Goal: Communication & Community: Answer question/provide support

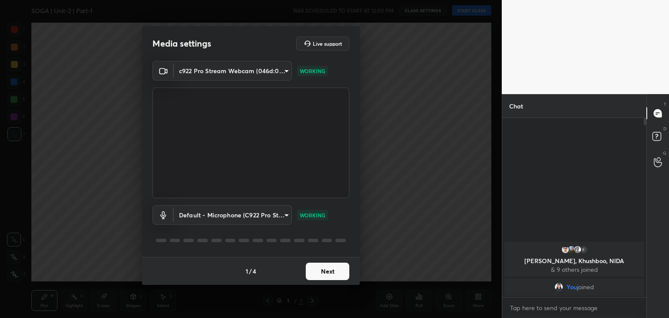
scroll to position [105, 142]
click at [325, 272] on button "Next" at bounding box center [328, 271] width 44 height 17
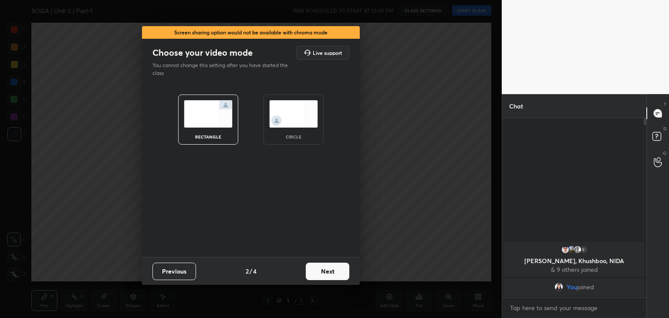
click at [325, 272] on button "Next" at bounding box center [328, 271] width 44 height 17
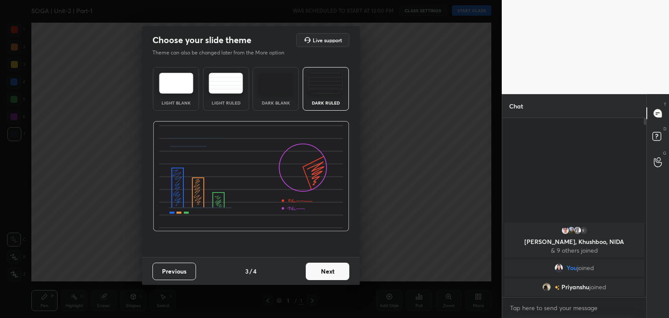
click at [325, 272] on button "Next" at bounding box center [328, 271] width 44 height 17
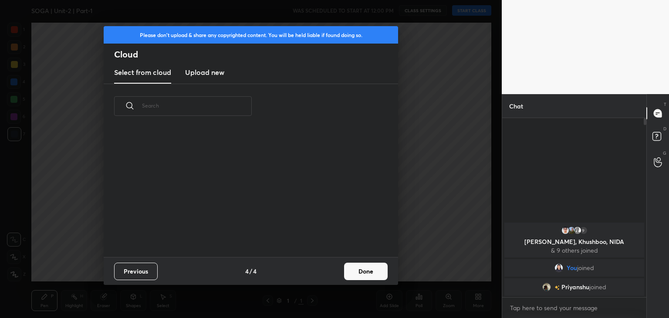
scroll to position [129, 280]
click at [367, 274] on button "Done" at bounding box center [366, 271] width 44 height 17
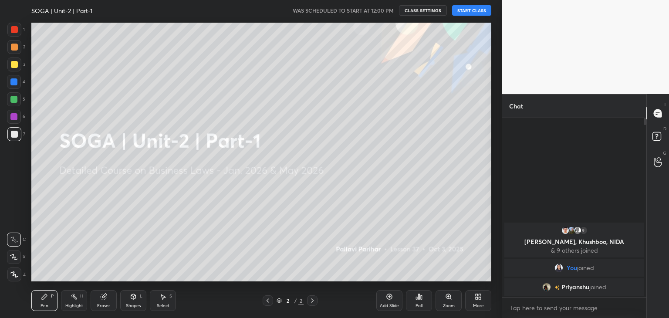
click at [479, 299] on icon at bounding box center [480, 298] width 2 height 2
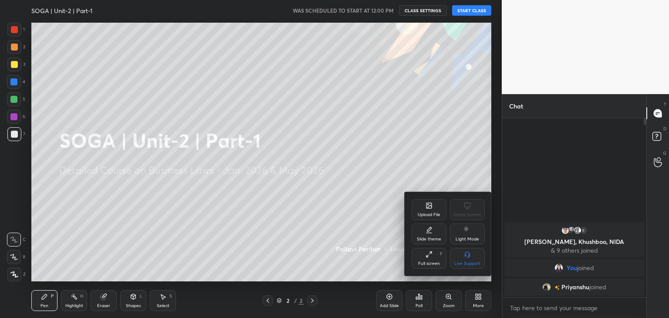
click at [423, 211] on div "Upload File" at bounding box center [429, 209] width 35 height 21
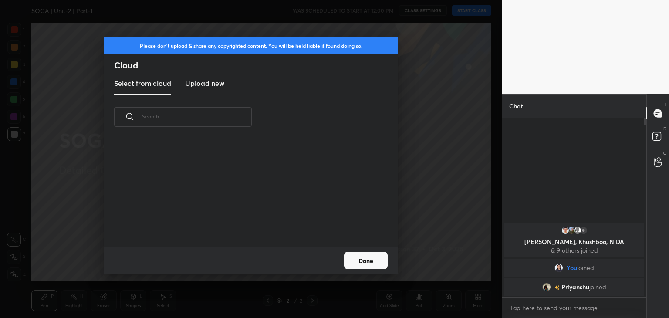
scroll to position [107, 280]
click at [206, 86] on h3 "Upload new" at bounding box center [204, 83] width 39 height 10
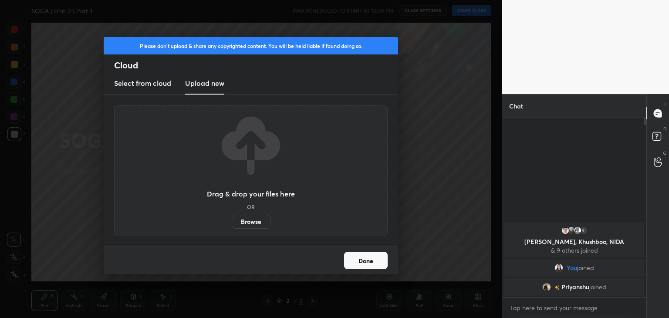
click at [248, 222] on label "Browse" at bounding box center [251, 222] width 39 height 14
click at [232, 222] on input "Browse" at bounding box center [232, 222] width 0 height 14
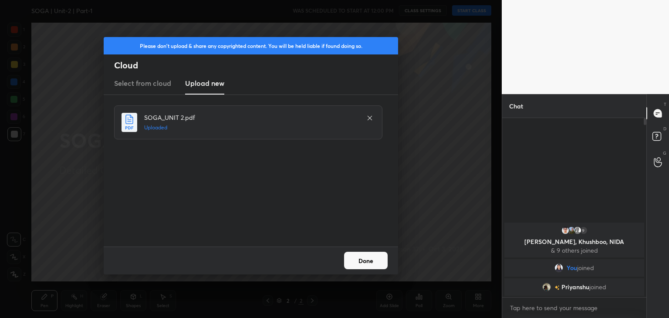
click at [366, 264] on button "Done" at bounding box center [366, 260] width 44 height 17
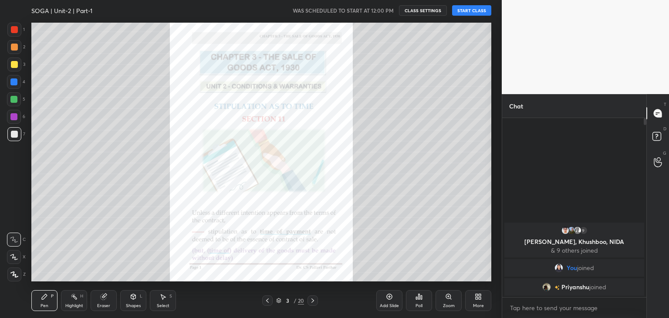
click at [11, 273] on icon at bounding box center [14, 274] width 7 height 5
click at [14, 64] on div at bounding box center [14, 64] width 7 height 7
drag, startPoint x: 103, startPoint y: 298, endPoint x: 98, endPoint y: 284, distance: 14.9
click at [103, 298] on icon at bounding box center [104, 297] width 6 height 6
drag, startPoint x: 14, startPoint y: 211, endPoint x: 20, endPoint y: 220, distance: 11.0
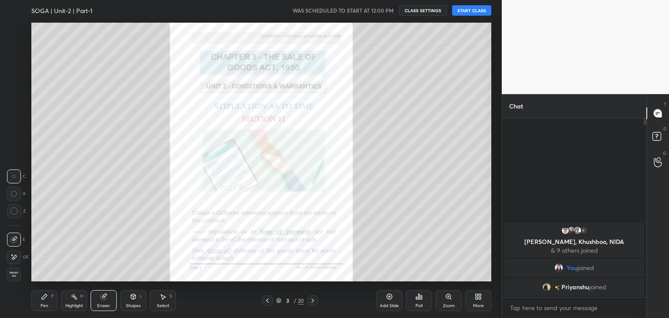
click at [15, 211] on icon at bounding box center [14, 211] width 8 height 8
click at [45, 300] on div "Pen P" at bounding box center [44, 300] width 26 height 21
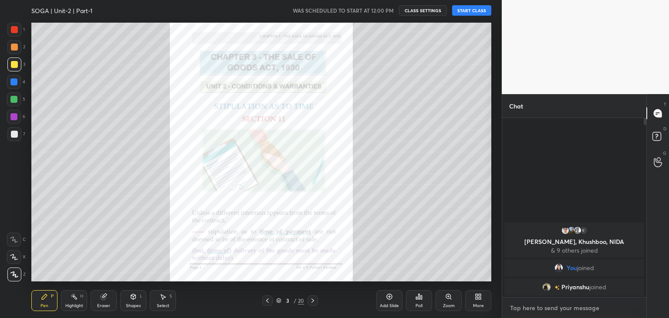
click at [519, 312] on textarea at bounding box center [574, 308] width 130 height 14
paste textarea "BUSINESSLAWS Tracker- [URL][DOMAIN_NAME]"
type textarea "BUSINESSLAWS Tracker- [URL][DOMAIN_NAME]"
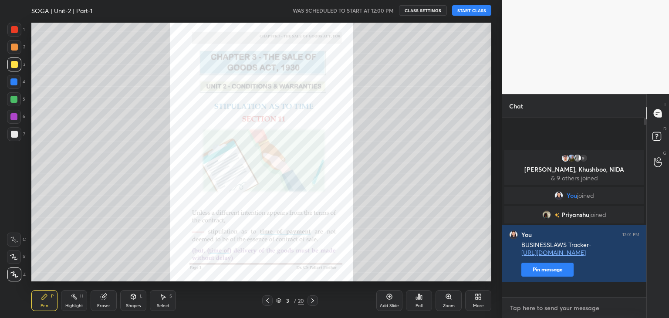
scroll to position [0, 0]
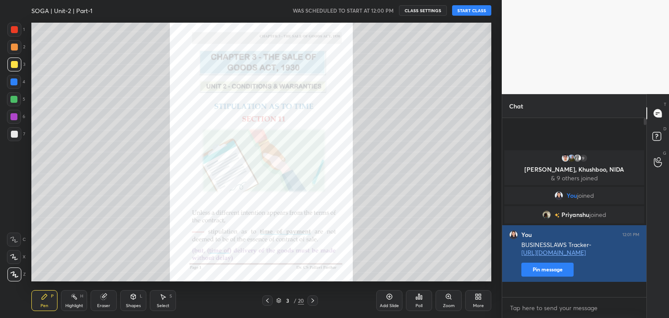
click at [538, 277] on button "Pin message" at bounding box center [548, 270] width 52 height 14
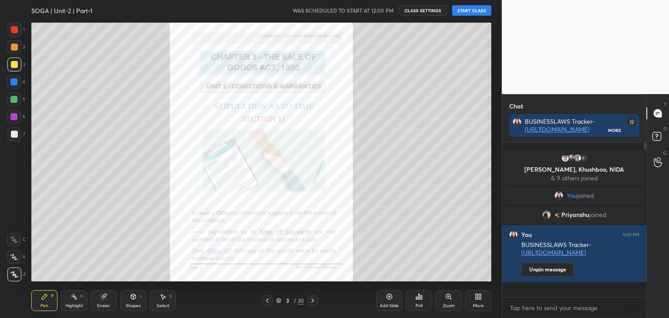
click at [469, 10] on button "START CLASS" at bounding box center [471, 10] width 39 height 10
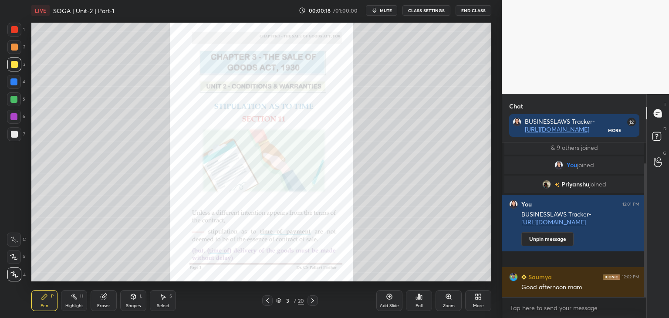
drag, startPoint x: 644, startPoint y: 145, endPoint x: 659, endPoint y: 229, distance: 85.3
click at [659, 229] on div "Chat BUSINESSLAWS Tracker- [URL][DOMAIN_NAME] More 9 [PERSON_NAME], Khushboo, N…" at bounding box center [585, 206] width 167 height 224
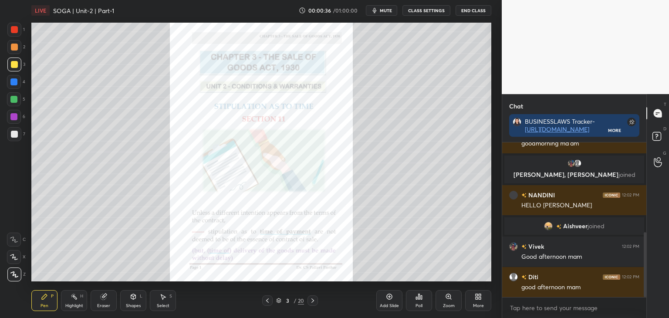
scroll to position [215, 0]
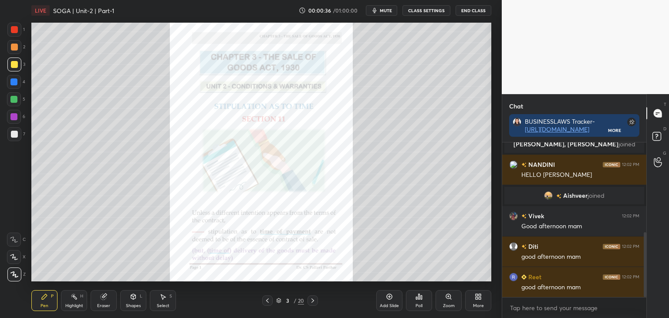
click at [14, 82] on div at bounding box center [13, 81] width 7 height 7
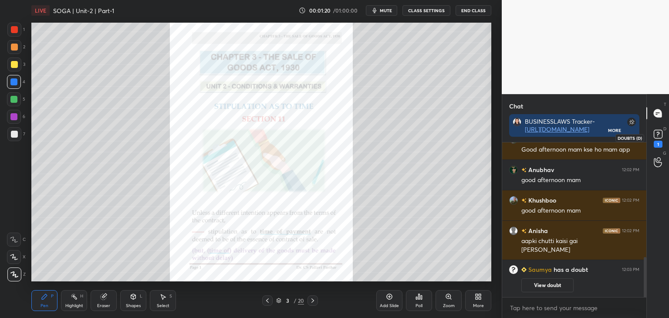
scroll to position [463, 0]
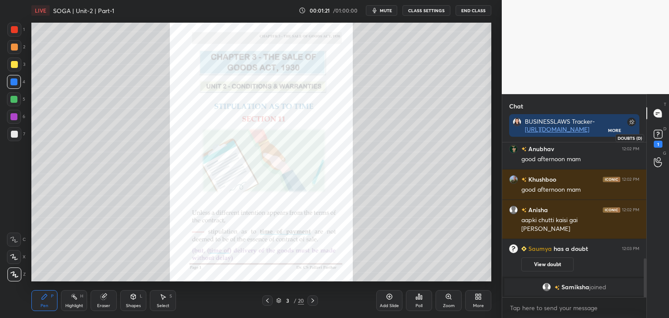
click at [657, 135] on icon at bounding box center [658, 134] width 13 height 13
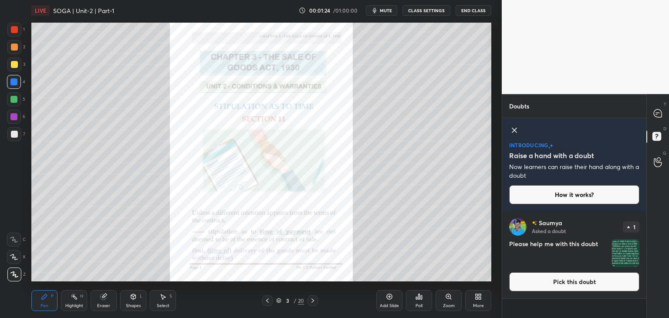
click at [570, 283] on button "Pick this doubt" at bounding box center [574, 281] width 130 height 19
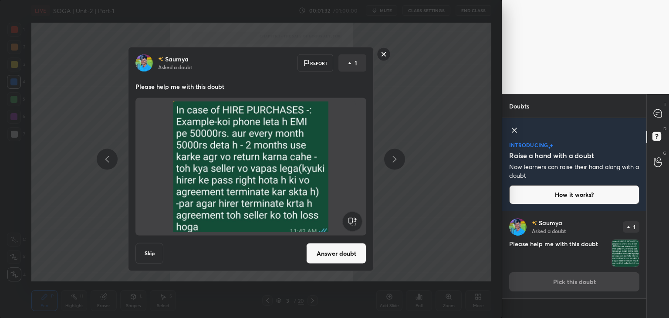
click at [385, 53] on rect at bounding box center [384, 54] width 14 height 14
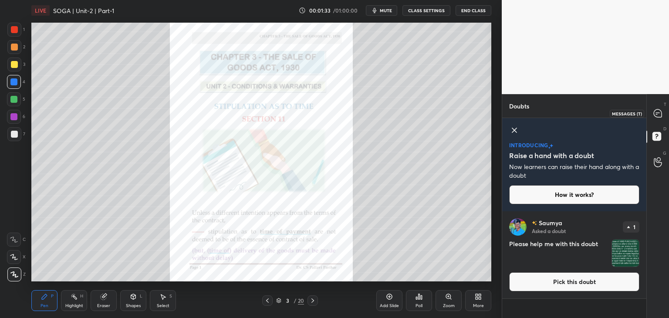
click at [658, 114] on icon at bounding box center [658, 113] width 8 height 8
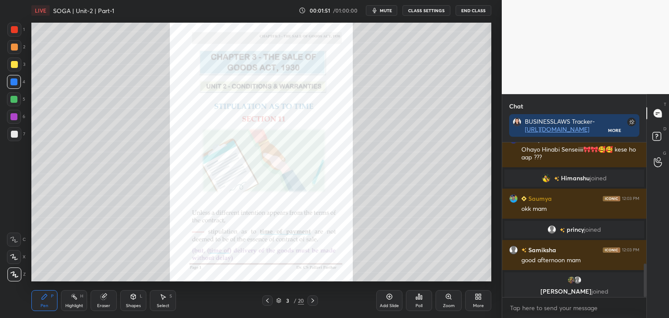
scroll to position [563, 0]
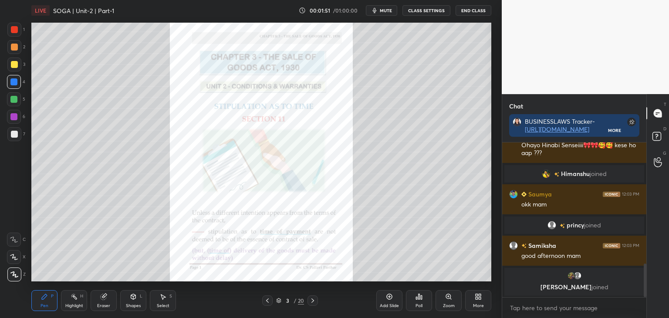
drag, startPoint x: 645, startPoint y: 287, endPoint x: 640, endPoint y: 307, distance: 20.4
click at [640, 304] on div "[PERSON_NAME] joined Krupa 12:03 PM [PERSON_NAME]🎀🎀🥰🥰 kese ho aap ??? [PERSON_N…" at bounding box center [574, 230] width 144 height 176
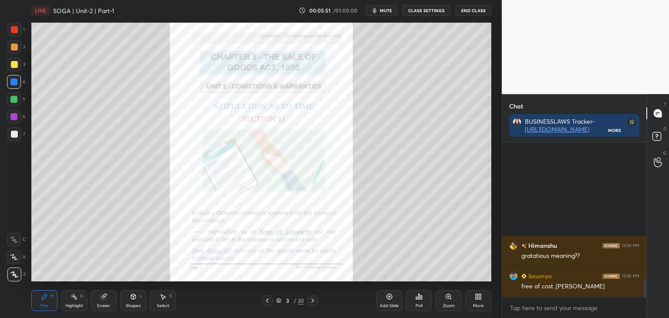
scroll to position [1154, 0]
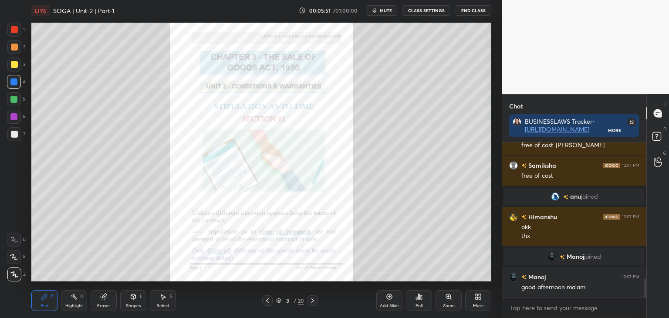
drag, startPoint x: 646, startPoint y: 290, endPoint x: 647, endPoint y: 338, distance: 48.4
click at [647, 0] on html "1 2 3 4 5 6 7 C X Z C X Z E E Erase all H H LIVE SOGA | Unit-2 | Part-1 00:05:5…" at bounding box center [334, 0] width 669 height 0
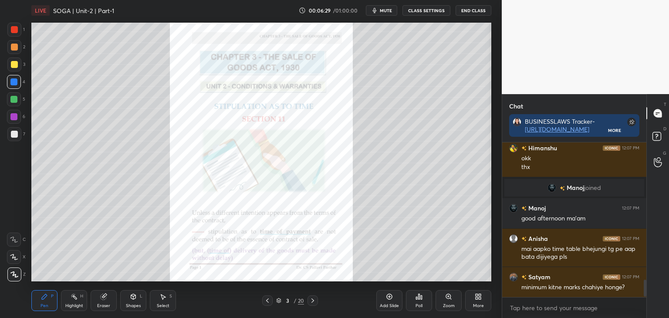
scroll to position [1261, 0]
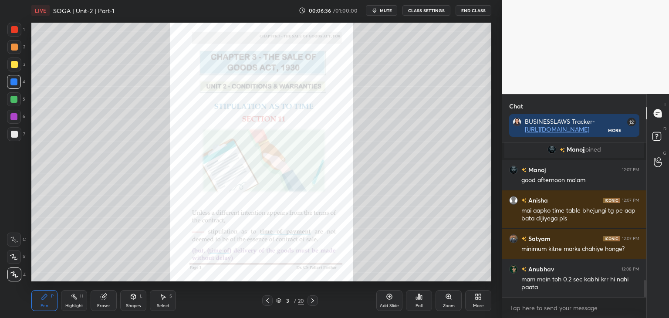
drag, startPoint x: 101, startPoint y: 298, endPoint x: 108, endPoint y: 289, distance: 11.8
click at [102, 297] on icon at bounding box center [104, 297] width 6 height 6
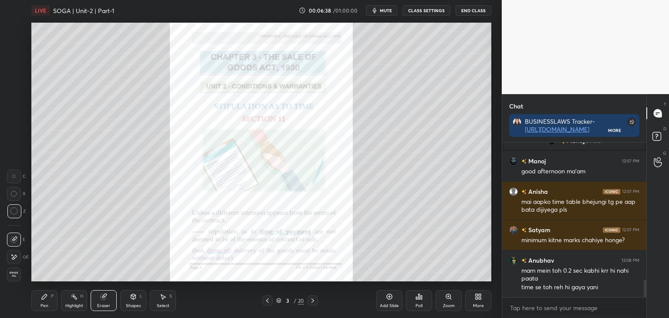
scroll to position [1300, 0]
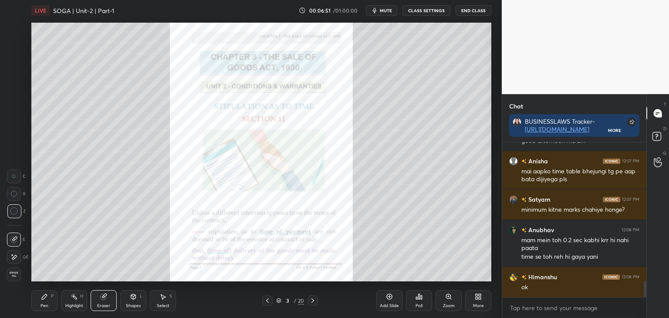
click at [44, 297] on icon at bounding box center [44, 296] width 5 height 5
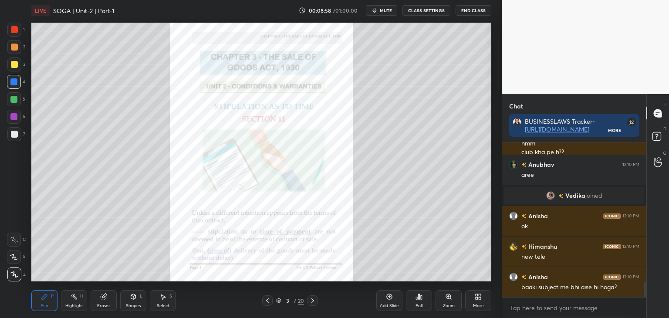
scroll to position [1469, 0]
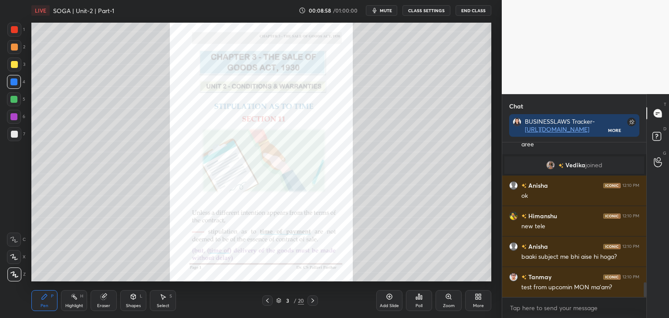
click at [104, 304] on div "Eraser" at bounding box center [103, 306] width 13 height 4
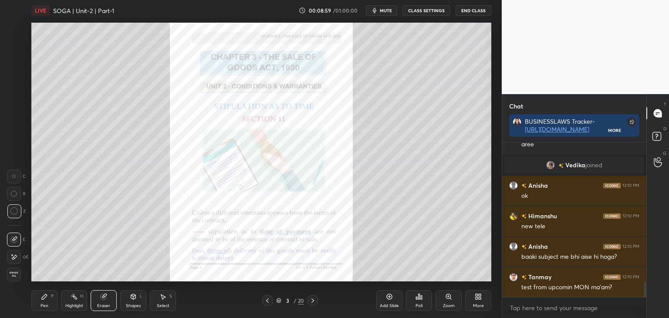
scroll to position [1490, 0]
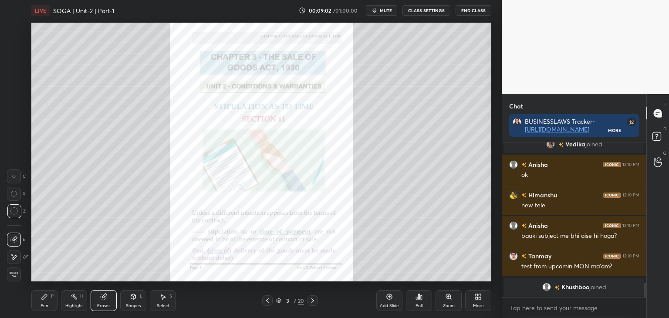
click at [41, 305] on div "Pen" at bounding box center [45, 306] width 8 height 4
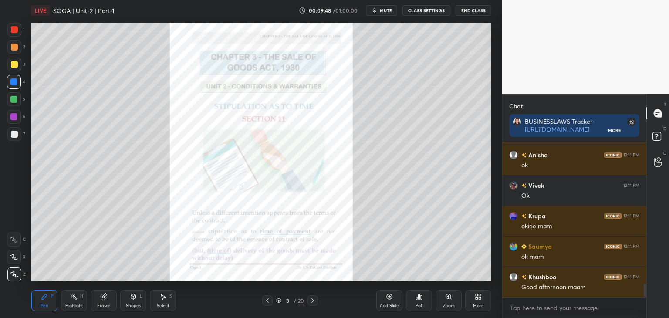
scroll to position [1670, 0]
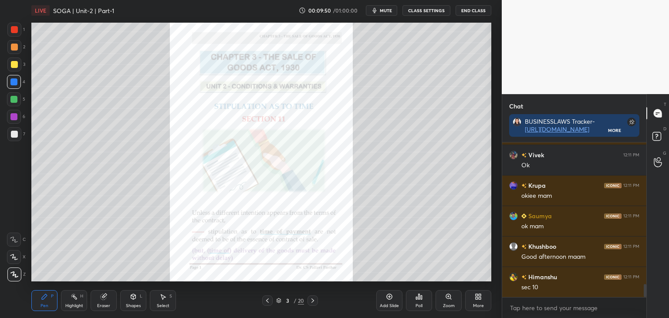
click at [482, 304] on div "More" at bounding box center [478, 306] width 11 height 4
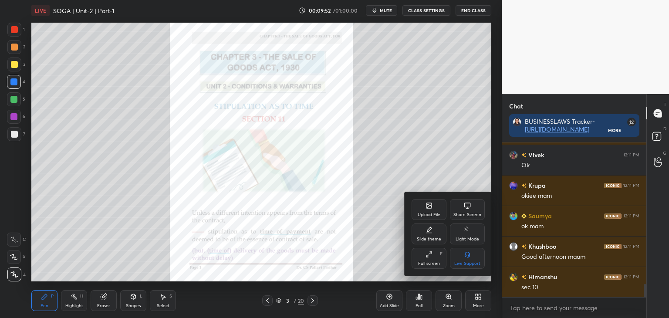
scroll to position [1700, 0]
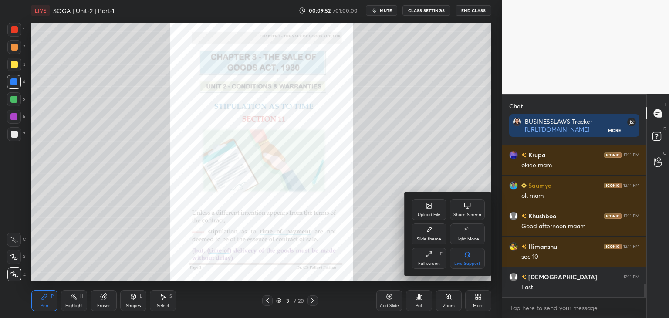
click at [427, 209] on icon at bounding box center [429, 205] width 7 height 7
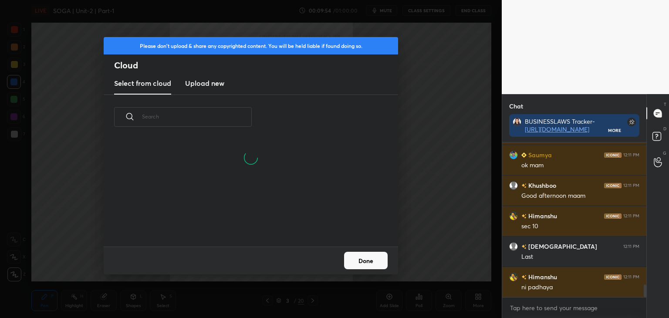
scroll to position [1761, 0]
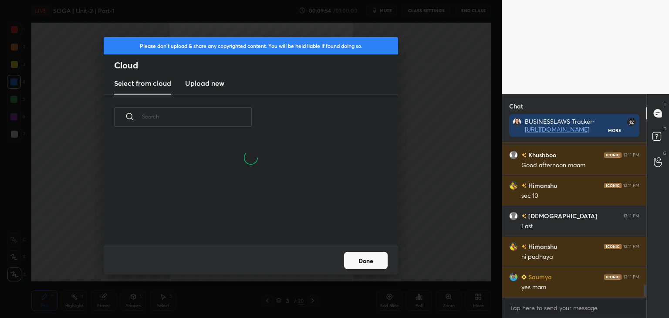
click at [203, 84] on h3 "Upload new" at bounding box center [204, 83] width 39 height 10
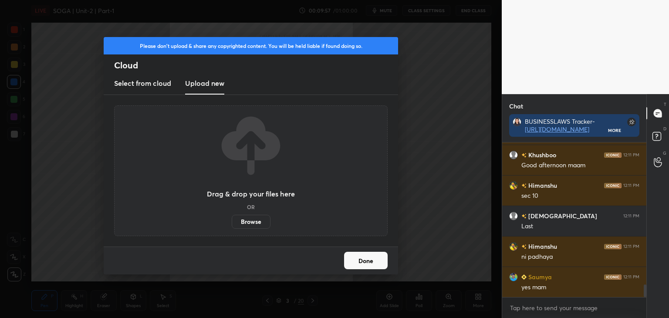
click at [362, 261] on button "Done" at bounding box center [366, 260] width 44 height 17
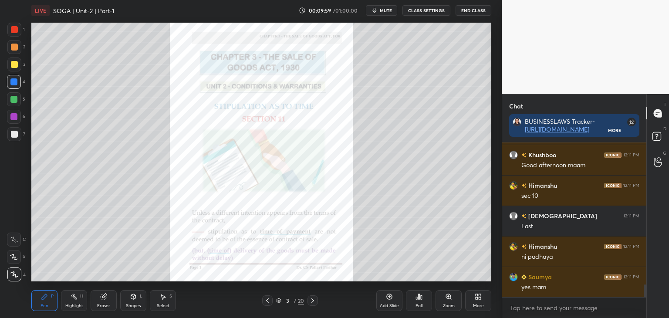
click at [480, 300] on div "More" at bounding box center [478, 300] width 26 height 21
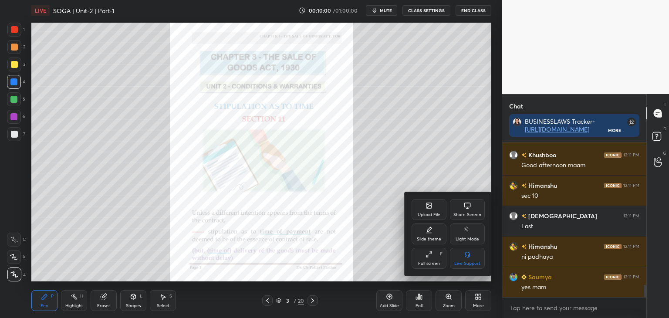
scroll to position [1792, 0]
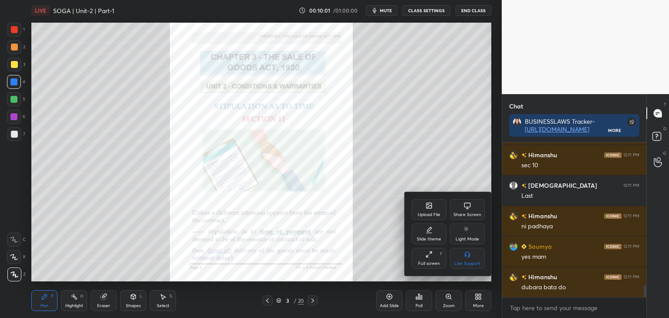
click at [428, 210] on div "Upload File" at bounding box center [429, 209] width 35 height 21
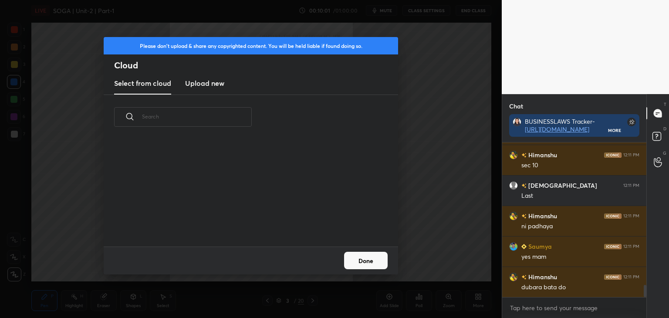
scroll to position [107, 280]
click at [208, 82] on h3 "Upload new" at bounding box center [204, 83] width 39 height 10
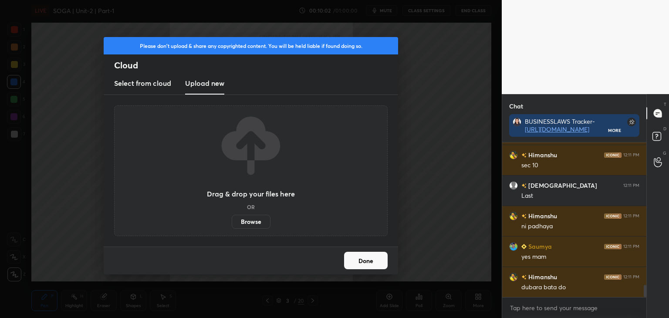
scroll to position [1822, 0]
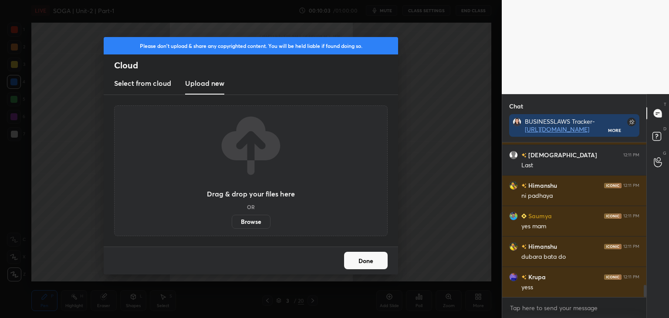
click at [247, 223] on label "Browse" at bounding box center [251, 222] width 39 height 14
click at [232, 223] on input "Browse" at bounding box center [232, 222] width 0 height 14
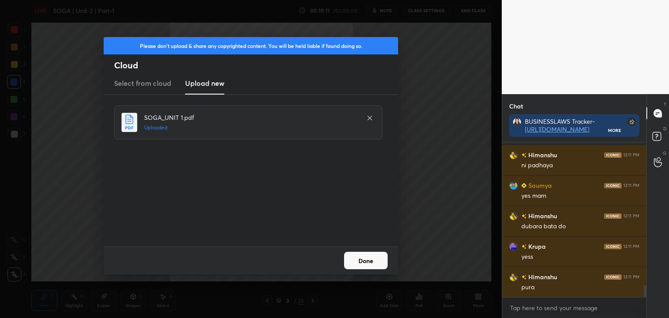
click at [373, 264] on button "Done" at bounding box center [366, 260] width 44 height 17
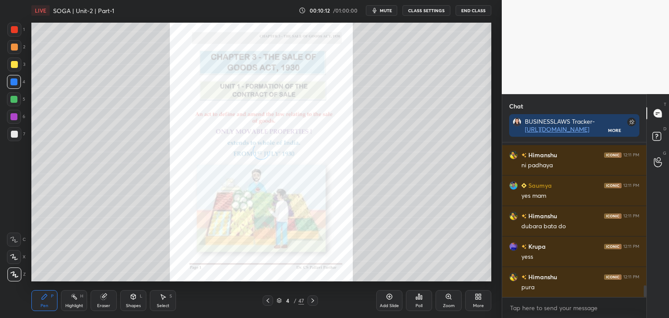
scroll to position [1873, 0]
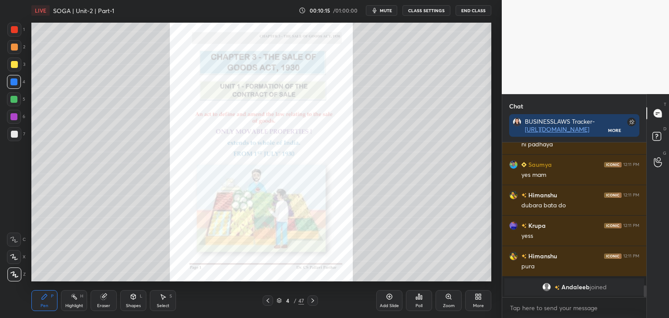
click at [314, 300] on icon at bounding box center [313, 300] width 3 height 4
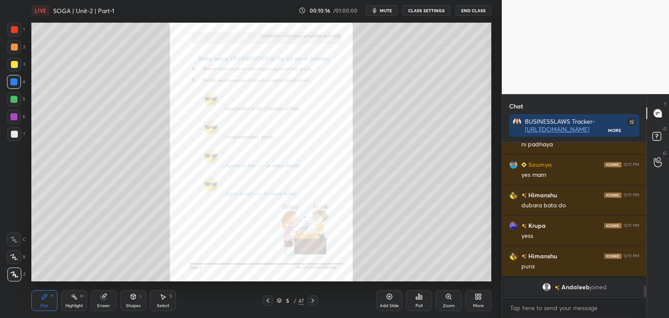
click at [314, 298] on icon at bounding box center [312, 300] width 7 height 7
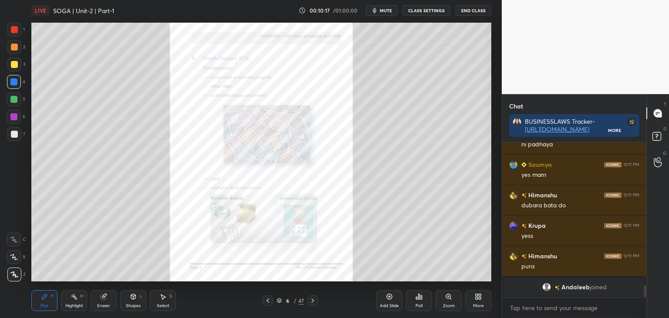
click at [312, 298] on icon at bounding box center [312, 300] width 7 height 7
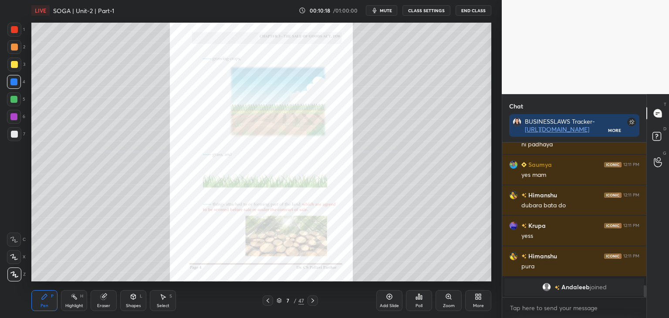
click at [314, 300] on icon at bounding box center [312, 300] width 7 height 7
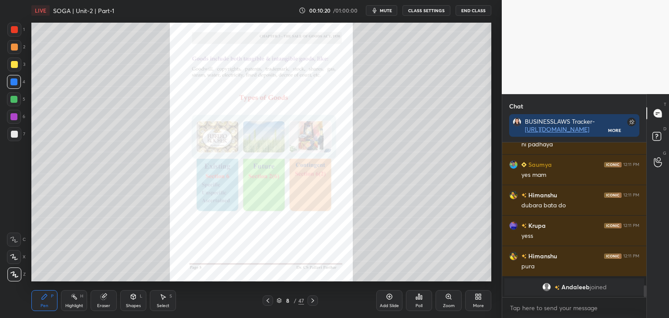
click at [316, 299] on div at bounding box center [313, 300] width 10 height 10
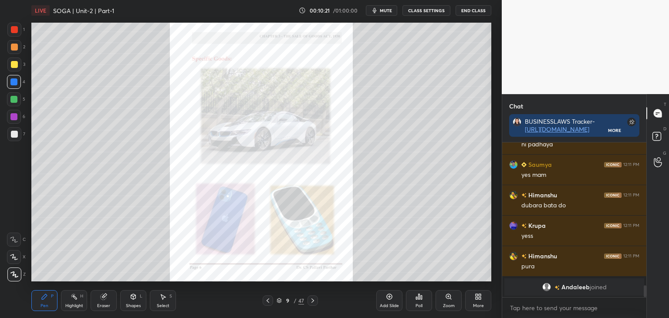
click at [315, 300] on icon at bounding box center [312, 300] width 7 height 7
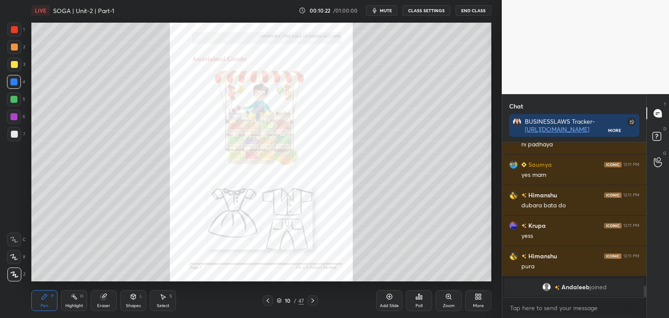
click at [315, 299] on icon at bounding box center [312, 300] width 7 height 7
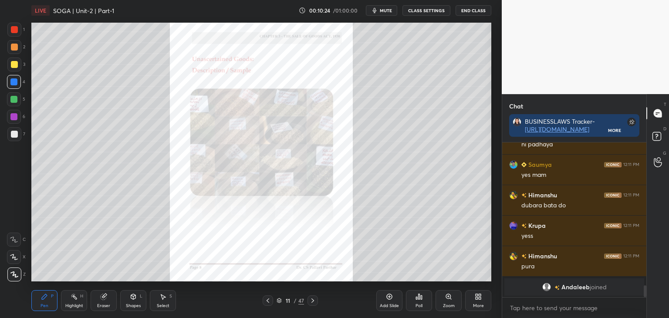
click at [314, 300] on icon at bounding box center [312, 300] width 7 height 7
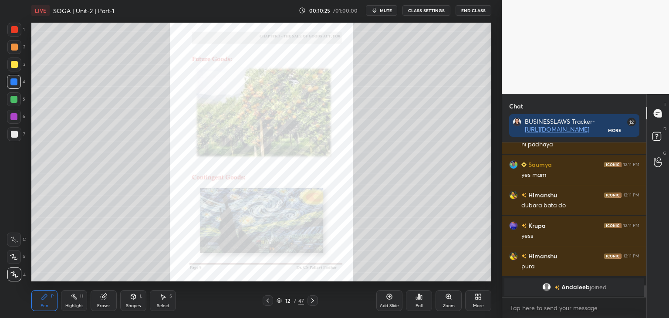
click at [315, 300] on icon at bounding box center [312, 300] width 7 height 7
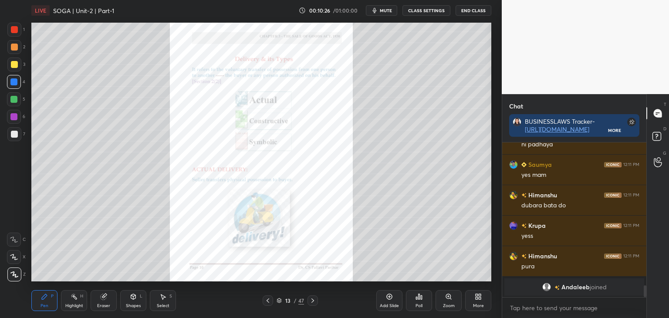
click at [314, 300] on icon at bounding box center [312, 300] width 7 height 7
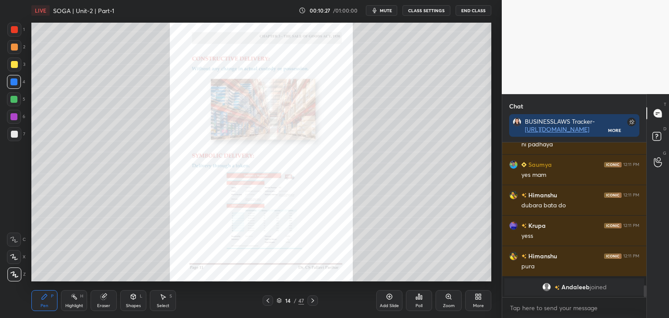
click at [312, 301] on icon at bounding box center [312, 300] width 7 height 7
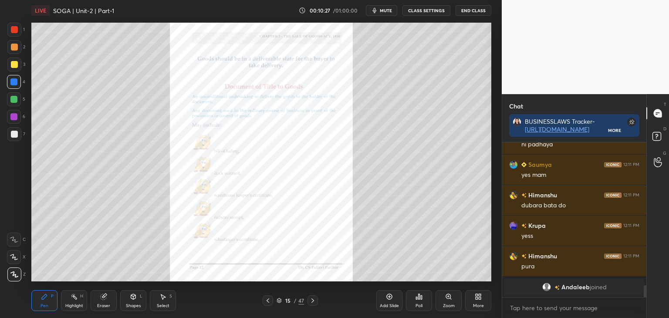
scroll to position [1725, 0]
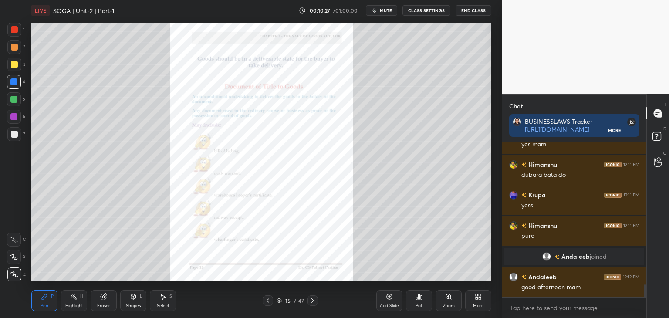
click at [314, 301] on icon at bounding box center [312, 300] width 7 height 7
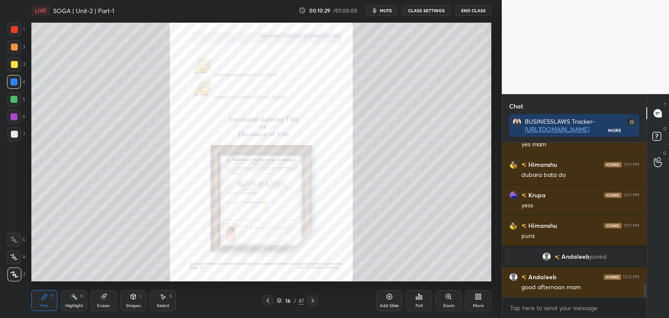
click at [317, 301] on div at bounding box center [313, 300] width 10 height 10
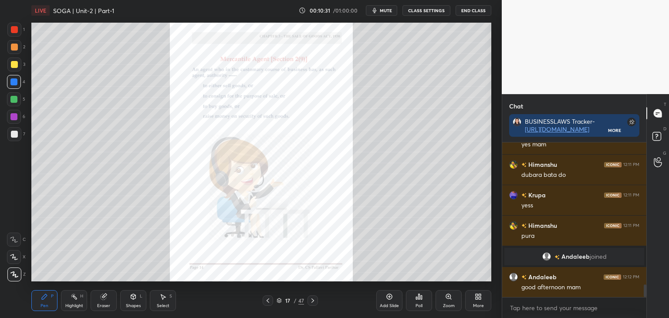
click at [314, 300] on icon at bounding box center [312, 300] width 7 height 7
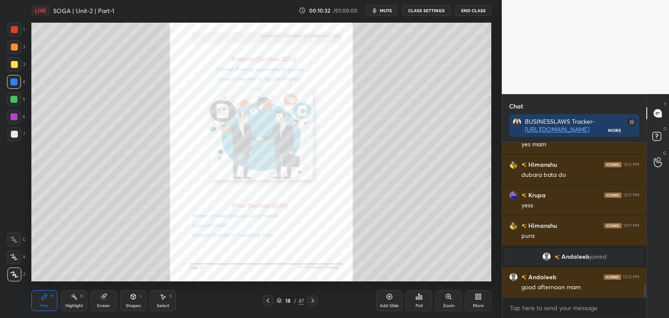
scroll to position [1756, 0]
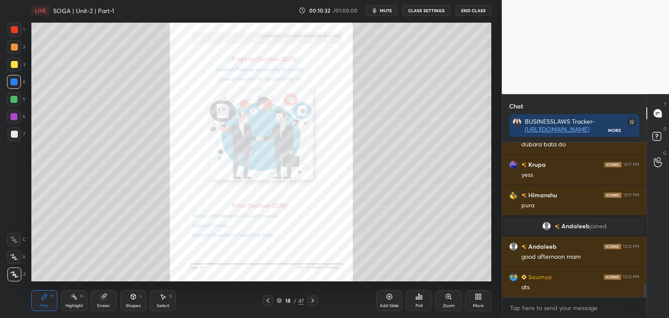
click at [312, 301] on icon at bounding box center [312, 300] width 7 height 7
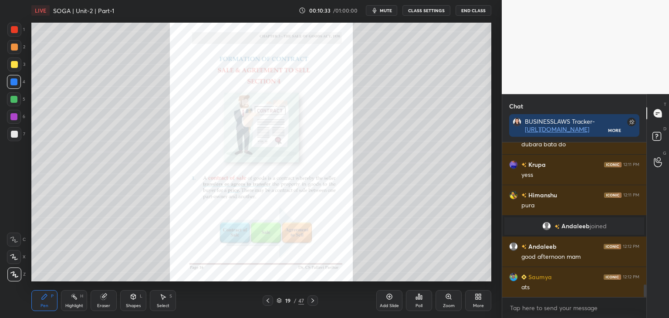
click at [315, 302] on icon at bounding box center [312, 300] width 7 height 7
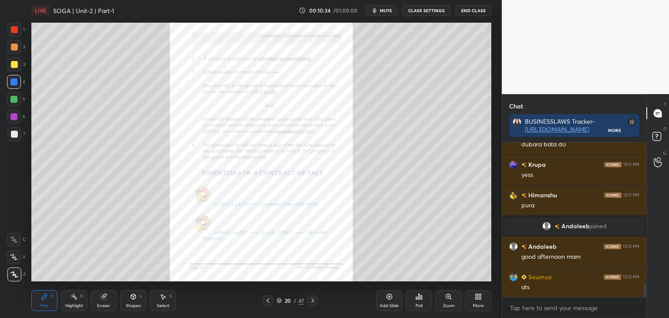
click at [315, 302] on icon at bounding box center [312, 300] width 7 height 7
click at [313, 300] on icon at bounding box center [312, 300] width 7 height 7
click at [313, 300] on icon at bounding box center [313, 300] width 3 height 4
click at [314, 301] on icon at bounding box center [312, 300] width 7 height 7
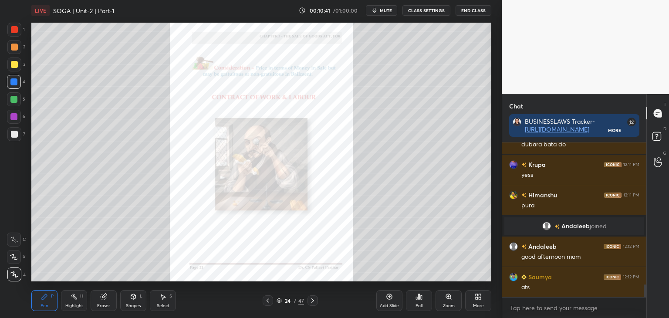
click at [314, 301] on icon at bounding box center [312, 300] width 7 height 7
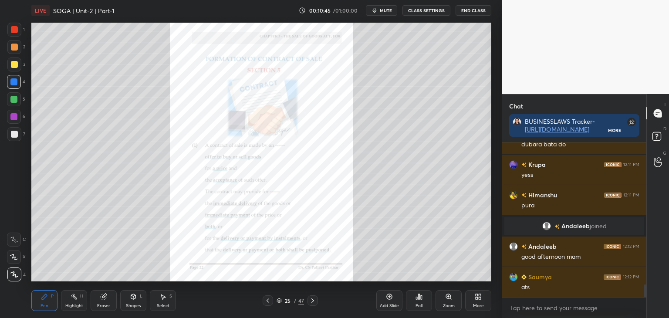
click at [313, 301] on icon at bounding box center [312, 300] width 7 height 7
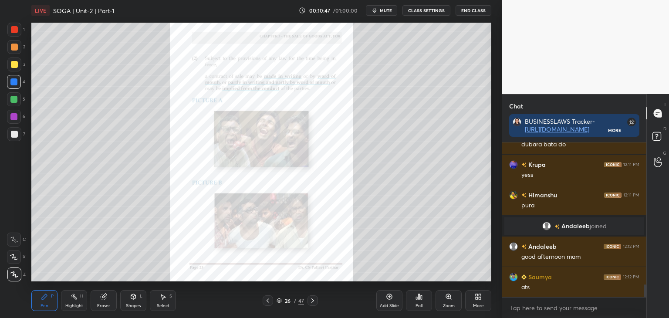
click at [314, 300] on icon at bounding box center [312, 300] width 7 height 7
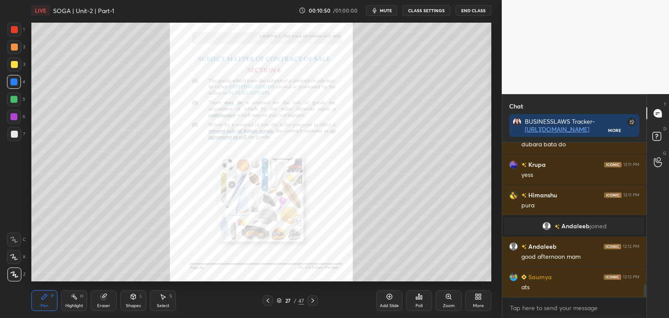
click at [312, 300] on icon at bounding box center [312, 300] width 7 height 7
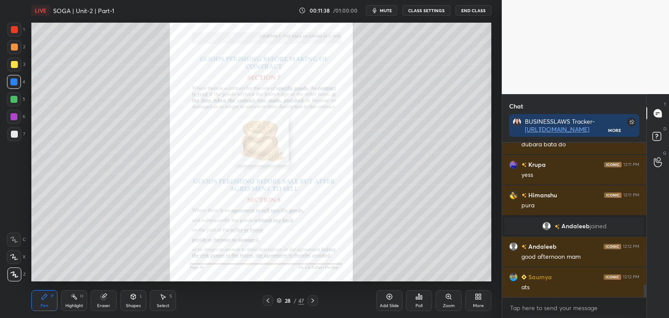
click at [314, 301] on icon at bounding box center [312, 300] width 7 height 7
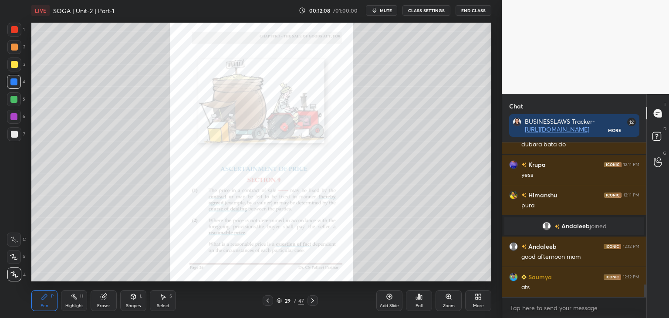
click at [451, 301] on div "Zoom" at bounding box center [449, 300] width 26 height 21
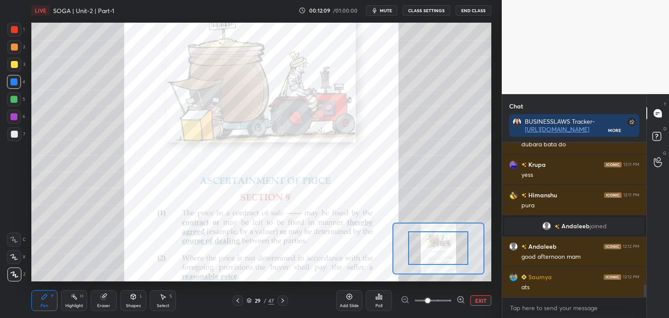
drag, startPoint x: 446, startPoint y: 247, endPoint x: 450, endPoint y: 253, distance: 7.0
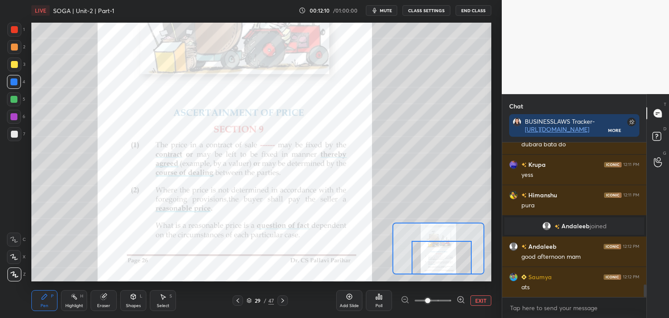
drag, startPoint x: 451, startPoint y: 248, endPoint x: 454, endPoint y: 260, distance: 12.2
click at [454, 260] on div at bounding box center [442, 258] width 60 height 34
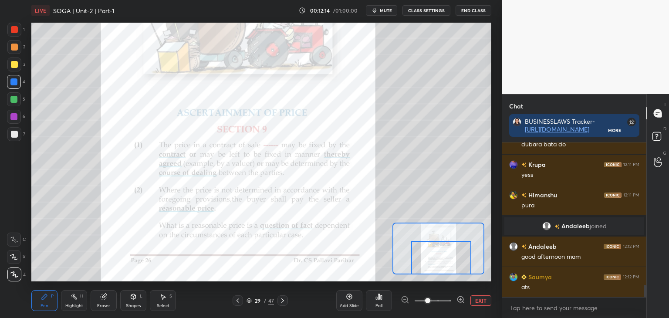
scroll to position [1786, 0]
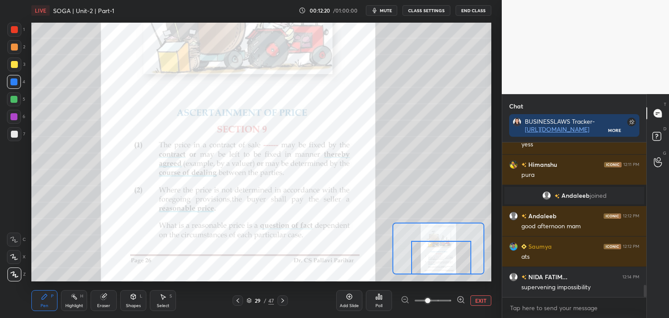
click at [14, 115] on div at bounding box center [13, 116] width 7 height 7
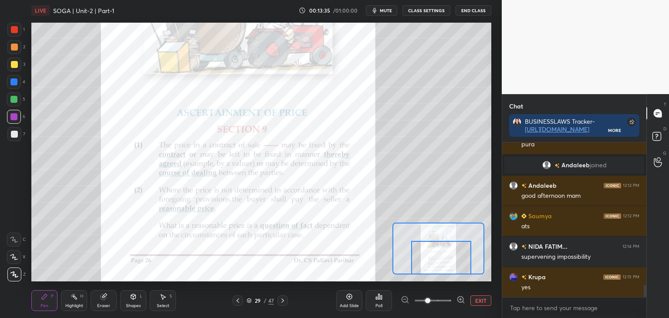
drag, startPoint x: 13, startPoint y: 133, endPoint x: 19, endPoint y: 125, distance: 10.6
click at [13, 133] on div at bounding box center [14, 134] width 7 height 7
click at [14, 117] on div at bounding box center [13, 116] width 7 height 7
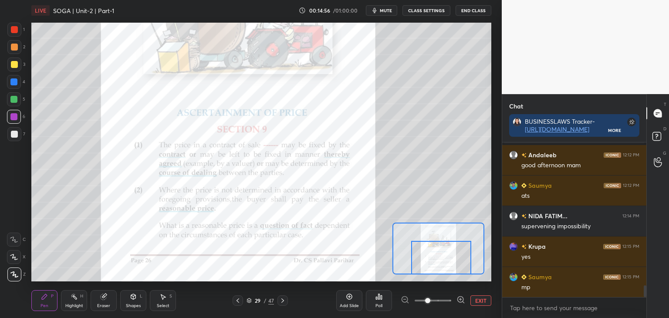
drag, startPoint x: 484, startPoint y: 301, endPoint x: 371, endPoint y: 282, distance: 115.0
click at [484, 302] on button "EXIT" at bounding box center [481, 300] width 21 height 10
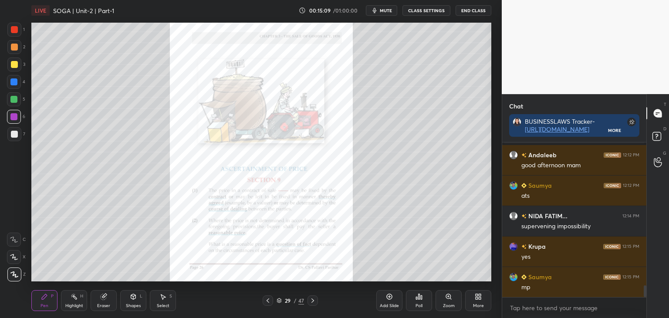
click at [14, 133] on div at bounding box center [14, 134] width 7 height 7
click at [13, 115] on div at bounding box center [13, 116] width 7 height 7
click at [451, 301] on div "Zoom" at bounding box center [449, 300] width 26 height 21
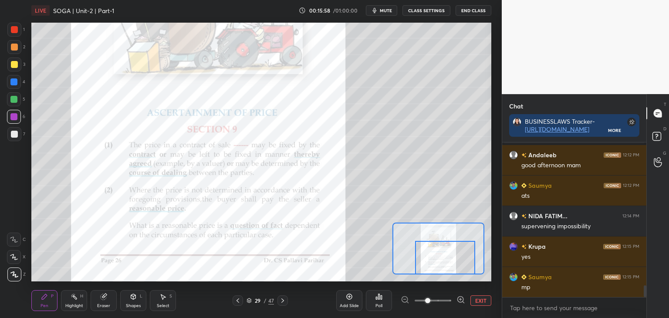
drag, startPoint x: 455, startPoint y: 251, endPoint x: 459, endPoint y: 265, distance: 15.0
click at [461, 266] on div at bounding box center [445, 258] width 60 height 34
drag, startPoint x: 13, startPoint y: 101, endPoint x: 18, endPoint y: 98, distance: 5.8
click at [14, 100] on div at bounding box center [13, 99] width 7 height 7
click at [285, 300] on icon at bounding box center [282, 300] width 7 height 7
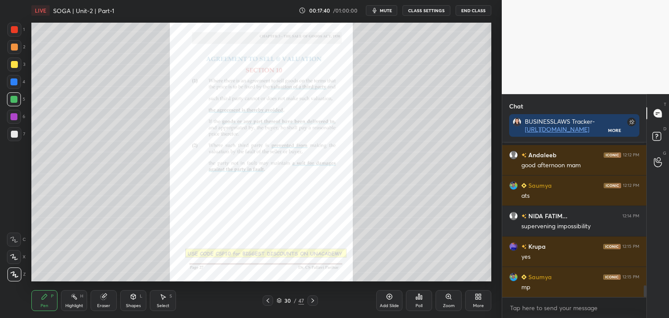
click at [452, 304] on div "Zoom" at bounding box center [449, 306] width 12 height 4
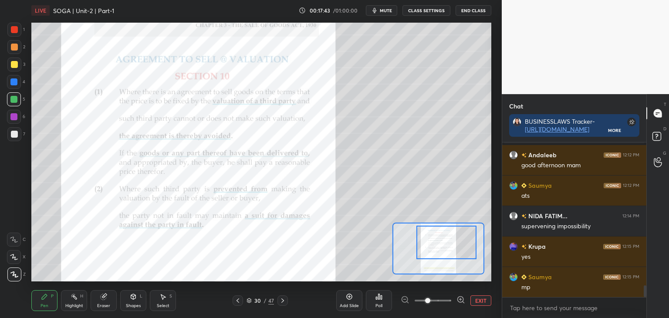
drag, startPoint x: 462, startPoint y: 255, endPoint x: 468, endPoint y: 247, distance: 10.2
click at [470, 249] on div at bounding box center [447, 243] width 60 height 34
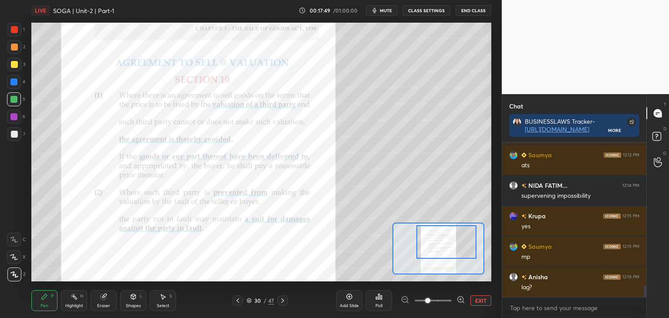
click at [14, 82] on div at bounding box center [13, 81] width 7 height 7
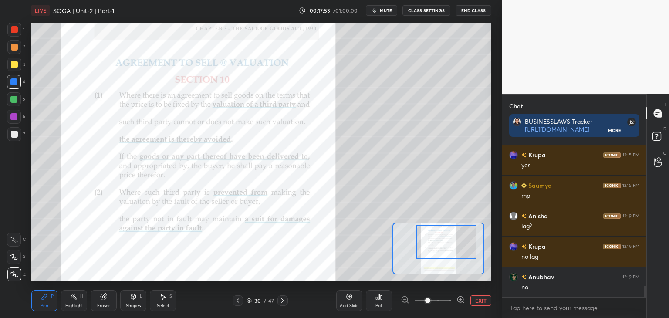
scroll to position [1969, 0]
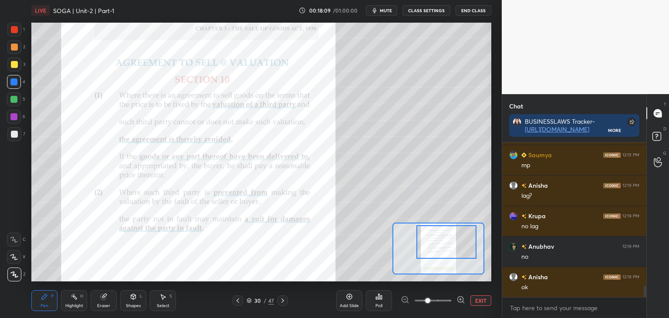
click at [14, 30] on div at bounding box center [14, 29] width 7 height 7
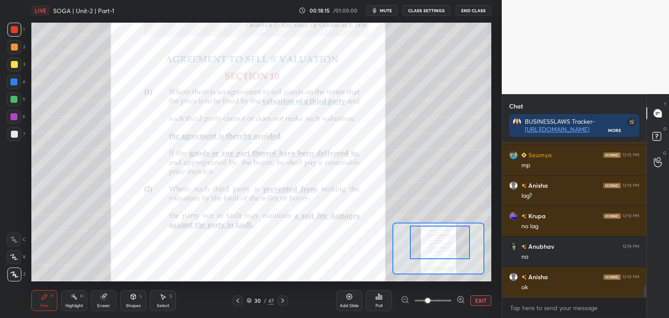
drag, startPoint x: 440, startPoint y: 245, endPoint x: 434, endPoint y: 244, distance: 6.7
click at [434, 245] on div at bounding box center [440, 243] width 60 height 34
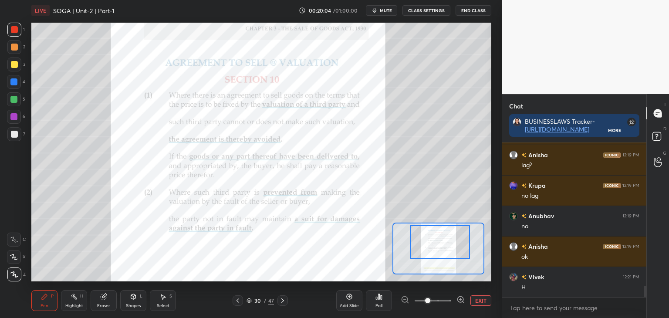
scroll to position [2030, 0]
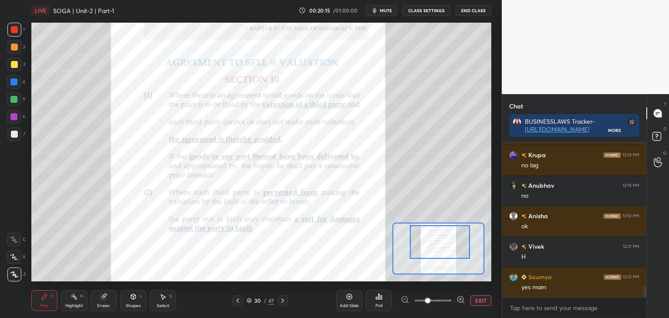
click at [11, 83] on div at bounding box center [13, 81] width 7 height 7
click at [483, 301] on button "EXIT" at bounding box center [481, 300] width 21 height 10
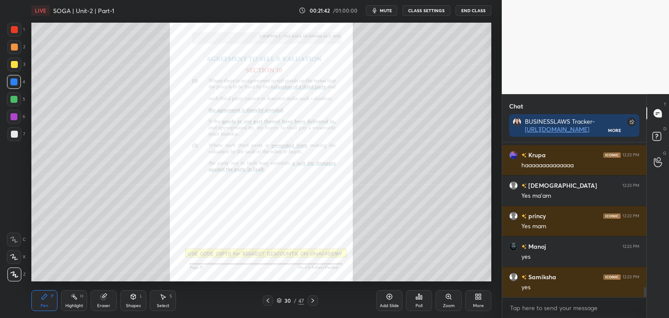
scroll to position [2305, 0]
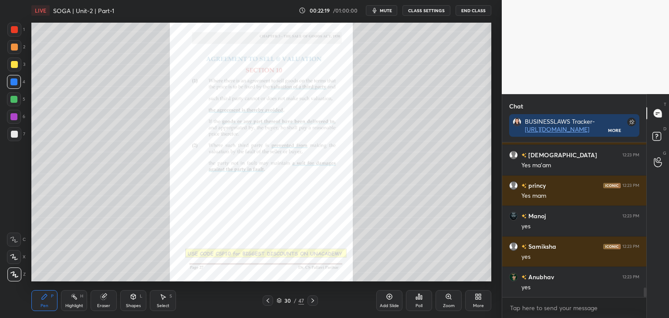
click at [15, 135] on div at bounding box center [14, 134] width 7 height 7
click at [14, 119] on div at bounding box center [13, 116] width 7 height 7
click at [25, 125] on div "1 2 3 4 5 6 7 C X Z C X Z E E Erase all H H" at bounding box center [14, 152] width 28 height 259
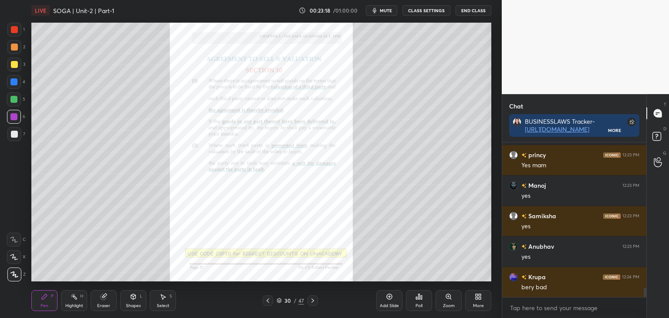
click at [268, 302] on icon at bounding box center [268, 300] width 3 height 4
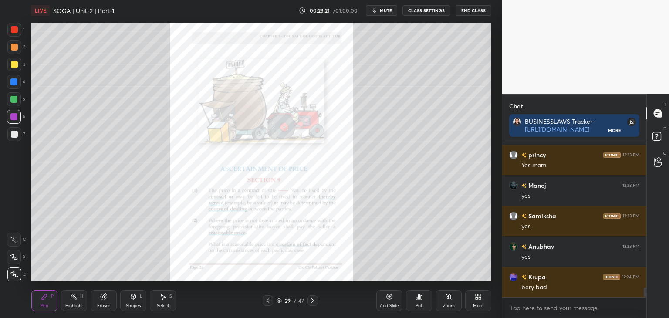
click at [312, 301] on icon at bounding box center [312, 300] width 7 height 7
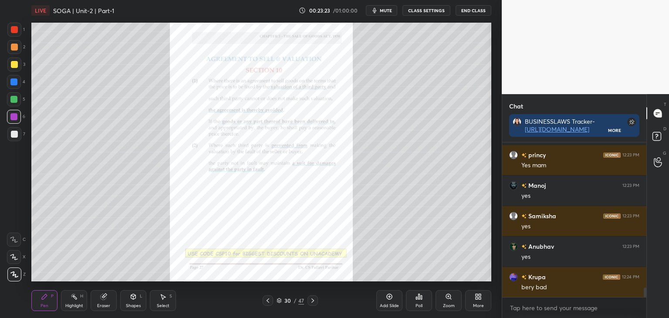
drag, startPoint x: 14, startPoint y: 28, endPoint x: 21, endPoint y: 29, distance: 7.0
click at [15, 28] on div at bounding box center [14, 29] width 7 height 7
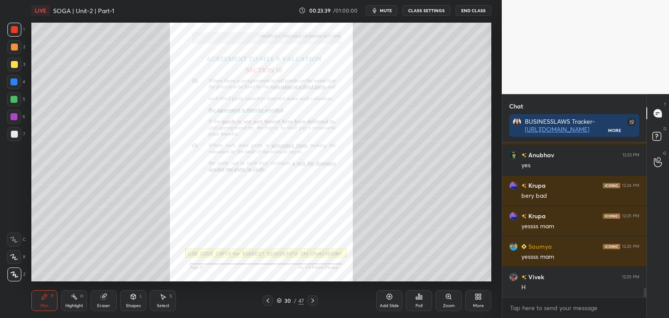
scroll to position [2457, 0]
click at [317, 300] on div at bounding box center [313, 300] width 10 height 10
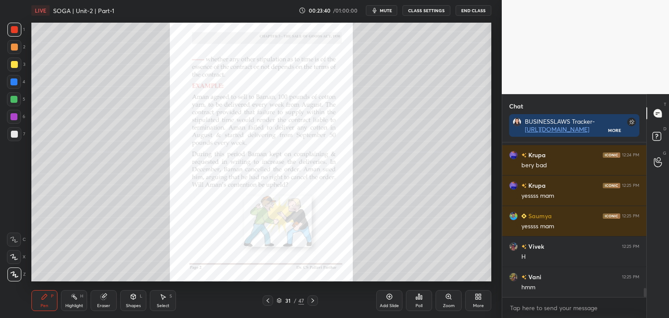
scroll to position [2488, 0]
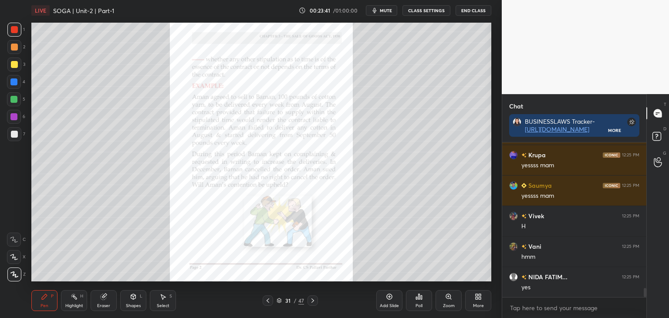
click at [267, 301] on icon at bounding box center [267, 300] width 7 height 7
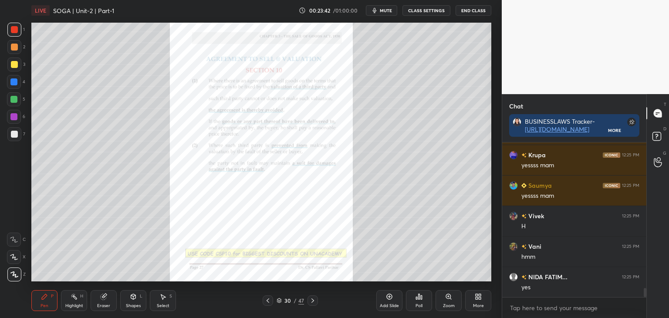
scroll to position [2518, 0]
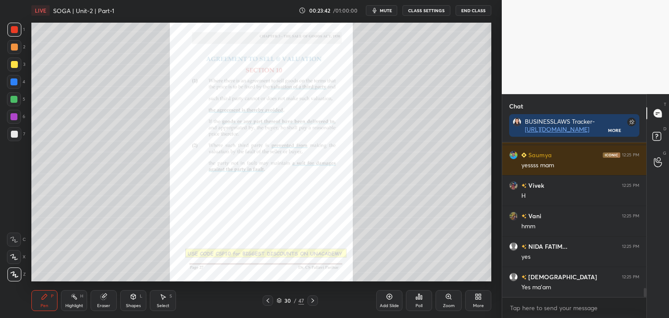
click at [268, 301] on icon at bounding box center [267, 300] width 7 height 7
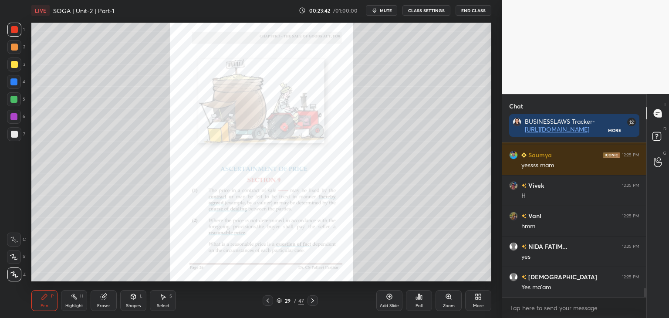
click at [268, 301] on icon at bounding box center [267, 300] width 7 height 7
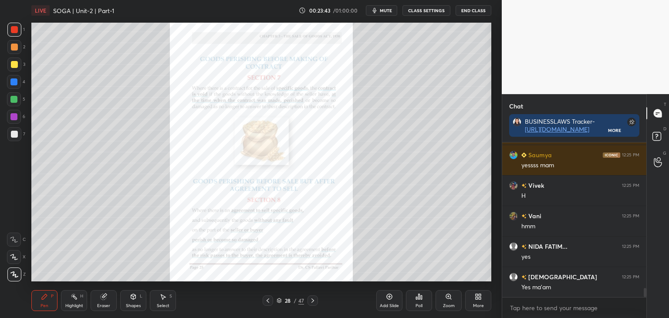
click at [268, 301] on icon at bounding box center [267, 300] width 7 height 7
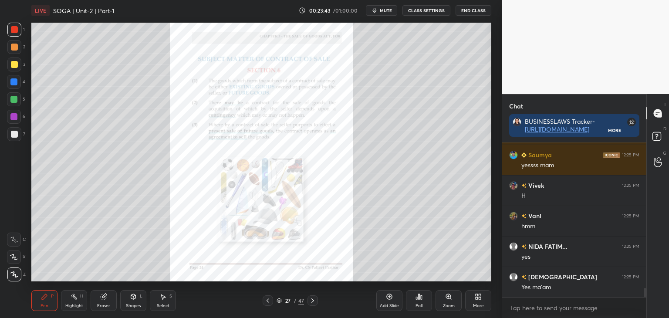
click at [268, 301] on icon at bounding box center [267, 300] width 7 height 7
click at [269, 301] on icon at bounding box center [267, 300] width 7 height 7
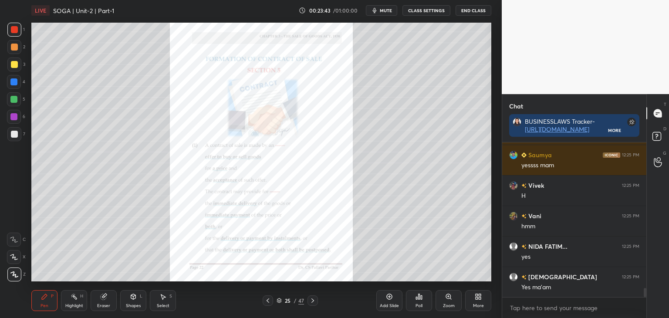
click at [269, 301] on icon at bounding box center [267, 300] width 7 height 7
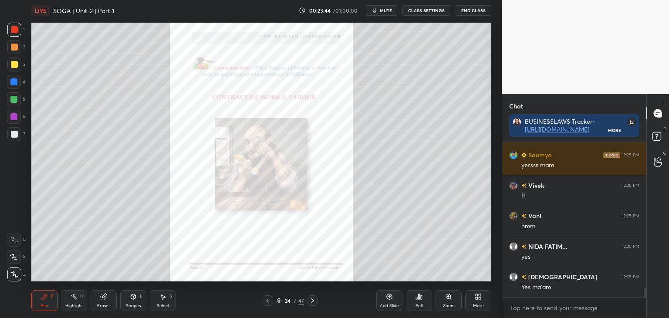
click at [269, 301] on icon at bounding box center [267, 300] width 7 height 7
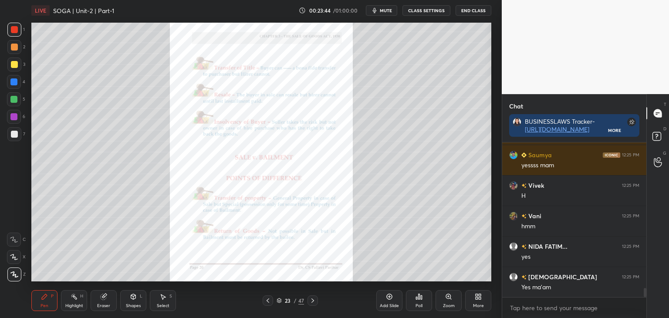
click at [268, 301] on icon at bounding box center [267, 300] width 7 height 7
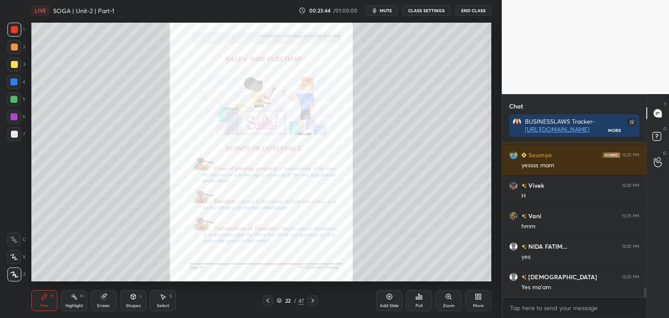
click at [268, 301] on icon at bounding box center [267, 300] width 7 height 7
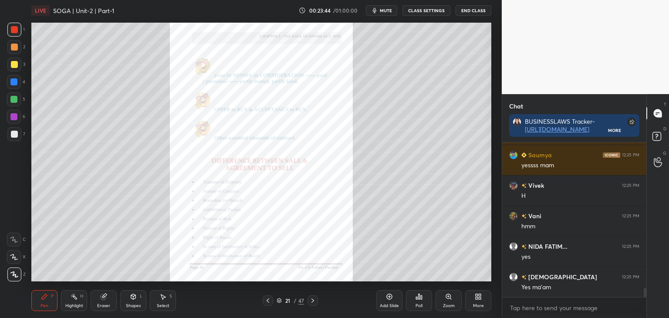
click at [268, 301] on icon at bounding box center [267, 300] width 7 height 7
click at [268, 300] on icon at bounding box center [267, 300] width 7 height 7
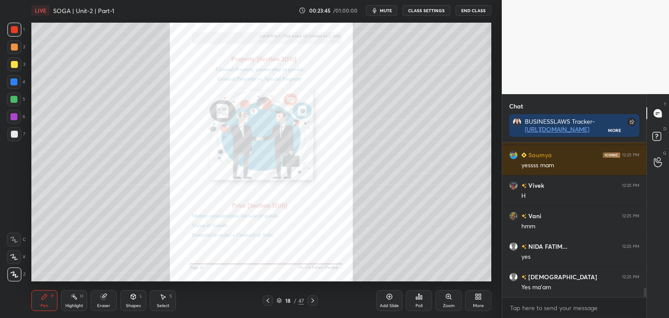
click at [269, 300] on icon at bounding box center [267, 300] width 7 height 7
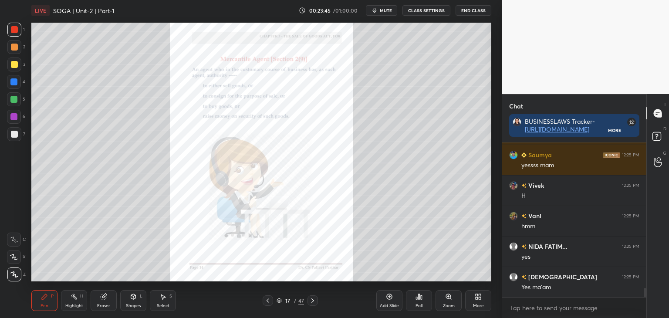
click at [269, 300] on icon at bounding box center [267, 300] width 7 height 7
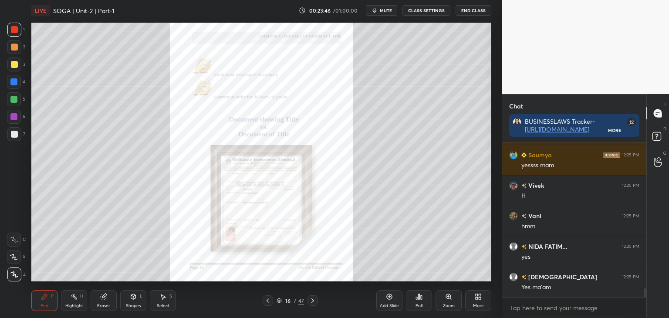
scroll to position [2549, 0]
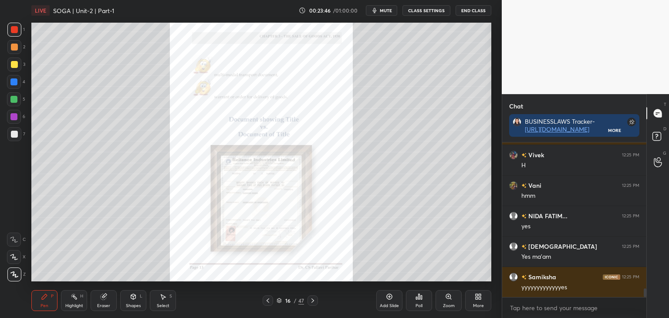
click at [268, 301] on icon at bounding box center [267, 300] width 7 height 7
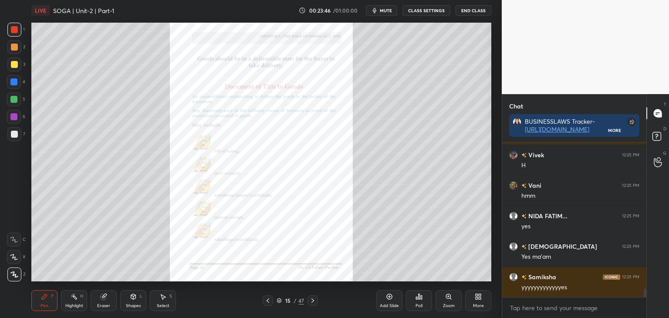
click at [269, 301] on icon at bounding box center [267, 300] width 7 height 7
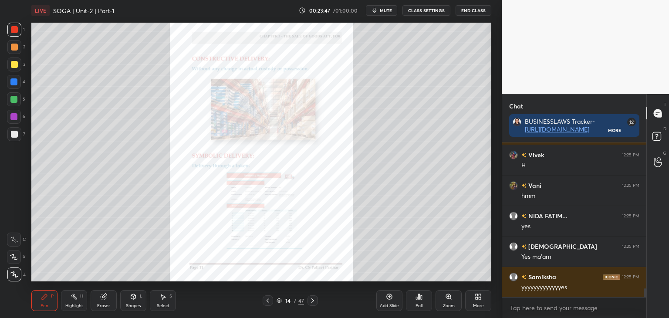
click at [270, 301] on icon at bounding box center [267, 300] width 7 height 7
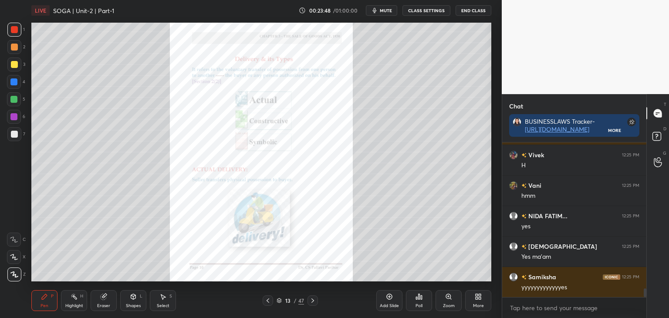
click at [269, 301] on icon at bounding box center [267, 300] width 7 height 7
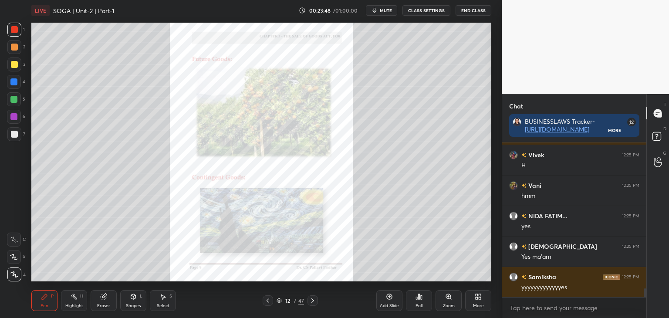
click at [269, 301] on icon at bounding box center [267, 300] width 7 height 7
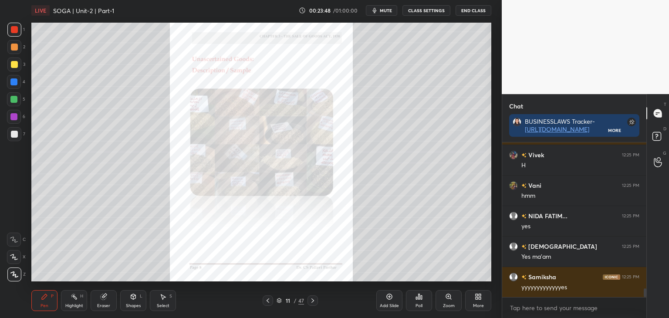
click at [269, 301] on icon at bounding box center [267, 300] width 7 height 7
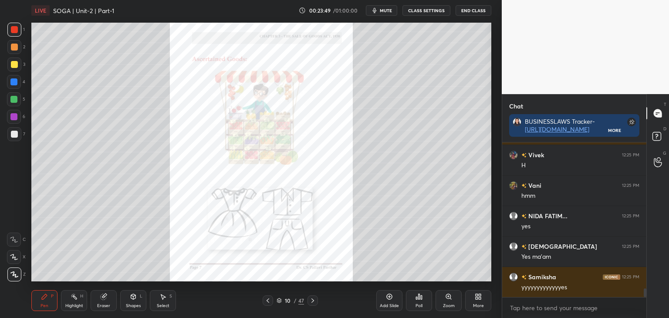
click at [270, 301] on icon at bounding box center [267, 300] width 7 height 7
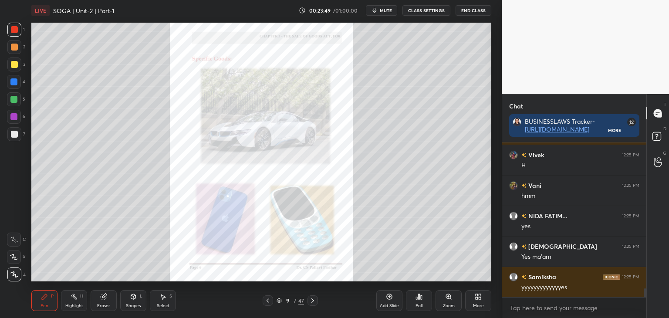
click at [270, 301] on icon at bounding box center [267, 300] width 7 height 7
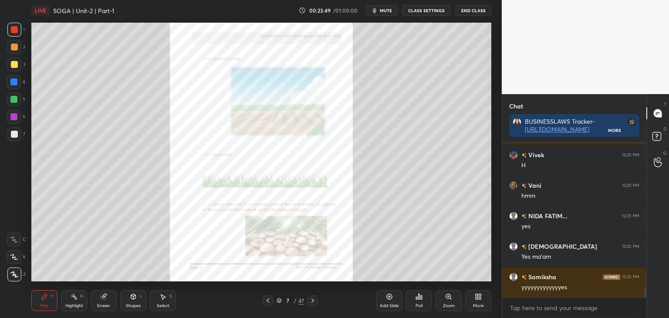
click at [270, 301] on icon at bounding box center [267, 300] width 7 height 7
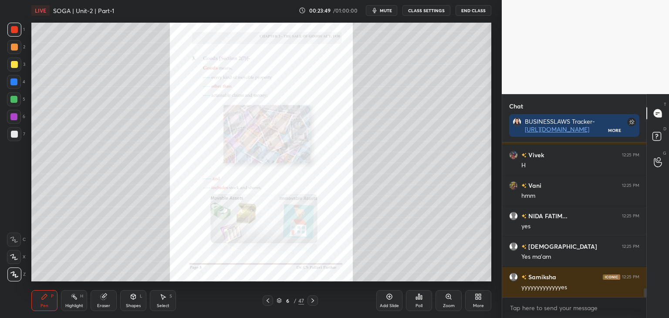
click at [270, 301] on icon at bounding box center [267, 300] width 7 height 7
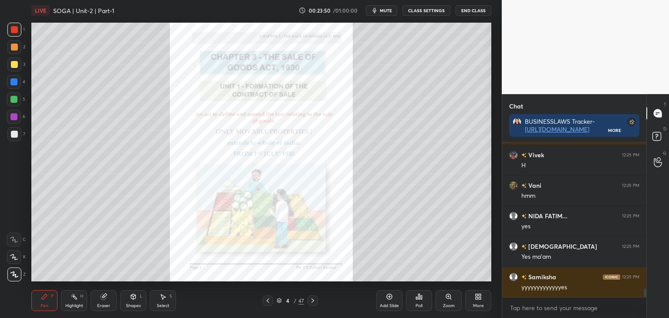
click at [270, 301] on icon at bounding box center [267, 300] width 7 height 7
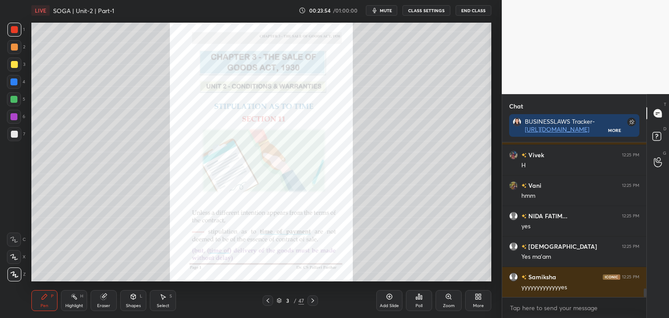
click at [14, 82] on div at bounding box center [13, 81] width 7 height 7
click at [450, 300] on div "Zoom" at bounding box center [449, 300] width 26 height 21
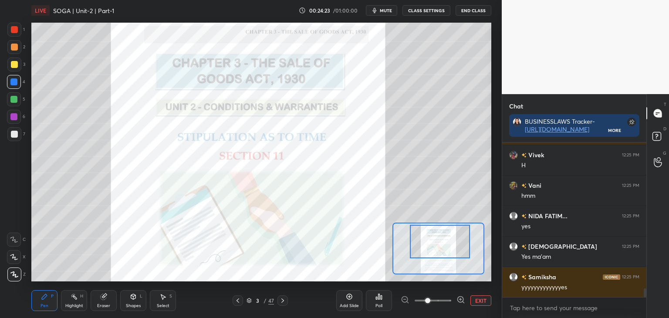
drag, startPoint x: 461, startPoint y: 254, endPoint x: 463, endPoint y: 247, distance: 7.6
click at [464, 247] on div at bounding box center [440, 242] width 60 height 34
click at [14, 30] on div at bounding box center [14, 29] width 7 height 7
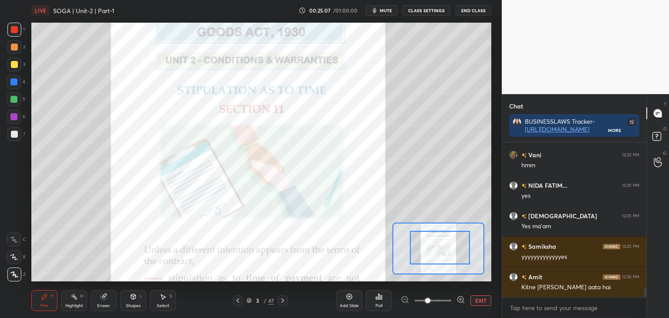
drag, startPoint x: 450, startPoint y: 247, endPoint x: 448, endPoint y: 253, distance: 6.2
click at [449, 253] on div at bounding box center [440, 248] width 60 height 34
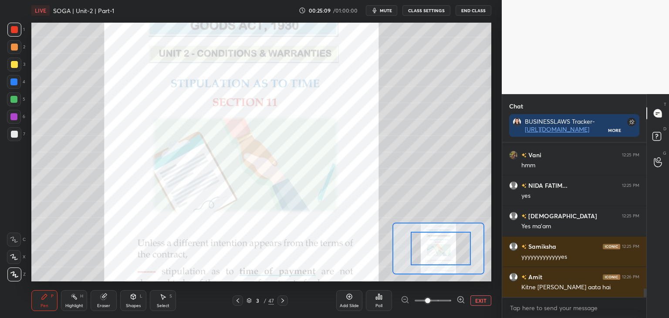
click at [448, 254] on div at bounding box center [441, 249] width 60 height 34
click at [13, 81] on div at bounding box center [13, 81] width 7 height 7
click at [483, 301] on button "EXIT" at bounding box center [481, 300] width 21 height 10
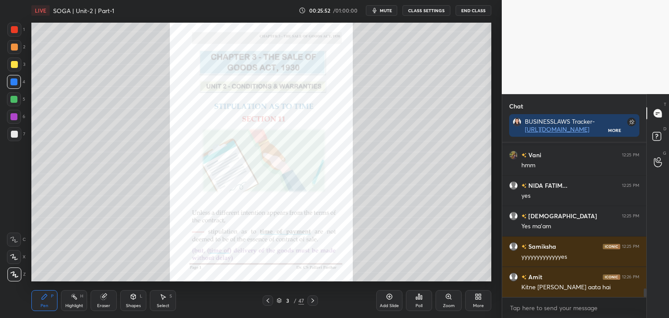
scroll to position [2600, 0]
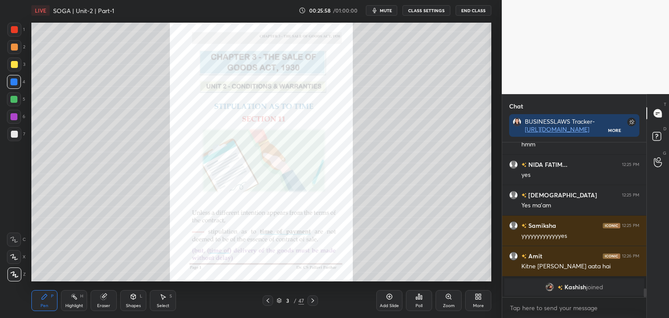
click at [13, 133] on div at bounding box center [14, 134] width 7 height 7
click at [13, 115] on div at bounding box center [13, 116] width 7 height 7
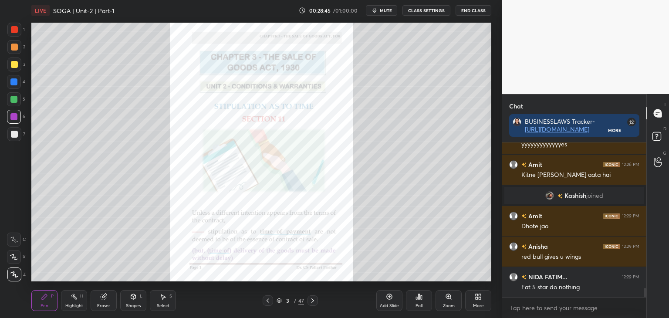
scroll to position [2480, 0]
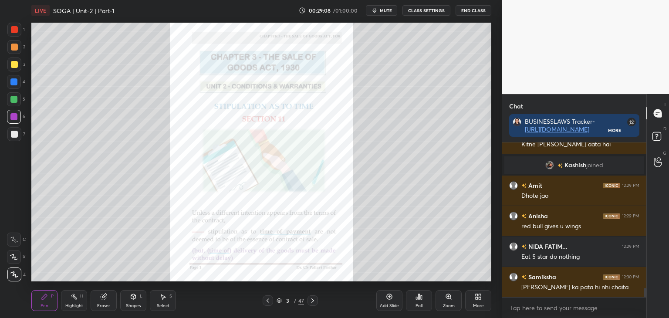
click at [452, 304] on div "Zoom" at bounding box center [449, 306] width 12 height 4
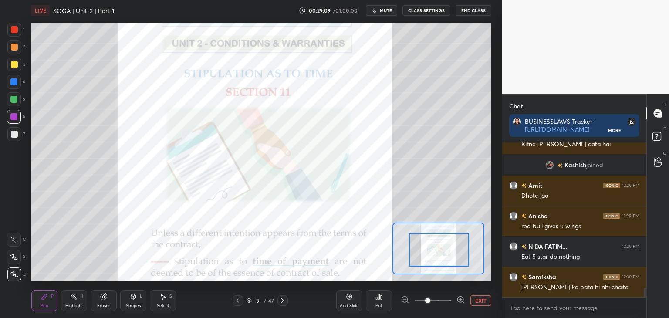
drag, startPoint x: 454, startPoint y: 257, endPoint x: 456, endPoint y: 262, distance: 5.5
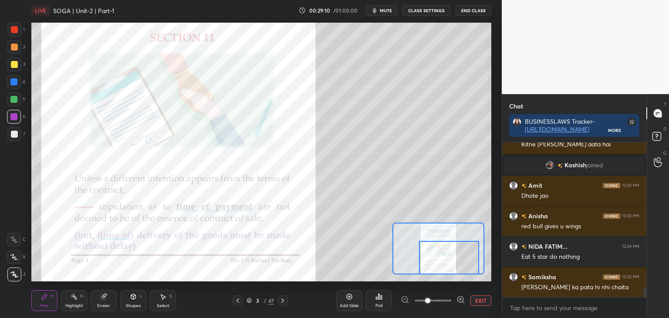
drag, startPoint x: 454, startPoint y: 260, endPoint x: 463, endPoint y: 268, distance: 12.1
click at [464, 270] on div at bounding box center [449, 258] width 60 height 34
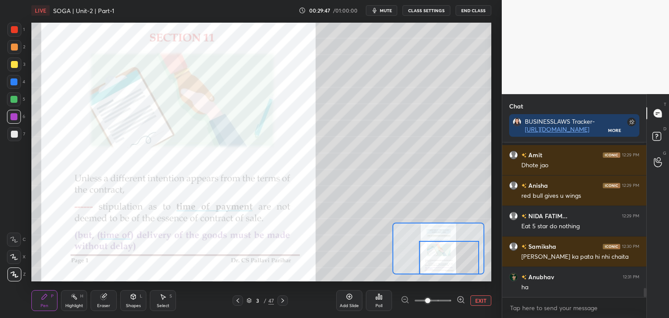
click at [14, 79] on div at bounding box center [13, 81] width 7 height 7
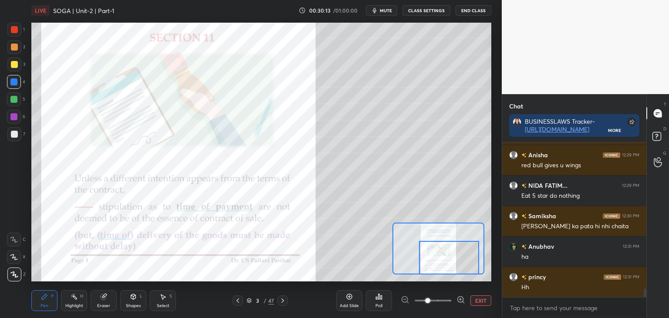
click at [14, 100] on div at bounding box center [13, 99] width 7 height 7
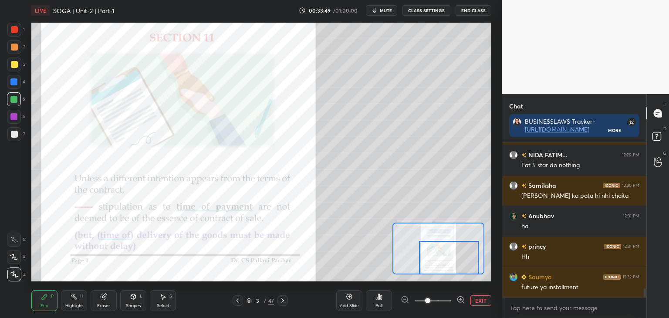
click at [475, 303] on button "EXIT" at bounding box center [481, 300] width 21 height 10
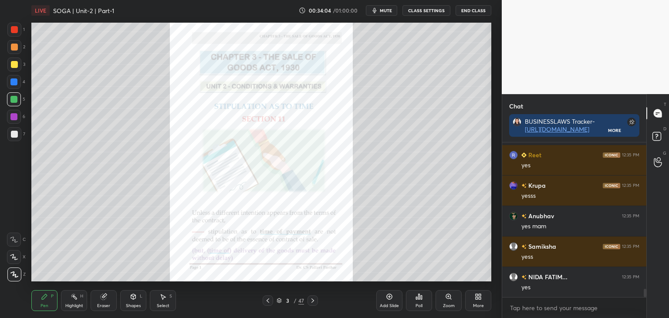
scroll to position [2846, 0]
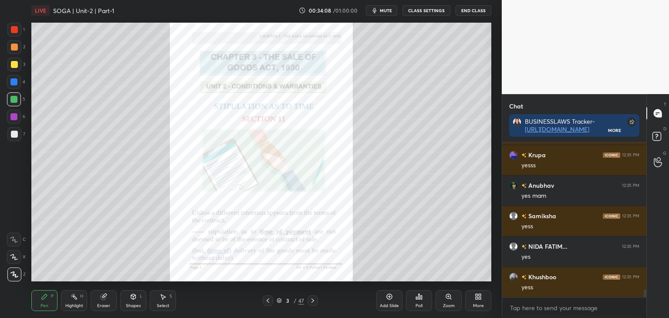
click at [313, 299] on icon at bounding box center [312, 300] width 7 height 7
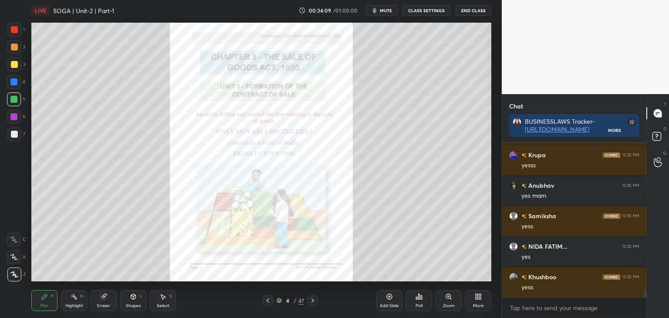
click at [312, 300] on icon at bounding box center [312, 300] width 7 height 7
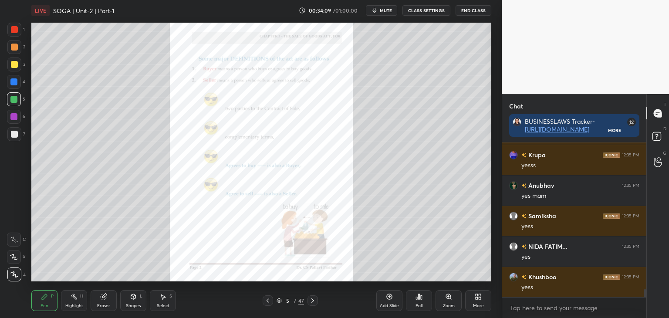
click at [313, 300] on icon at bounding box center [312, 300] width 7 height 7
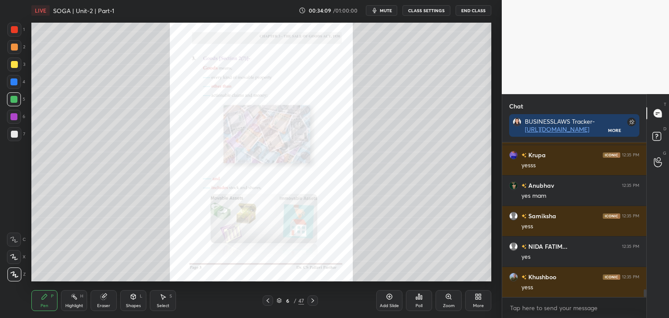
click at [312, 300] on icon at bounding box center [312, 300] width 7 height 7
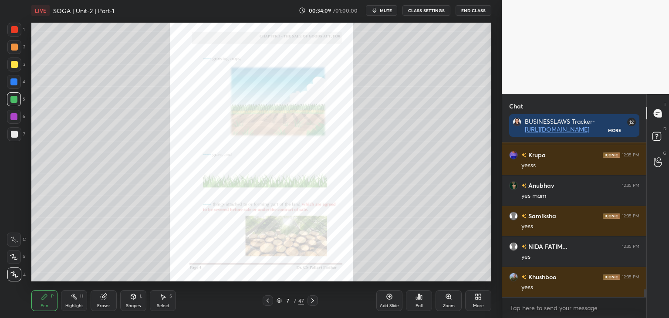
click at [312, 300] on icon at bounding box center [313, 300] width 3 height 4
click at [313, 300] on icon at bounding box center [312, 300] width 7 height 7
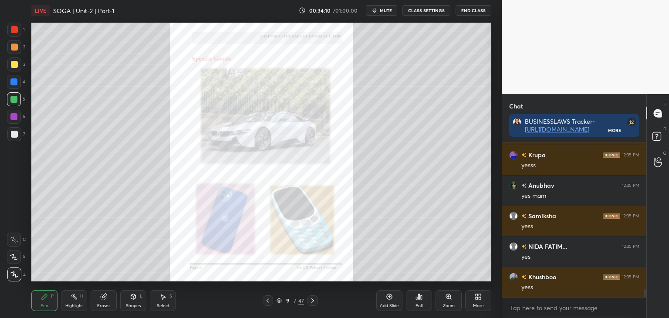
click at [313, 300] on icon at bounding box center [312, 300] width 7 height 7
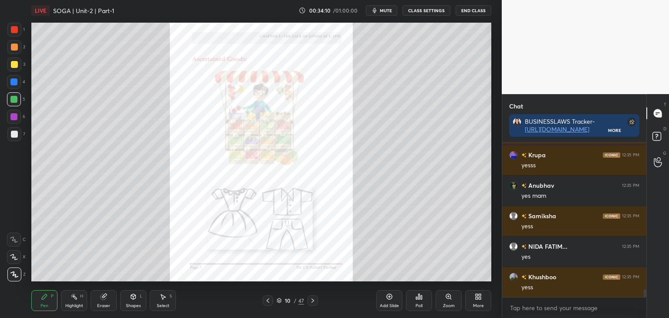
click at [313, 299] on icon at bounding box center [312, 300] width 7 height 7
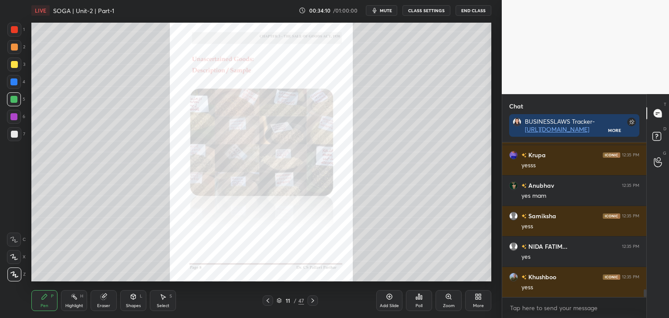
click at [314, 299] on icon at bounding box center [312, 300] width 7 height 7
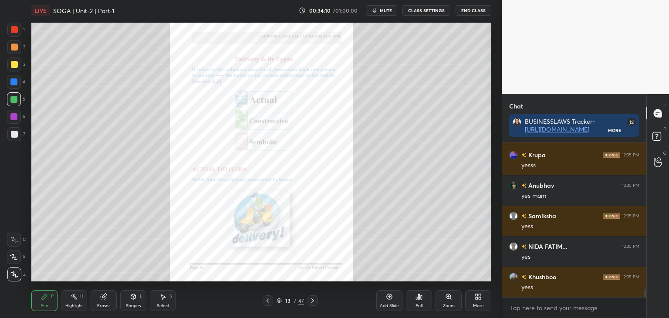
click at [314, 299] on icon at bounding box center [312, 300] width 7 height 7
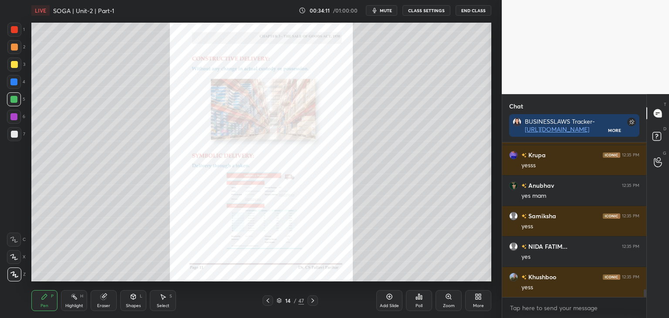
click at [314, 299] on icon at bounding box center [312, 300] width 7 height 7
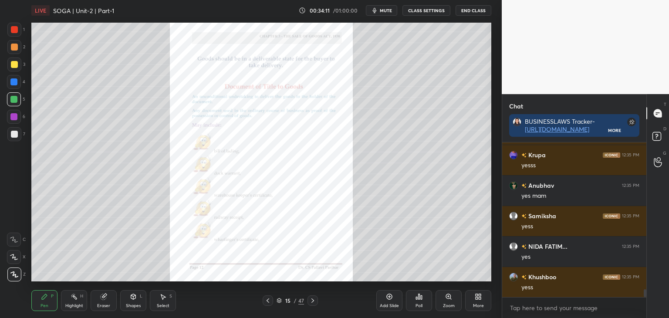
click at [314, 299] on icon at bounding box center [312, 300] width 7 height 7
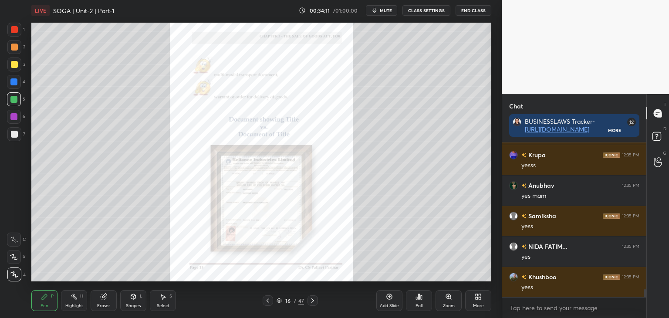
click at [314, 299] on icon at bounding box center [312, 300] width 7 height 7
click at [315, 299] on icon at bounding box center [312, 300] width 7 height 7
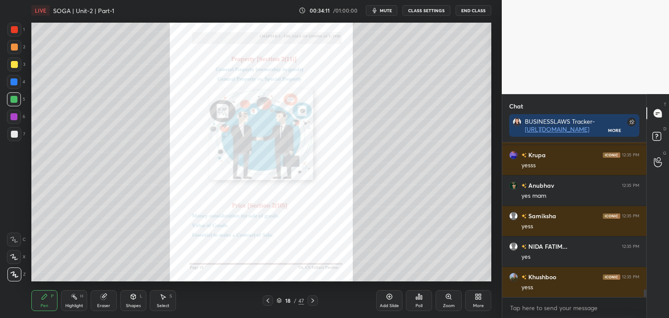
click at [315, 299] on icon at bounding box center [312, 300] width 7 height 7
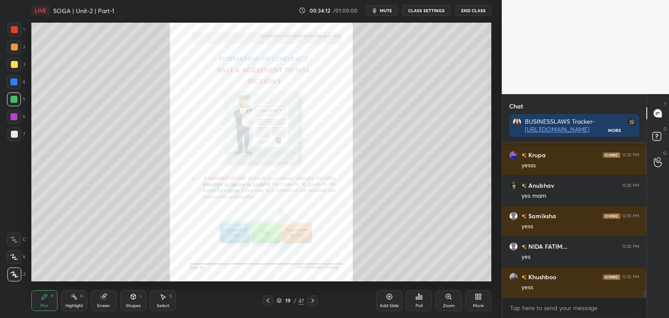
click at [315, 299] on icon at bounding box center [312, 300] width 7 height 7
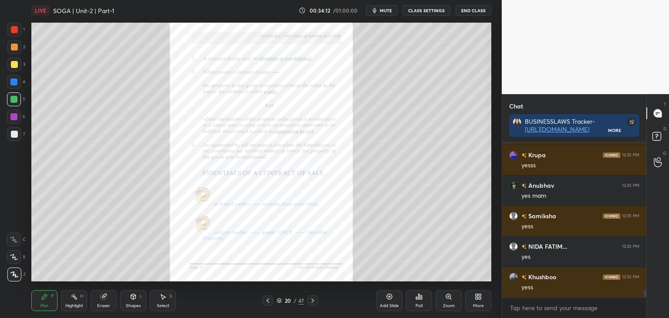
click at [315, 299] on icon at bounding box center [312, 300] width 7 height 7
click at [315, 298] on icon at bounding box center [312, 300] width 7 height 7
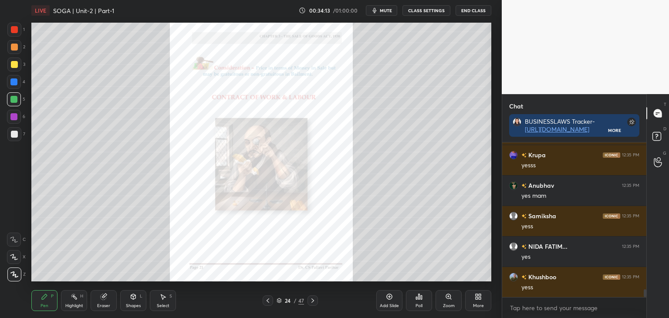
click at [314, 298] on icon at bounding box center [312, 300] width 7 height 7
click at [312, 300] on icon at bounding box center [312, 300] width 7 height 7
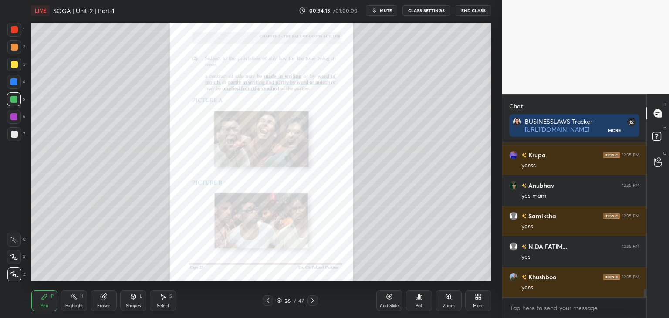
click at [312, 300] on icon at bounding box center [312, 300] width 7 height 7
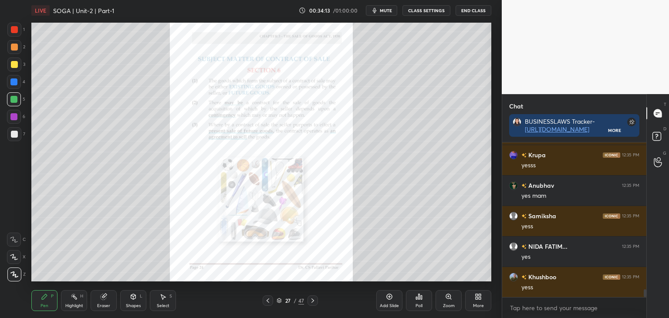
click at [313, 300] on icon at bounding box center [313, 300] width 3 height 4
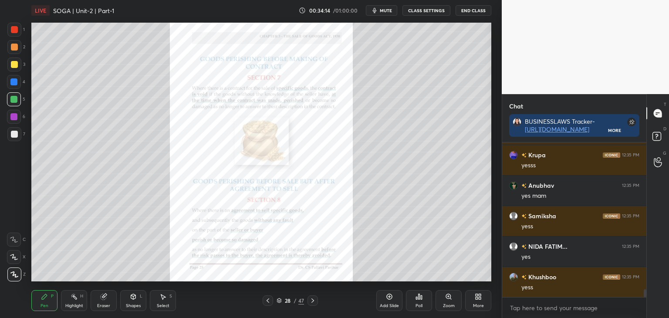
click at [314, 300] on icon at bounding box center [312, 300] width 7 height 7
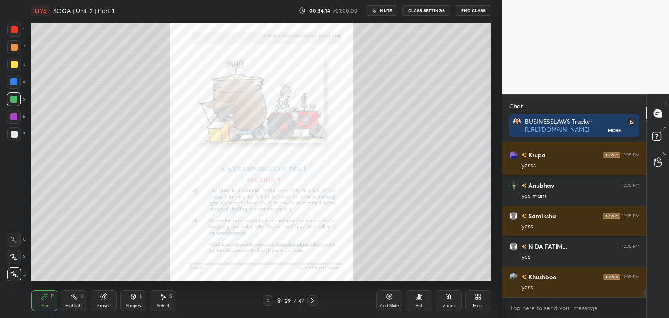
click at [314, 300] on icon at bounding box center [312, 300] width 7 height 7
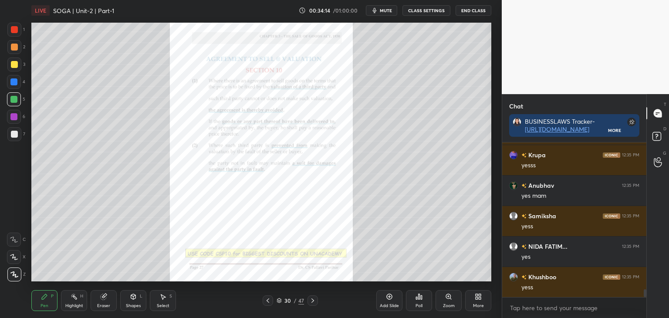
click at [314, 300] on icon at bounding box center [312, 300] width 7 height 7
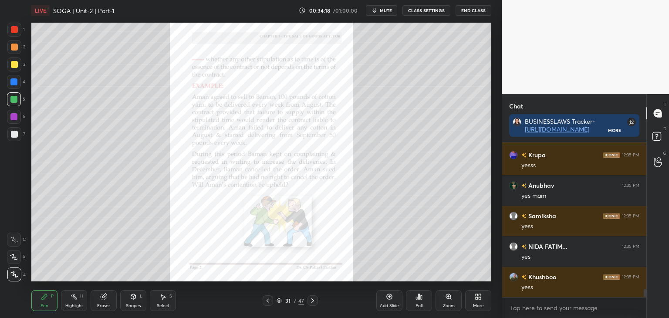
click at [450, 300] on icon at bounding box center [448, 296] width 7 height 7
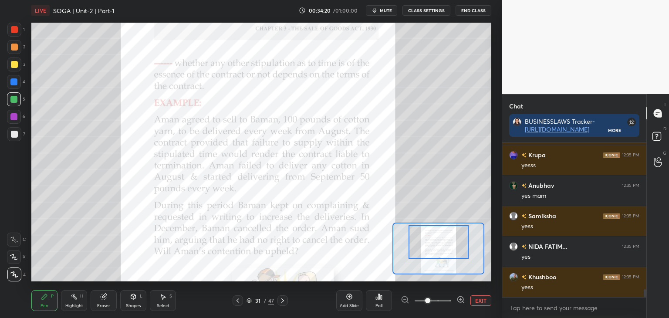
click at [455, 251] on div at bounding box center [439, 242] width 60 height 34
drag, startPoint x: 13, startPoint y: 82, endPoint x: 27, endPoint y: 80, distance: 14.2
click at [13, 82] on div at bounding box center [13, 81] width 7 height 7
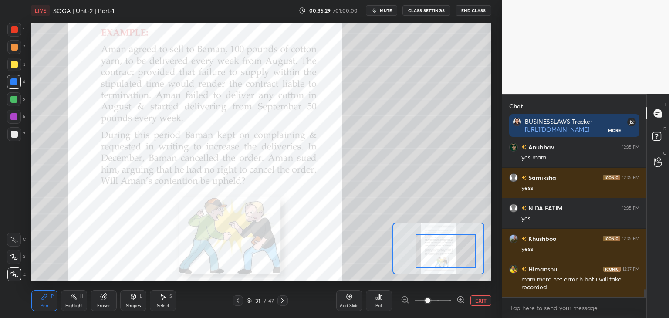
drag, startPoint x: 447, startPoint y: 244, endPoint x: 454, endPoint y: 253, distance: 11.2
click at [454, 253] on div at bounding box center [446, 251] width 60 height 34
click at [16, 66] on div at bounding box center [14, 64] width 7 height 7
drag, startPoint x: 13, startPoint y: 81, endPoint x: 23, endPoint y: 82, distance: 10.0
click at [14, 82] on div at bounding box center [13, 81] width 7 height 7
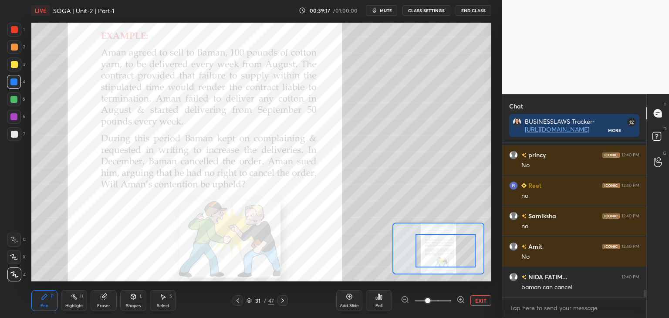
scroll to position [3159, 0]
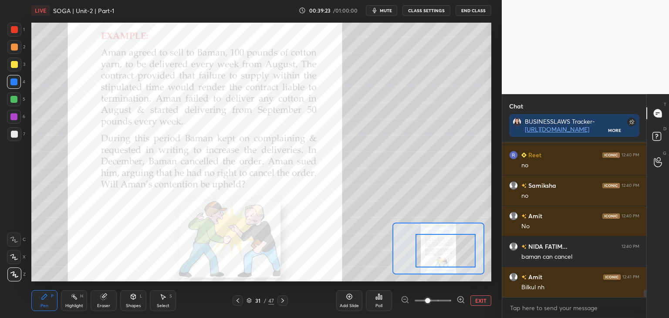
click at [484, 304] on button "EXIT" at bounding box center [481, 300] width 21 height 10
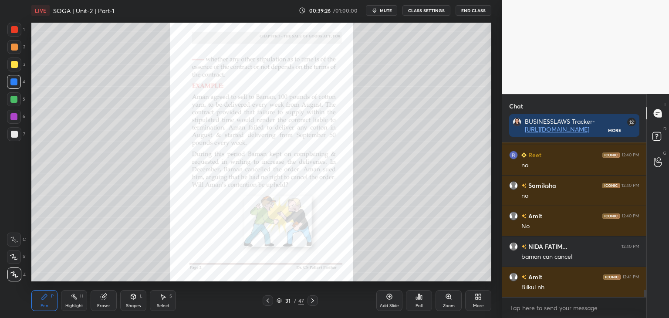
click at [14, 99] on div at bounding box center [13, 99] width 7 height 7
click at [14, 116] on div at bounding box center [13, 116] width 7 height 7
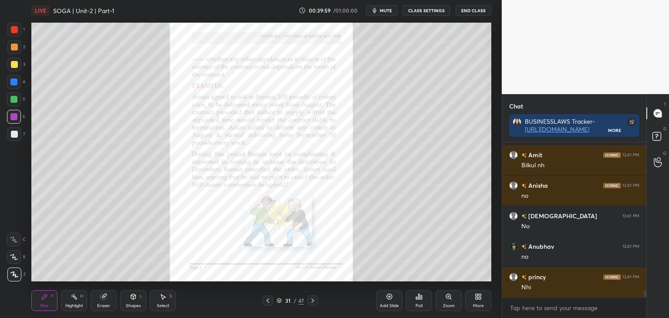
scroll to position [3311, 0]
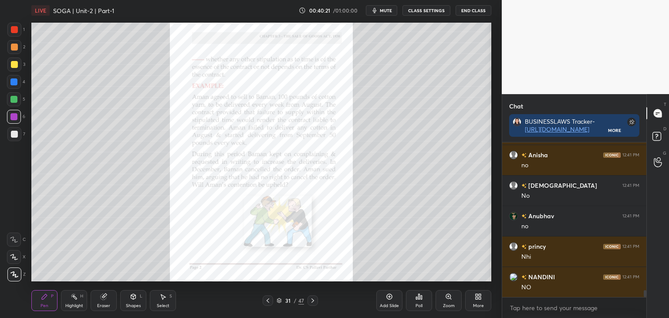
click at [14, 135] on div at bounding box center [14, 134] width 7 height 7
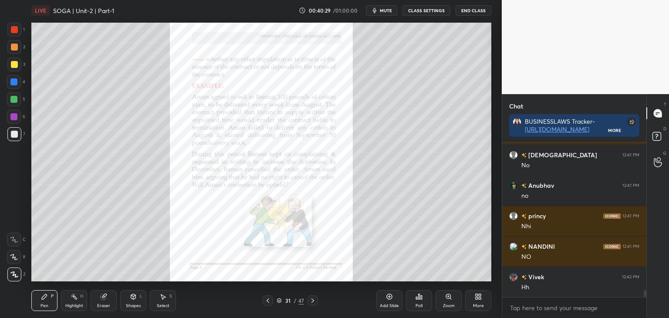
scroll to position [3372, 0]
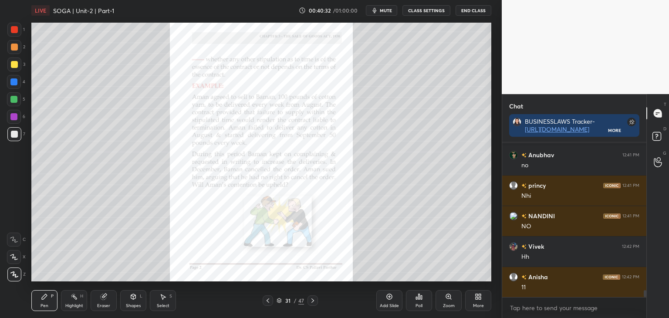
click at [15, 29] on div at bounding box center [14, 29] width 7 height 7
click at [313, 302] on icon at bounding box center [312, 300] width 7 height 7
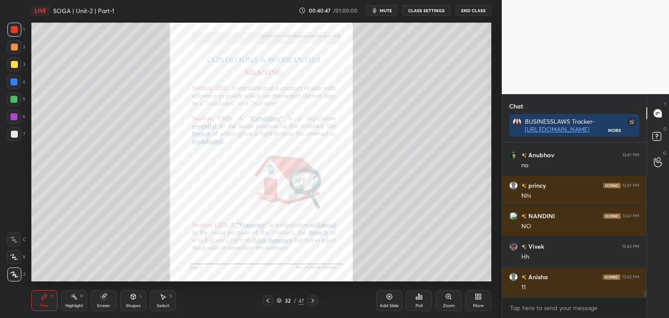
scroll to position [3403, 0]
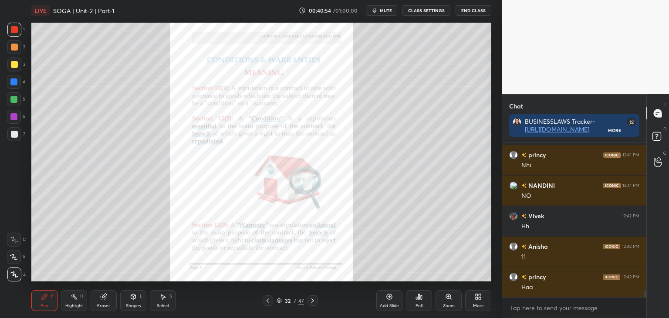
click at [14, 85] on div at bounding box center [13, 81] width 7 height 7
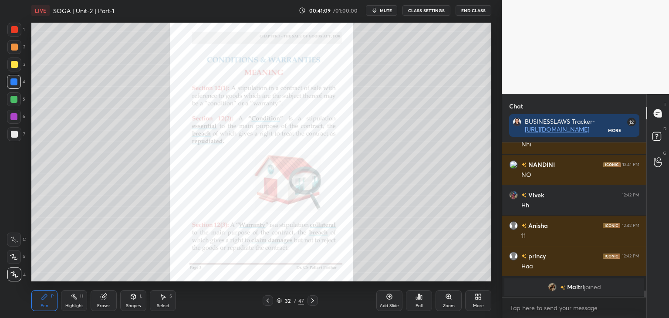
click at [451, 304] on div "Zoom" at bounding box center [449, 306] width 12 height 4
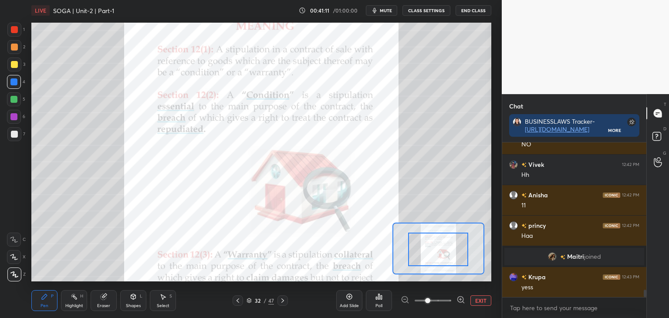
scroll to position [3160, 0]
drag, startPoint x: 448, startPoint y: 262, endPoint x: 453, endPoint y: 257, distance: 7.1
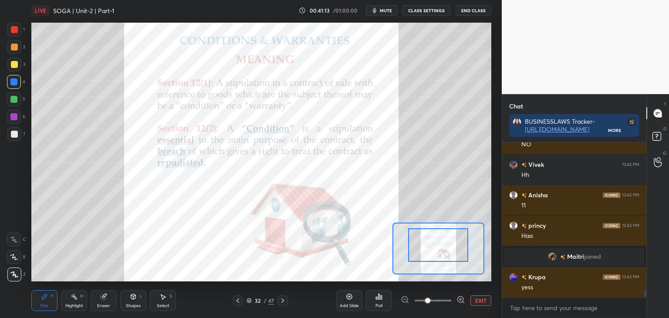
click at [455, 261] on div at bounding box center [438, 245] width 60 height 34
click at [12, 100] on div at bounding box center [13, 99] width 7 height 7
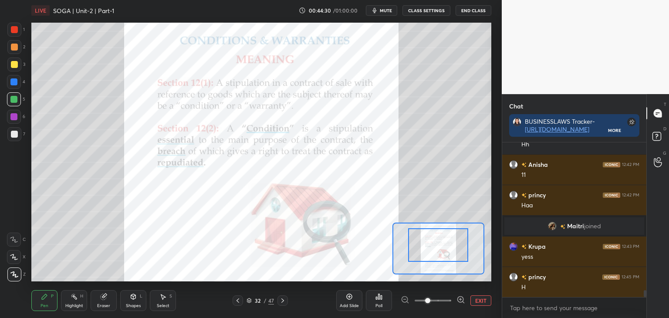
click at [480, 301] on button "EXIT" at bounding box center [481, 300] width 21 height 10
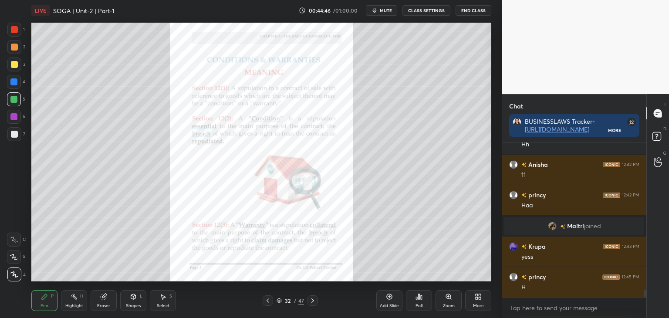
click at [12, 66] on div at bounding box center [14, 64] width 7 height 7
click at [14, 85] on div at bounding box center [13, 81] width 7 height 7
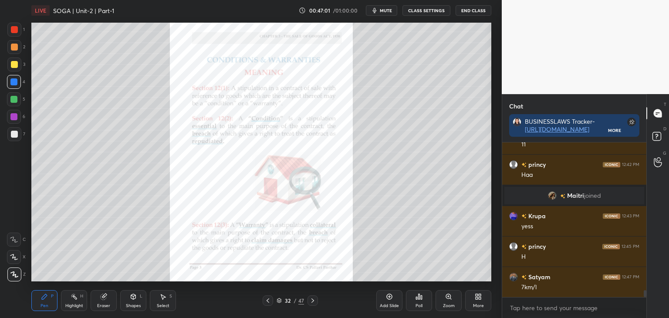
scroll to position [3251, 0]
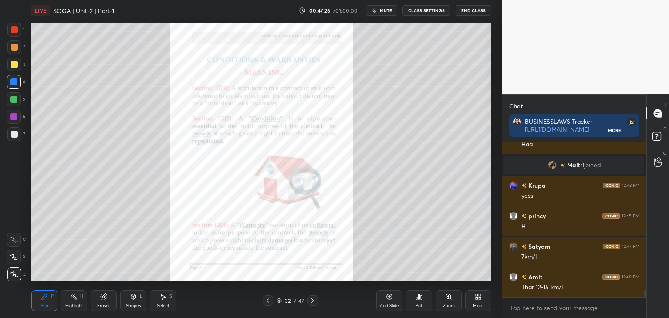
click at [14, 118] on div at bounding box center [13, 116] width 7 height 7
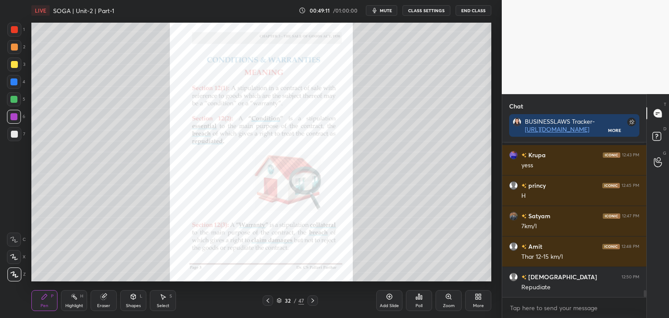
click at [14, 98] on div at bounding box center [13, 99] width 7 height 7
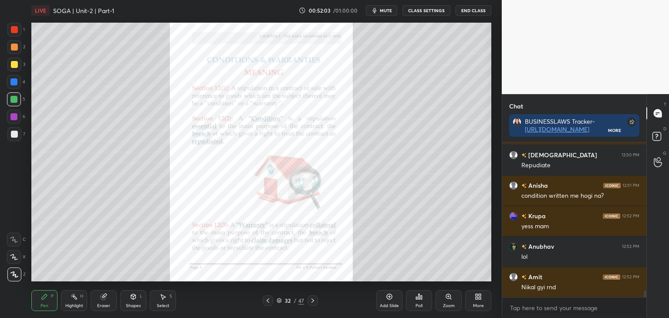
scroll to position [3434, 0]
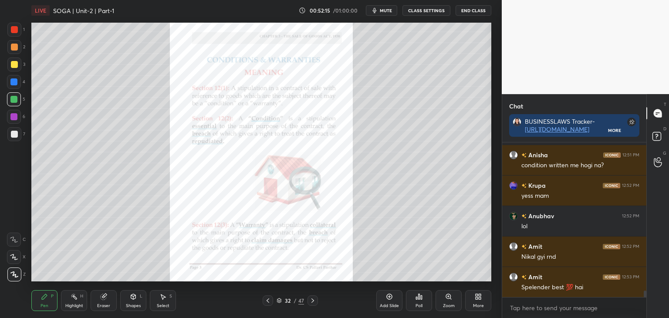
click at [14, 46] on div at bounding box center [14, 47] width 7 height 7
click at [447, 302] on div "Zoom" at bounding box center [449, 300] width 26 height 21
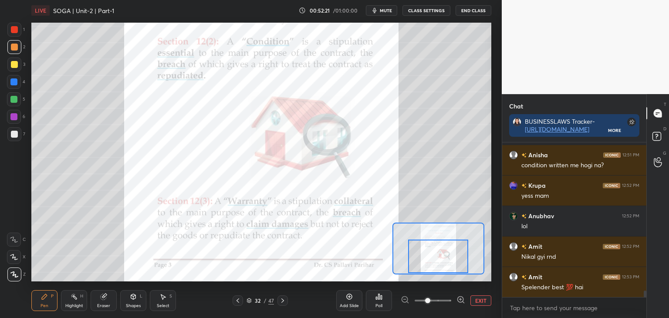
drag, startPoint x: 450, startPoint y: 257, endPoint x: 450, endPoint y: 264, distance: 7.0
click at [450, 264] on div at bounding box center [438, 257] width 60 height 34
click at [480, 302] on button "EXIT" at bounding box center [481, 300] width 21 height 10
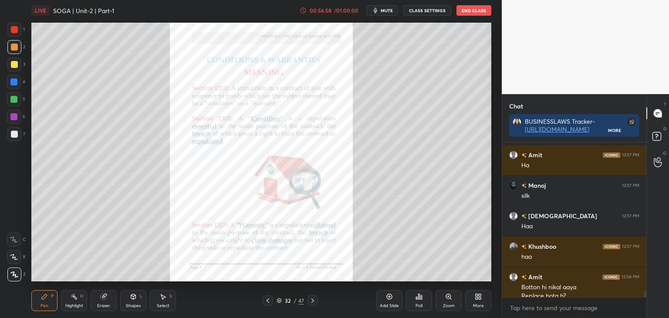
scroll to position [3756, 0]
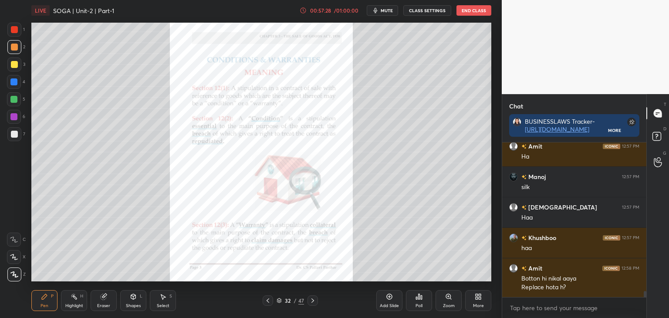
click at [314, 301] on icon at bounding box center [312, 300] width 7 height 7
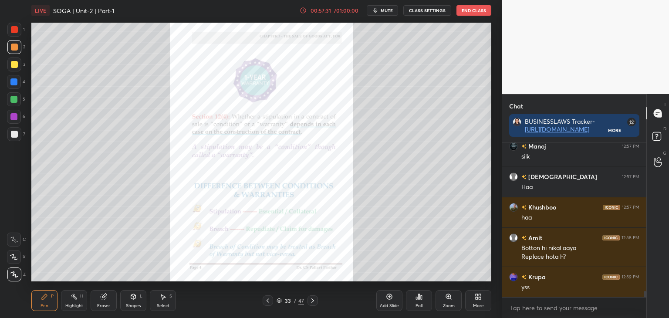
scroll to position [3825, 0]
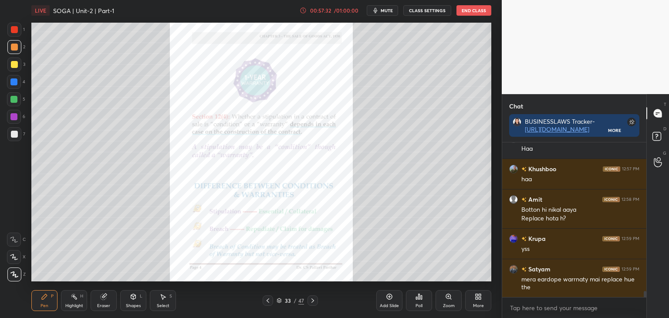
click at [14, 29] on div at bounding box center [14, 29] width 7 height 7
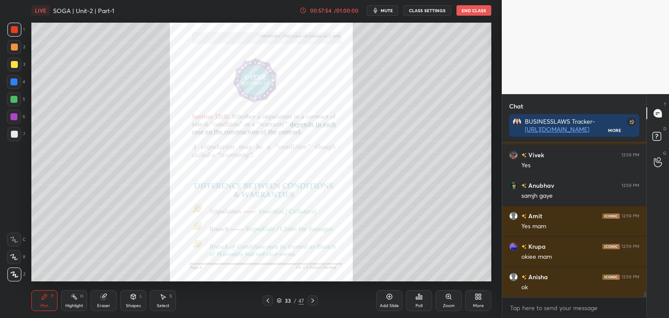
scroll to position [4008, 0]
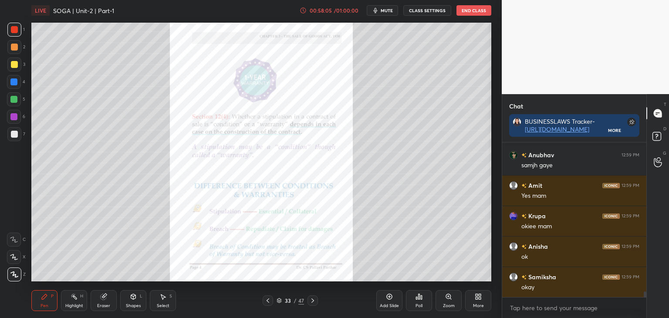
click at [451, 304] on div "Zoom" at bounding box center [449, 306] width 12 height 4
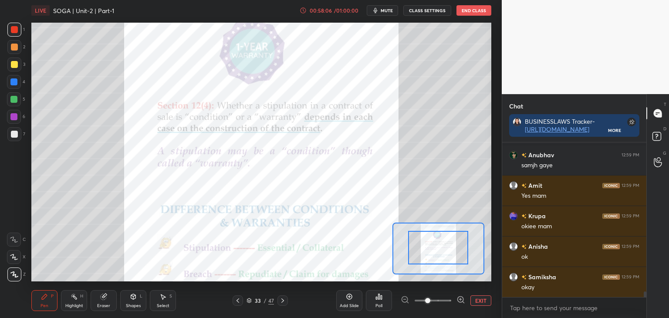
drag, startPoint x: 450, startPoint y: 244, endPoint x: 451, endPoint y: 250, distance: 6.8
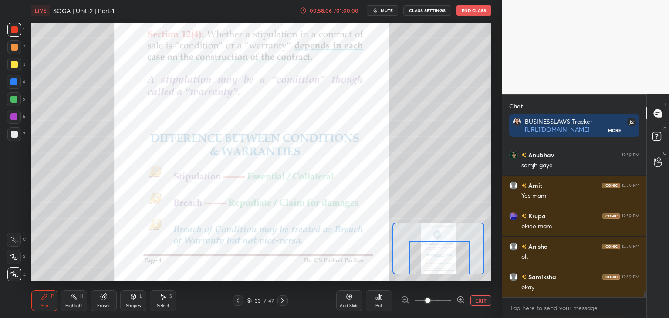
drag, startPoint x: 451, startPoint y: 245, endPoint x: 453, endPoint y: 263, distance: 17.9
click at [453, 263] on div at bounding box center [440, 258] width 60 height 34
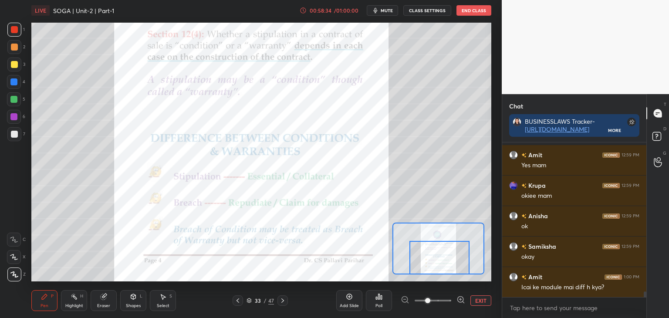
click at [481, 303] on button "EXIT" at bounding box center [481, 300] width 21 height 10
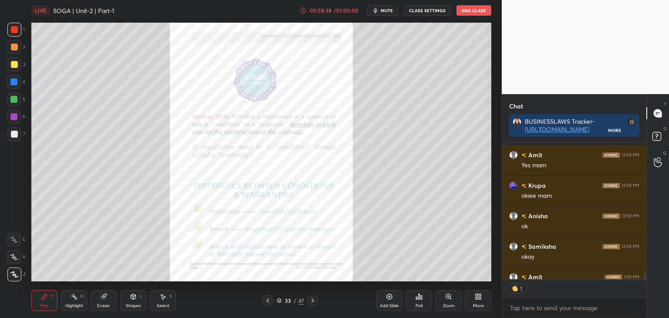
scroll to position [3, 3]
drag, startPoint x: 96, startPoint y: 296, endPoint x: 110, endPoint y: 292, distance: 14.5
click at [102, 295] on div "Eraser" at bounding box center [104, 300] width 26 height 21
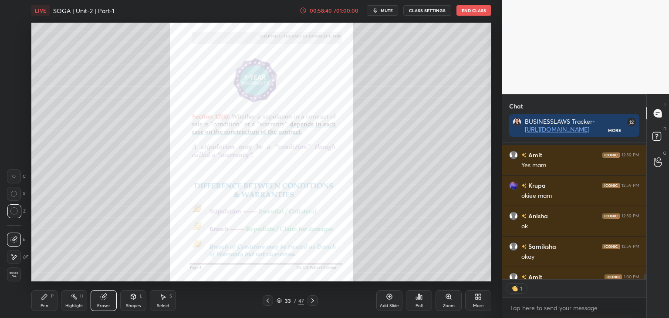
scroll to position [4087, 0]
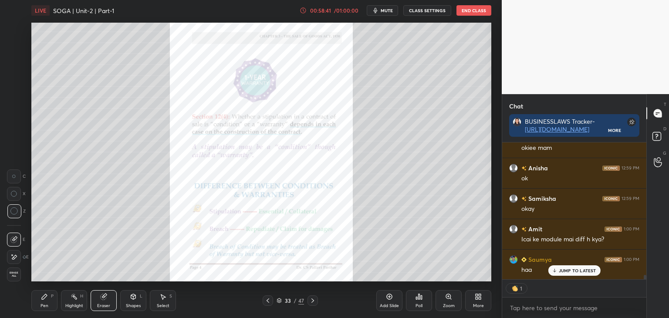
click at [47, 297] on icon at bounding box center [44, 296] width 7 height 7
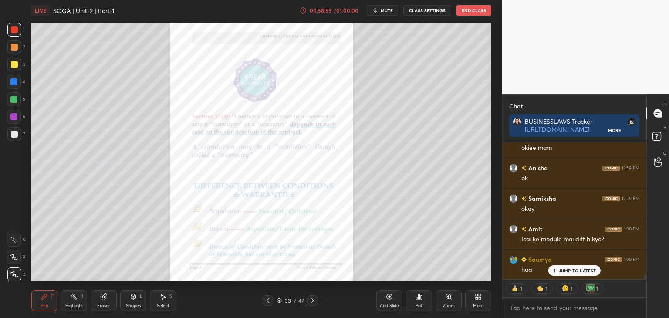
click at [14, 80] on div at bounding box center [13, 81] width 7 height 7
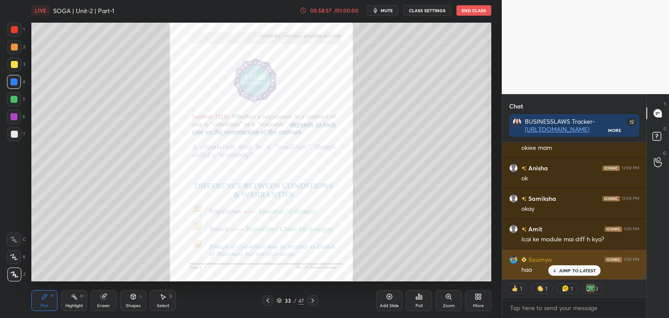
click at [566, 272] on p "JUMP TO LATEST" at bounding box center [577, 270] width 37 height 5
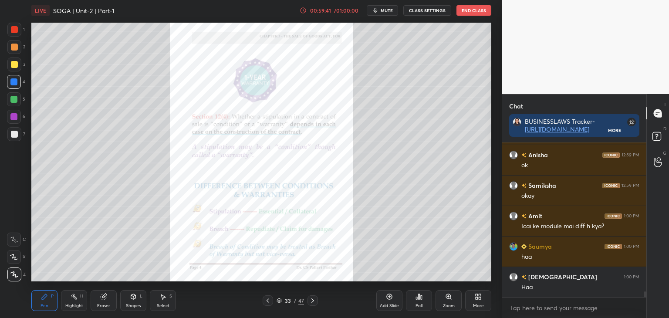
scroll to position [3, 3]
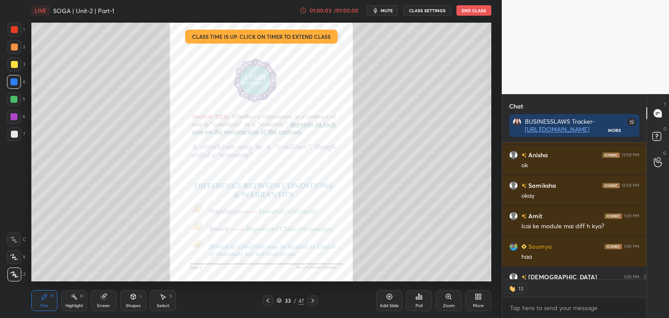
drag, startPoint x: 14, startPoint y: 65, endPoint x: 20, endPoint y: 65, distance: 6.1
click at [14, 65] on div at bounding box center [14, 64] width 7 height 7
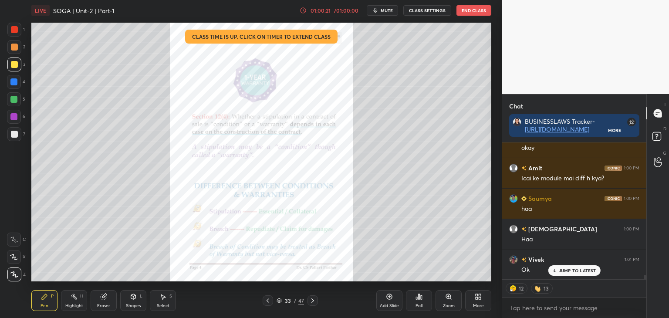
click at [313, 302] on icon at bounding box center [312, 300] width 7 height 7
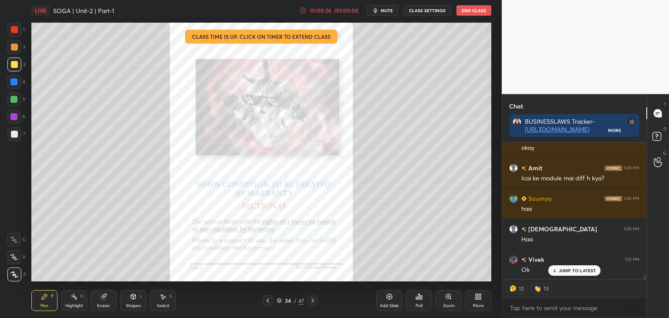
click at [12, 81] on div at bounding box center [13, 81] width 7 height 7
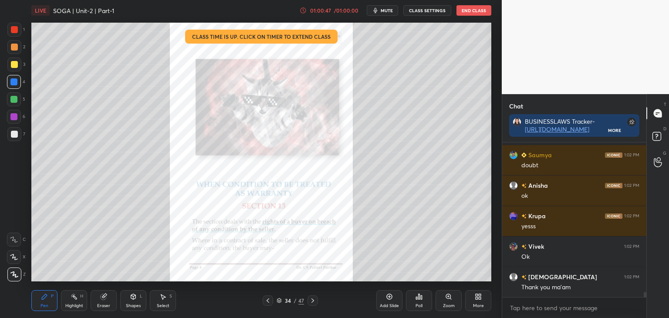
scroll to position [4313, 0]
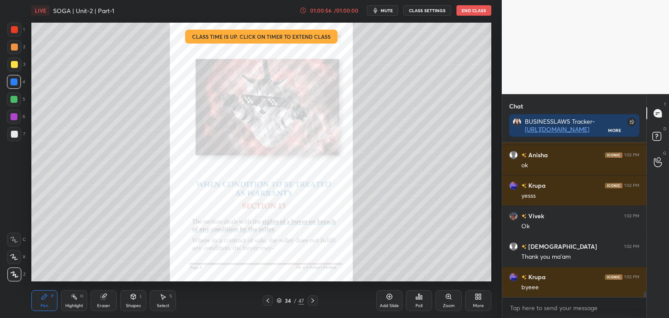
click at [314, 301] on icon at bounding box center [312, 300] width 7 height 7
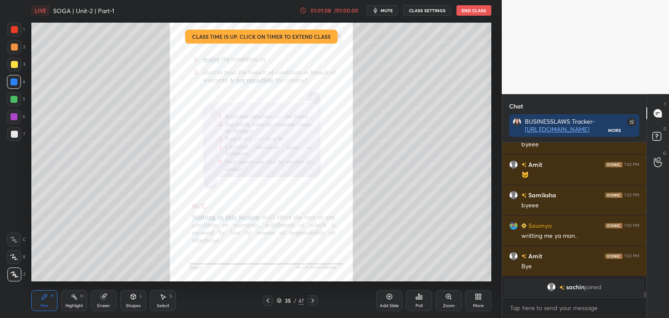
scroll to position [4088, 0]
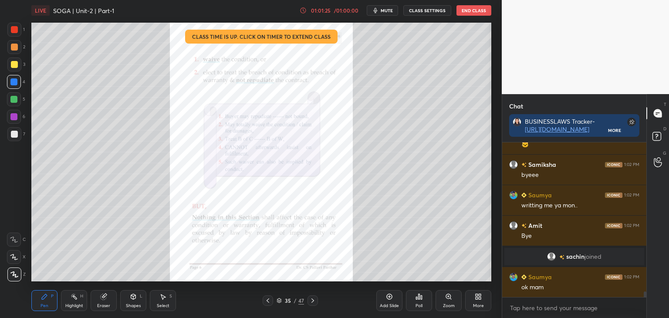
click at [472, 13] on button "End Class" at bounding box center [474, 10] width 35 height 10
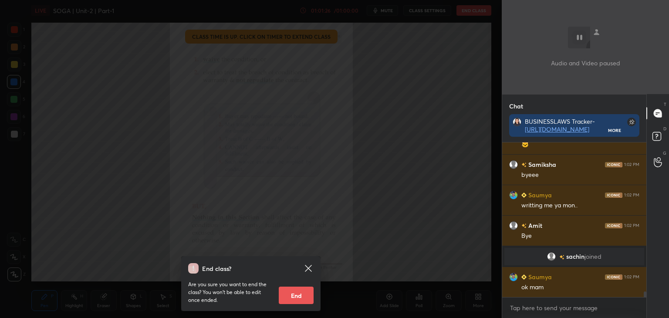
click at [294, 297] on button "End" at bounding box center [296, 295] width 35 height 17
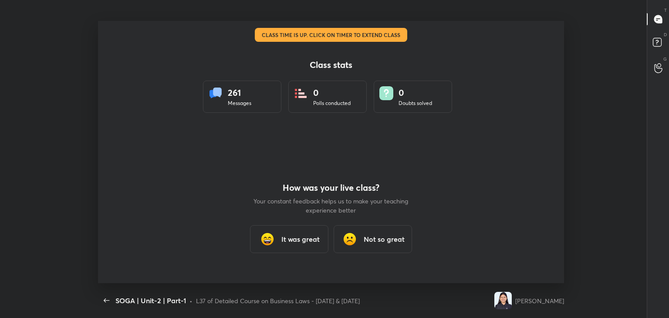
scroll to position [0, 0]
click at [301, 240] on h3 "It was great" at bounding box center [300, 239] width 38 height 10
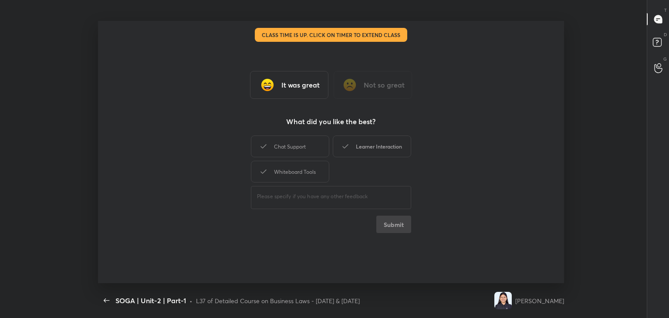
click at [366, 147] on div "Learner Interaction" at bounding box center [372, 146] width 78 height 22
click at [271, 169] on div "Whiteboard Tools" at bounding box center [290, 172] width 78 height 22
click at [390, 225] on button "Submit" at bounding box center [393, 224] width 35 height 17
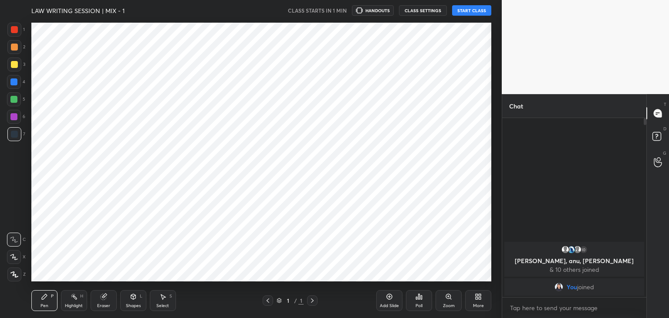
scroll to position [262, 467]
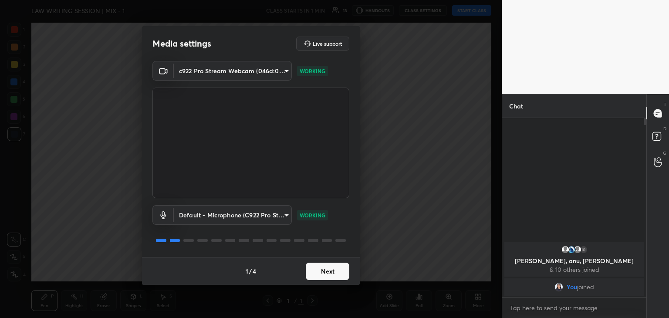
click at [323, 272] on button "Next" at bounding box center [328, 271] width 44 height 17
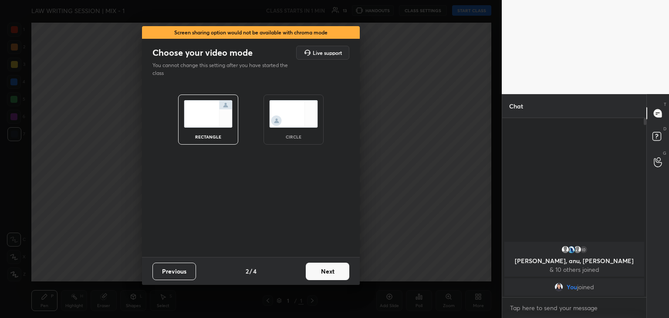
click at [318, 270] on button "Next" at bounding box center [328, 271] width 44 height 17
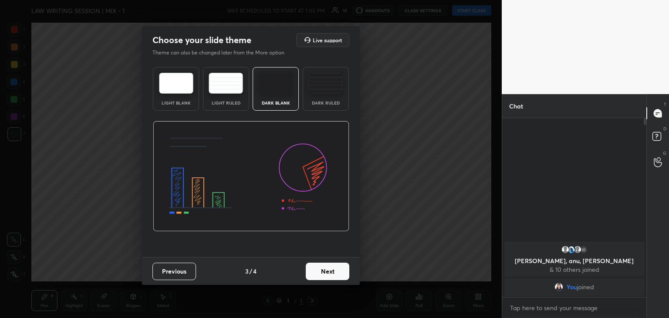
click at [317, 78] on img at bounding box center [325, 83] width 34 height 21
click at [331, 273] on button "Next" at bounding box center [328, 271] width 44 height 17
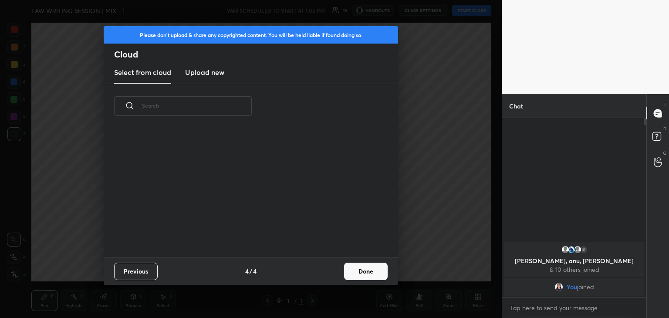
scroll to position [129, 280]
click at [373, 268] on button "Done" at bounding box center [366, 271] width 44 height 17
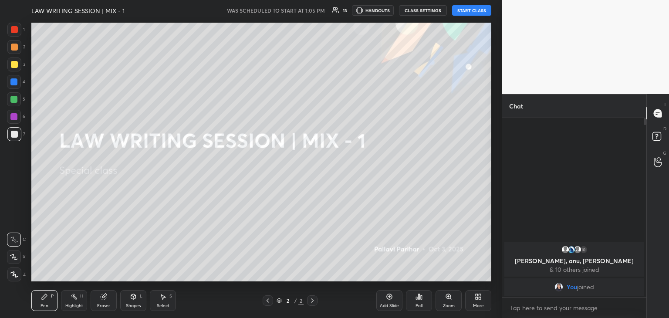
click at [478, 302] on div "More" at bounding box center [478, 300] width 26 height 21
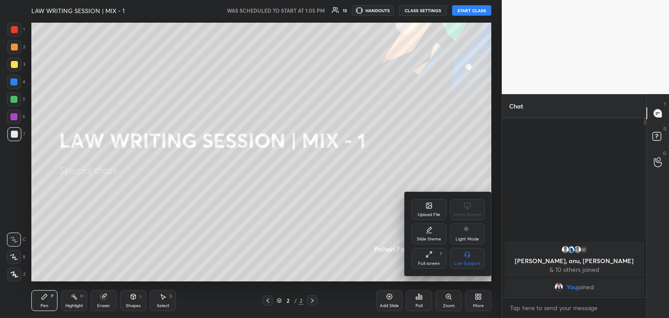
click at [429, 206] on icon at bounding box center [429, 205] width 5 height 5
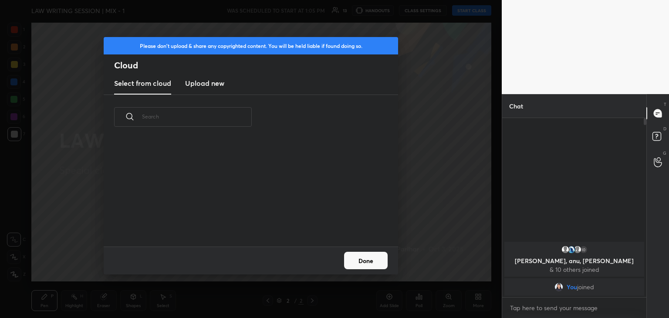
scroll to position [107, 280]
click at [216, 84] on h3 "Upload new" at bounding box center [204, 83] width 39 height 10
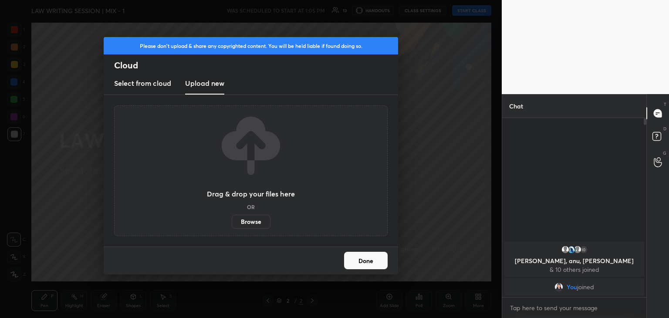
click at [253, 221] on label "Browse" at bounding box center [251, 222] width 39 height 14
click at [232, 221] on input "Browse" at bounding box center [232, 222] width 0 height 14
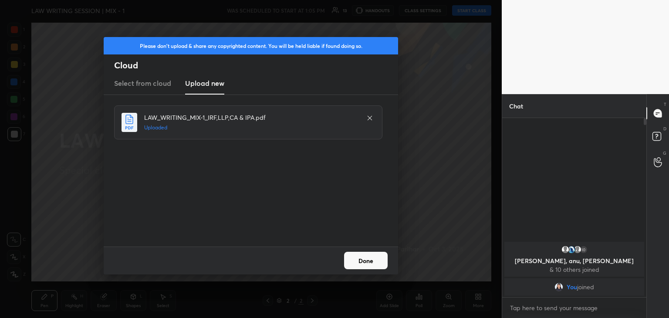
click at [369, 262] on button "Done" at bounding box center [366, 260] width 44 height 17
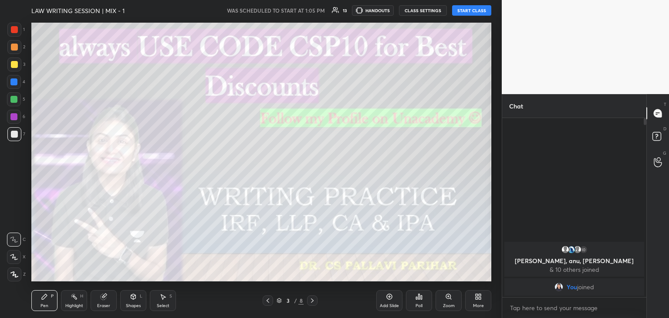
click at [15, 274] on icon at bounding box center [14, 274] width 8 height 6
click at [13, 67] on div at bounding box center [14, 64] width 7 height 7
drag, startPoint x: 102, startPoint y: 300, endPoint x: 92, endPoint y: 281, distance: 20.5
click at [100, 298] on icon at bounding box center [103, 296] width 7 height 7
click at [14, 211] on icon at bounding box center [14, 211] width 8 height 8
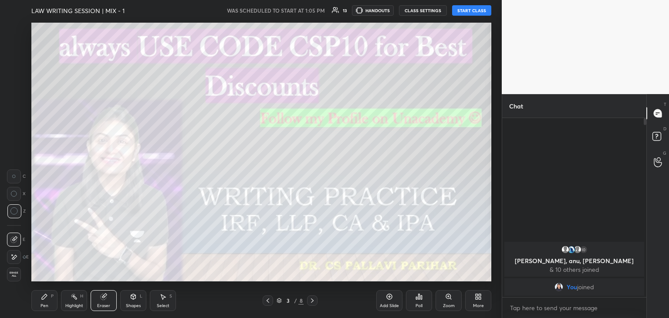
drag, startPoint x: 44, startPoint y: 298, endPoint x: 53, endPoint y: 297, distance: 8.8
click at [45, 298] on icon at bounding box center [44, 296] width 7 height 7
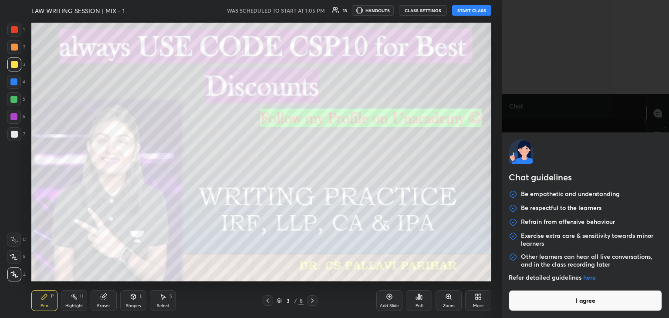
click at [530, 308] on body "1 2 3 4 5 6 7 C X Z C X Z E E Erase all H H LAW WRITING SESSION | MIX - 1 WAS S…" at bounding box center [334, 159] width 669 height 318
click at [530, 308] on button "I agree" at bounding box center [585, 300] width 153 height 21
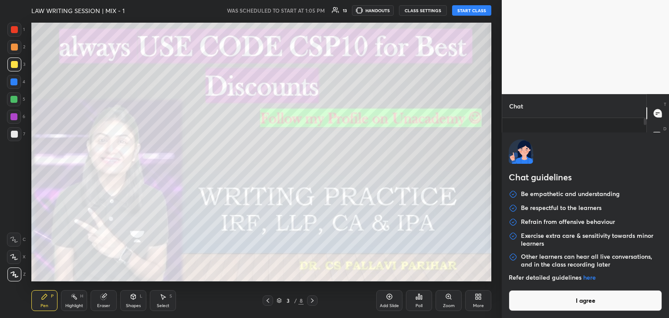
type textarea "x"
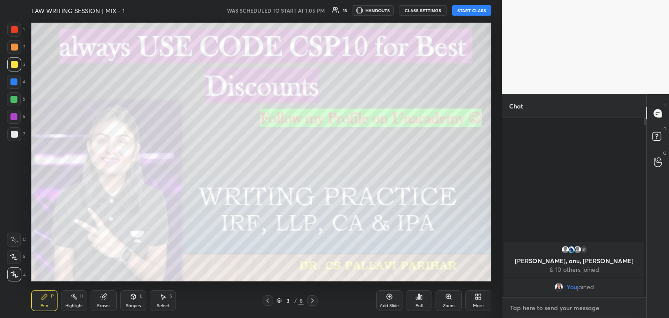
paste textarea "Telegram Group- https://t.me/+x8IKM9l47kg2Y2Jl"
type textarea "Telegram Group- https://t.me/+x8IKM9l47kg2Y2Jl"
type textarea "x"
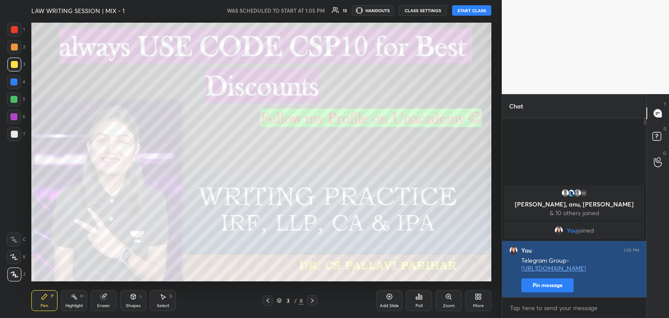
click at [547, 285] on button "Pin message" at bounding box center [548, 285] width 52 height 14
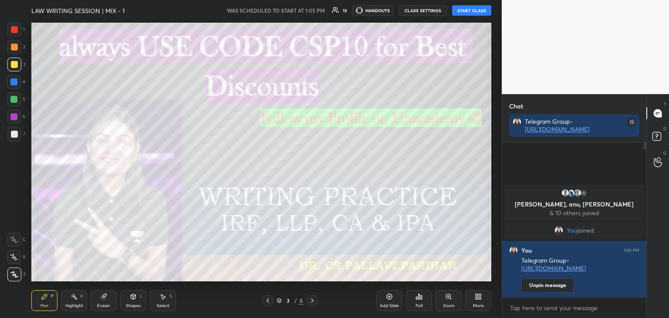
drag, startPoint x: 645, startPoint y: 146, endPoint x: 649, endPoint y: 186, distance: 40.3
click at [649, 182] on div "Chat Telegram Group- https://t.me/+x8IKM9l47kg2Y2Jl 10 Diti, anu, princy & 10 o…" at bounding box center [585, 206] width 167 height 224
click at [467, 12] on button "START CLASS" at bounding box center [471, 10] width 39 height 10
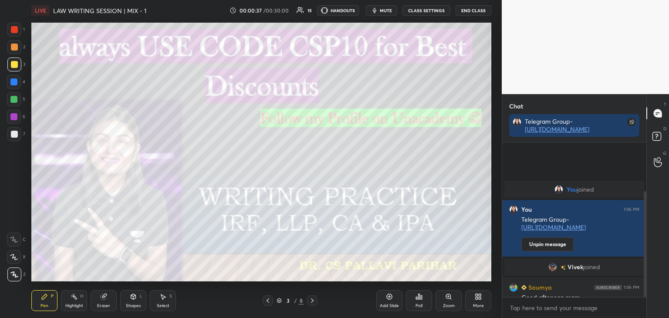
scroll to position [71, 0]
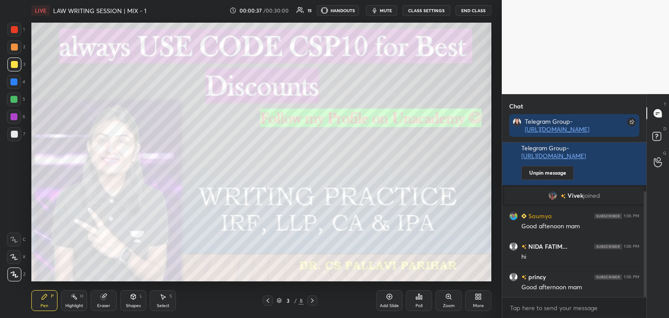
drag, startPoint x: 645, startPoint y: 241, endPoint x: 651, endPoint y: 288, distance: 47.0
click at [652, 289] on div "Chat Telegram Group- https://t.me/+x8IKM9l47kg2Y2Jl You joined You 1:06 PM Tele…" at bounding box center [585, 206] width 167 height 224
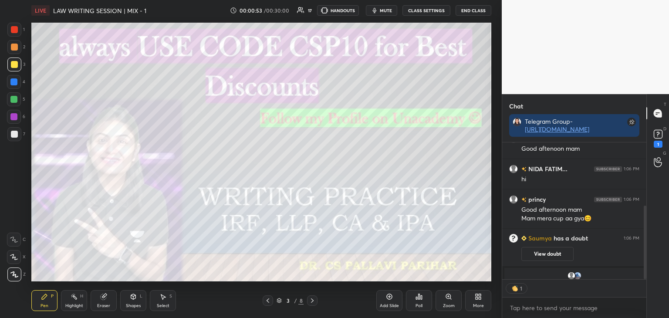
scroll to position [3, 3]
click at [657, 142] on div "1" at bounding box center [658, 144] width 9 height 7
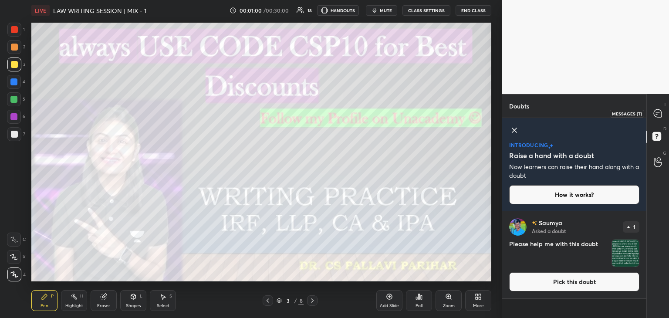
click at [657, 119] on div at bounding box center [658, 113] width 17 height 16
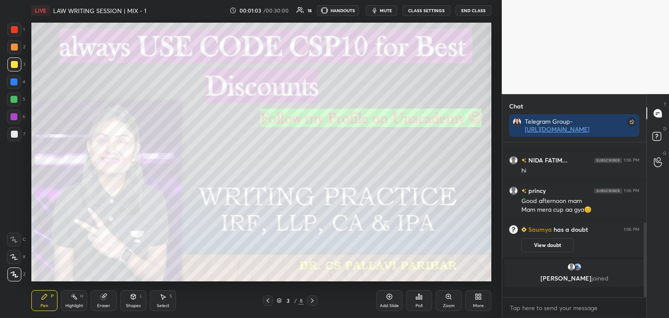
scroll to position [152, 142]
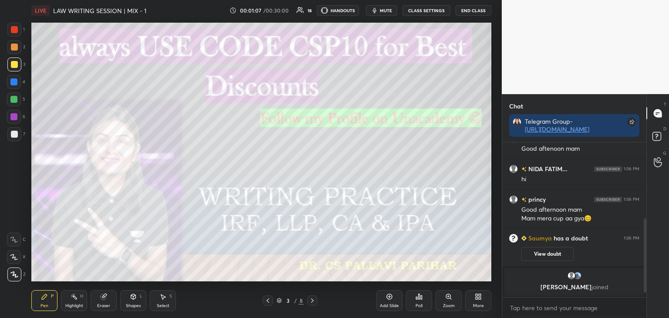
click at [314, 300] on icon at bounding box center [312, 300] width 7 height 7
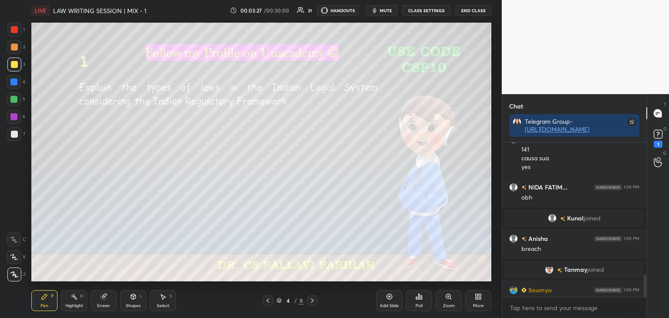
scroll to position [907, 0]
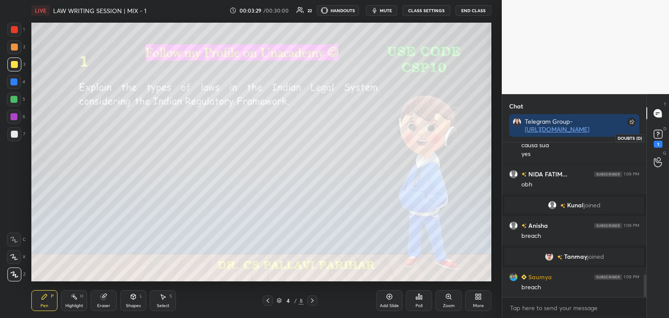
click at [659, 134] on icon at bounding box center [658, 134] width 13 height 13
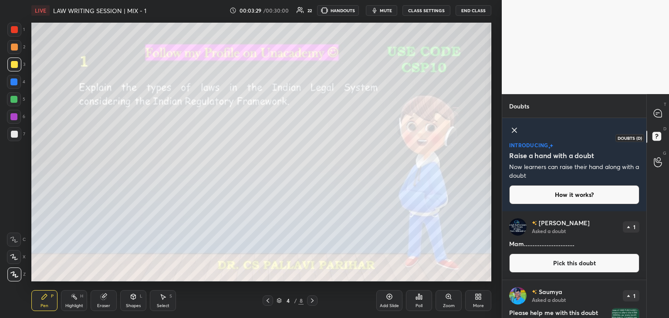
scroll to position [105, 142]
drag, startPoint x: 644, startPoint y: 228, endPoint x: 643, endPoint y: 250, distance: 21.8
click at [641, 256] on div "𝕽𝖊𝖛𝖆 Asked a doubt 1 Mam............................. Pick this doubt" at bounding box center [574, 245] width 144 height 68
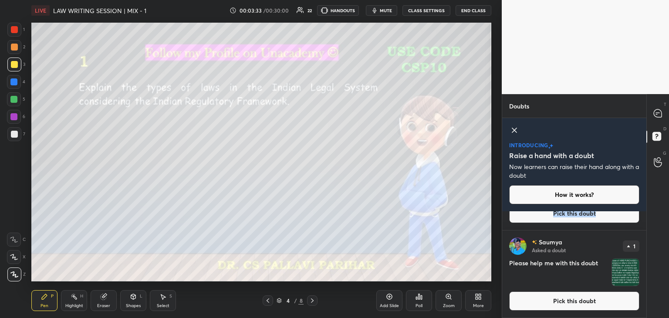
scroll to position [0, 0]
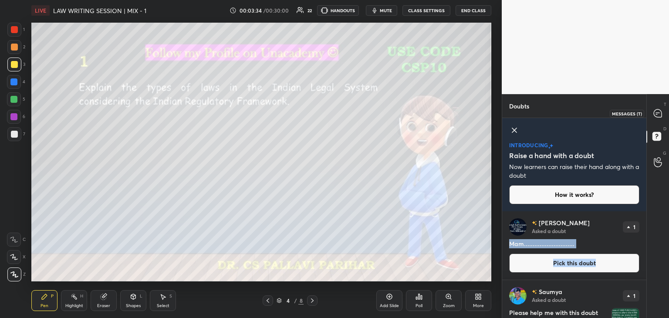
click at [661, 117] on icon at bounding box center [658, 113] width 8 height 8
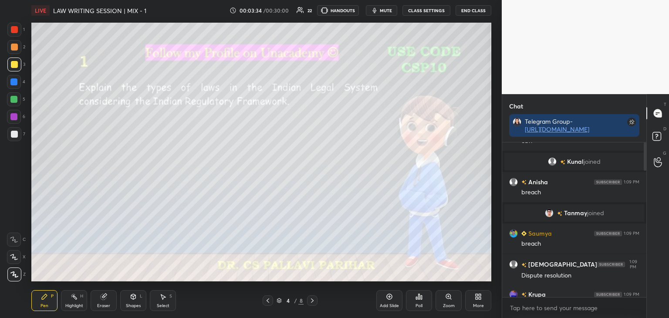
scroll to position [152, 142]
click at [576, 290] on p "JUMP TO LATEST" at bounding box center [577, 288] width 37 height 5
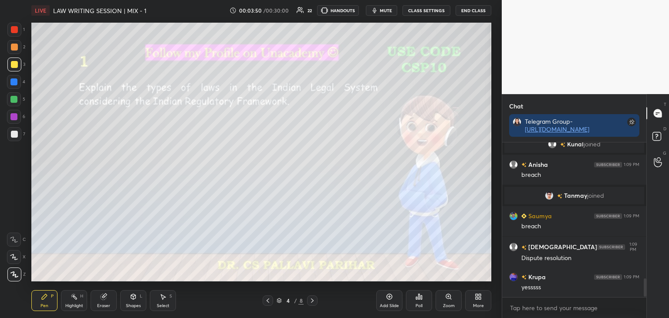
scroll to position [1174, 0]
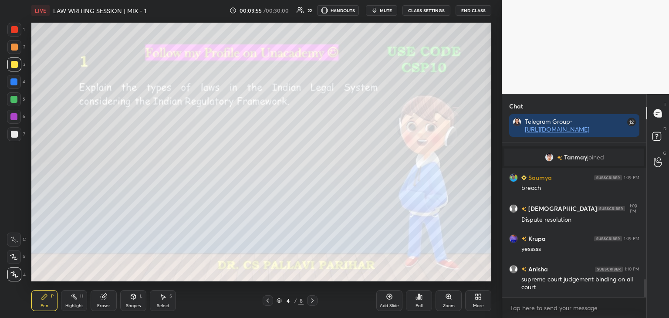
click at [14, 135] on div at bounding box center [14, 134] width 7 height 7
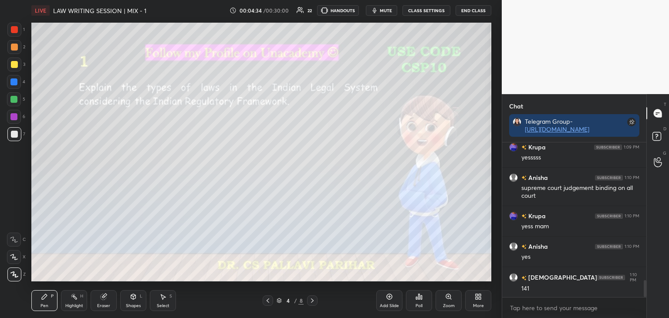
scroll to position [1296, 0]
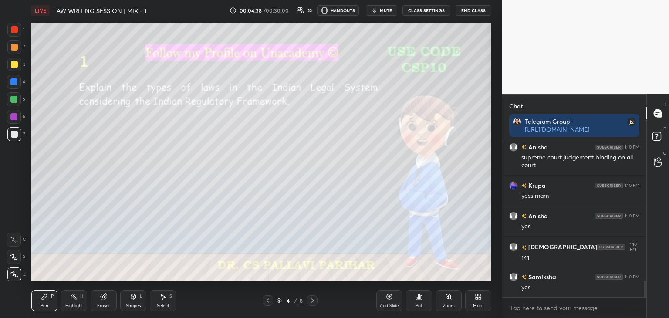
drag, startPoint x: 14, startPoint y: 64, endPoint x: 25, endPoint y: 66, distance: 11.4
click at [14, 66] on div at bounding box center [14, 64] width 7 height 7
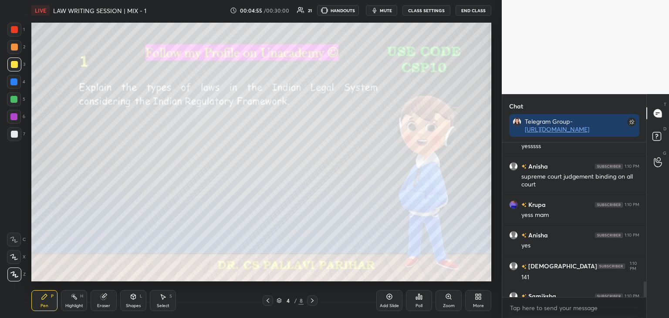
scroll to position [1364, 0]
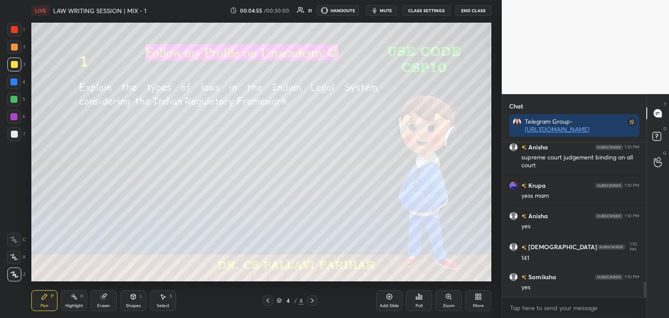
drag, startPoint x: 645, startPoint y: 288, endPoint x: 659, endPoint y: 312, distance: 28.1
click at [659, 312] on div "Chat Telegram Group- https://t.me/+x8IKM9l47kg2Y2Jl Krupa 1:09 PM yesssss Anish…" at bounding box center [585, 206] width 167 height 224
click at [314, 300] on icon at bounding box center [312, 300] width 7 height 7
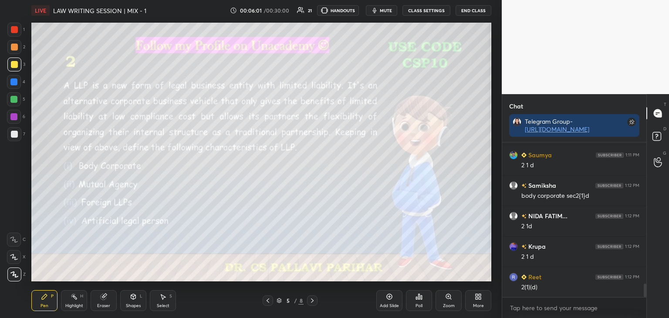
scroll to position [1638, 0]
click at [106, 298] on icon at bounding box center [103, 296] width 7 height 7
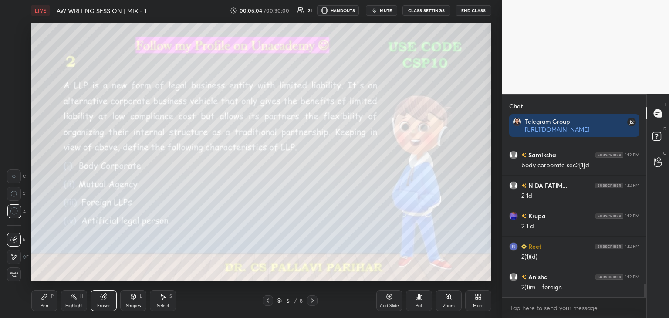
scroll to position [1669, 0]
drag, startPoint x: 42, startPoint y: 301, endPoint x: 63, endPoint y: 283, distance: 28.1
click at [43, 301] on div "Pen P" at bounding box center [44, 300] width 26 height 21
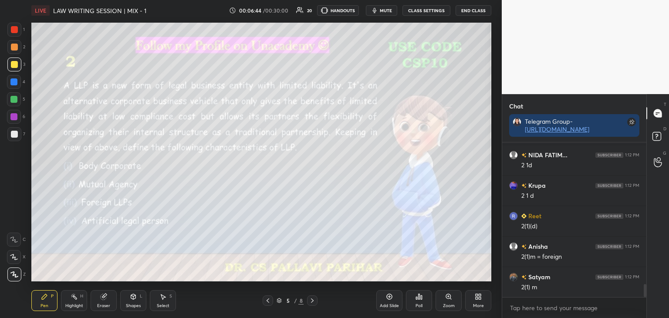
click at [14, 133] on div at bounding box center [14, 134] width 7 height 7
click at [14, 66] on div at bounding box center [14, 64] width 7 height 7
click at [312, 301] on icon at bounding box center [312, 300] width 7 height 7
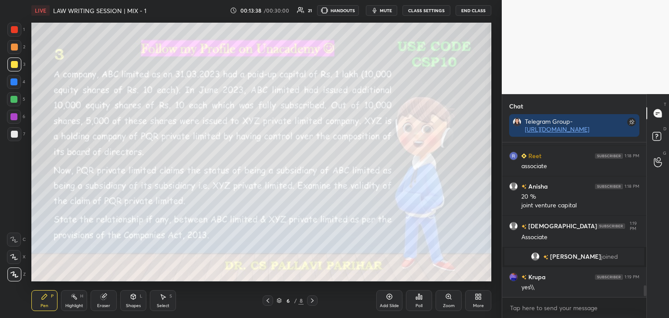
scroll to position [1923, 0]
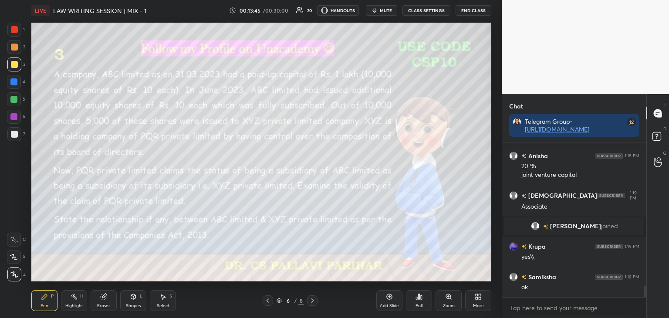
click at [392, 301] on div "Add Slide" at bounding box center [389, 300] width 26 height 21
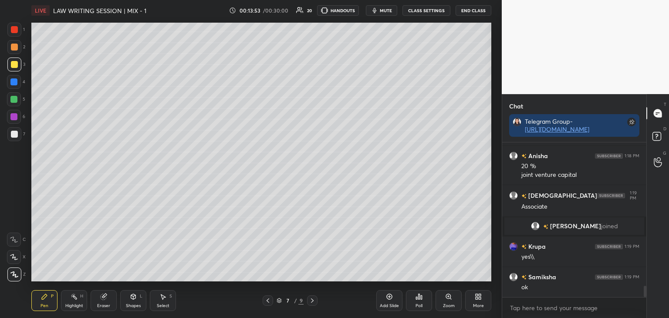
click at [13, 85] on div at bounding box center [13, 81] width 7 height 7
click at [13, 65] on div at bounding box center [14, 64] width 7 height 7
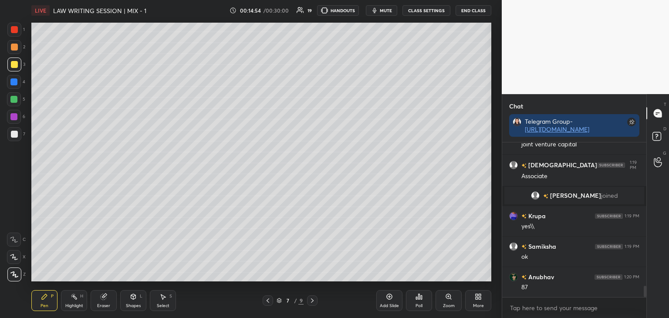
click at [11, 33] on div at bounding box center [14, 30] width 14 height 14
click at [13, 82] on div at bounding box center [13, 81] width 7 height 7
drag, startPoint x: 13, startPoint y: 62, endPoint x: 14, endPoint y: 69, distance: 7.5
click at [13, 63] on div at bounding box center [14, 64] width 7 height 7
click at [268, 302] on icon at bounding box center [268, 300] width 3 height 4
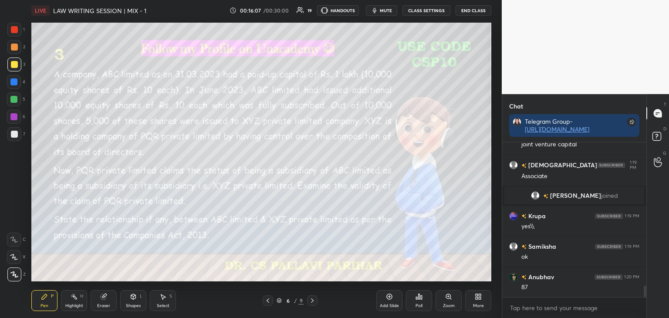
scroll to position [1984, 0]
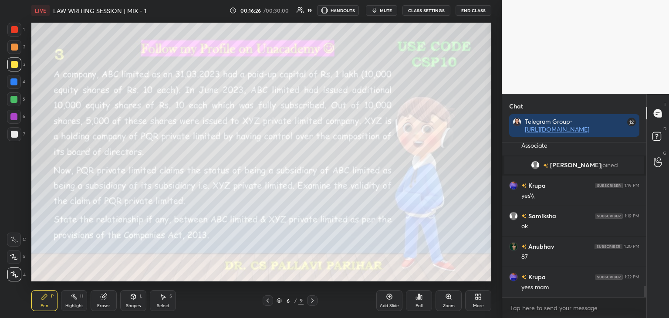
click at [312, 301] on icon at bounding box center [312, 300] width 7 height 7
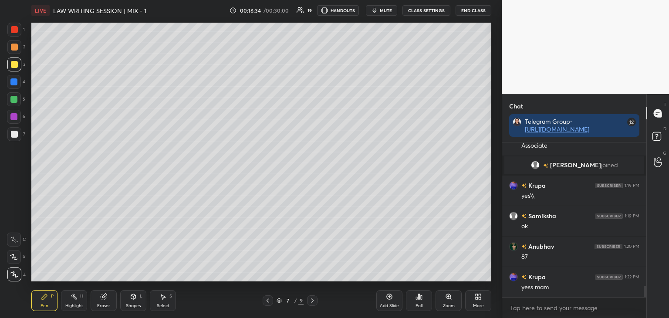
click at [268, 300] on icon at bounding box center [268, 300] width 3 height 4
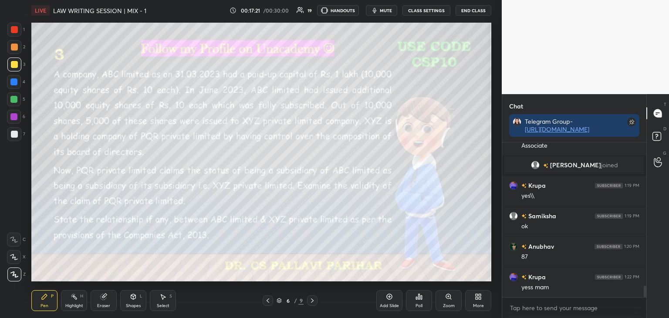
scroll to position [2015, 0]
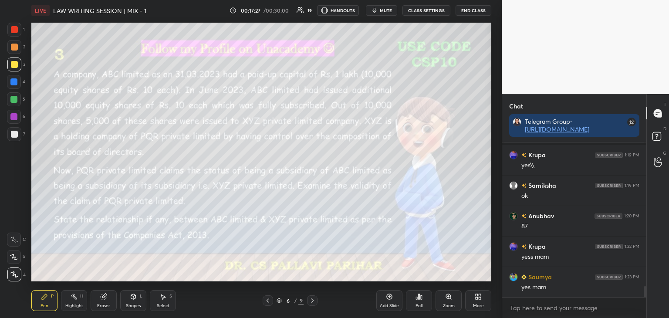
click at [244, 41] on div "Setting up your live class Poll for secs No correct answer Start poll" at bounding box center [261, 152] width 467 height 262
click at [312, 300] on icon at bounding box center [312, 300] width 7 height 7
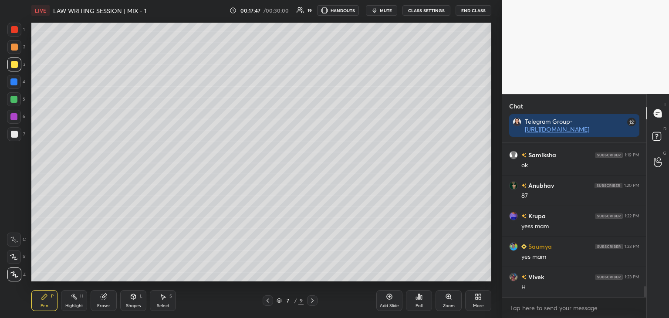
scroll to position [2091, 0]
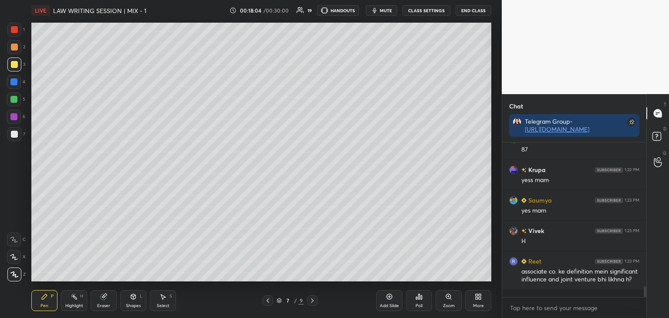
click at [14, 114] on div at bounding box center [13, 116] width 7 height 7
drag, startPoint x: 267, startPoint y: 301, endPoint x: 274, endPoint y: 298, distance: 7.2
click at [267, 302] on icon at bounding box center [267, 300] width 7 height 7
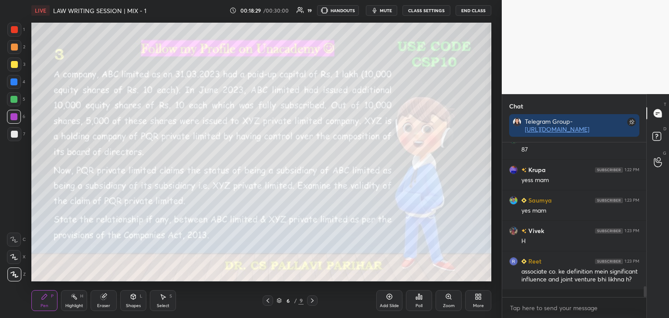
scroll to position [2122, 0]
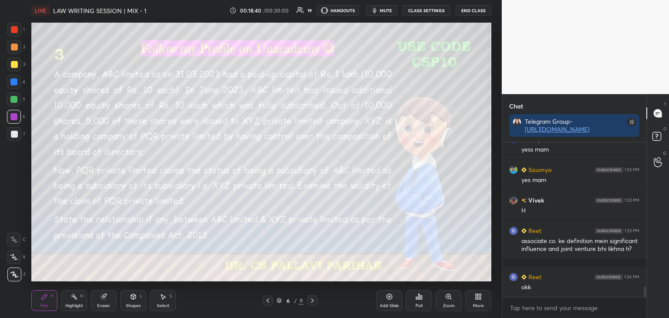
click at [313, 302] on icon at bounding box center [312, 300] width 7 height 7
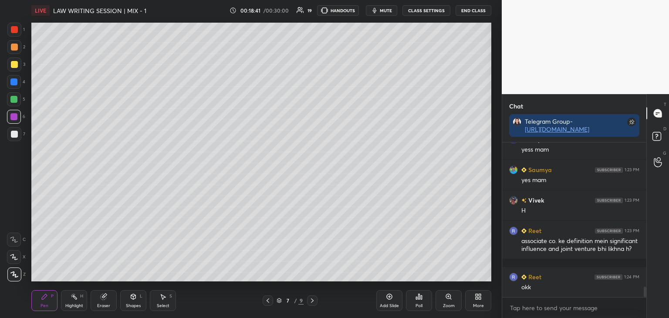
click at [313, 302] on icon at bounding box center [312, 300] width 7 height 7
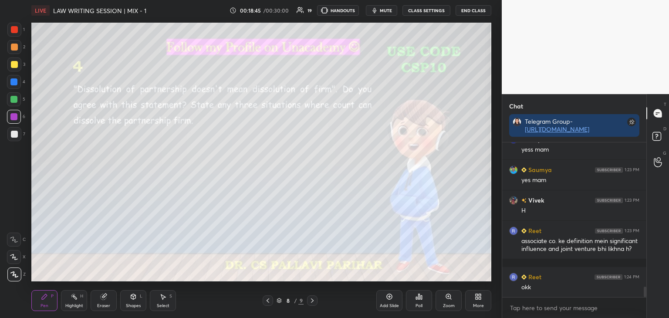
click at [14, 66] on div at bounding box center [14, 64] width 7 height 7
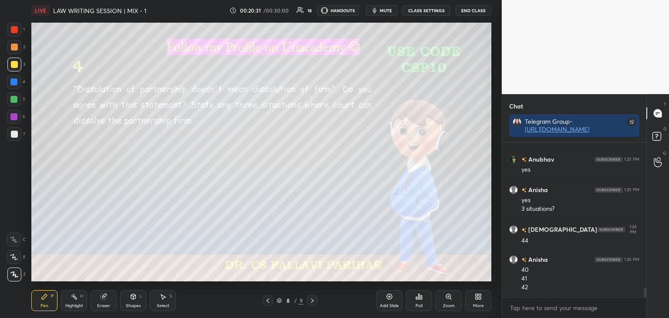
scroll to position [2361, 0]
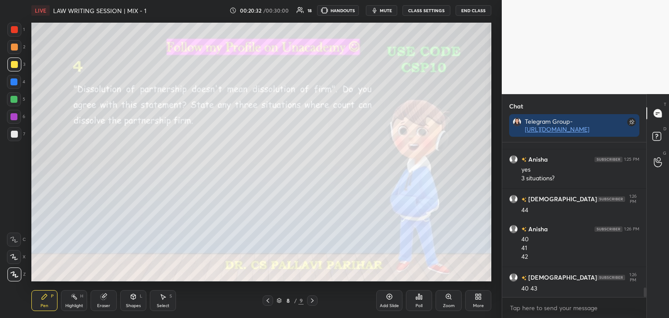
drag, startPoint x: 103, startPoint y: 299, endPoint x: 114, endPoint y: 284, distance: 19.3
click at [105, 297] on icon at bounding box center [104, 297] width 6 height 6
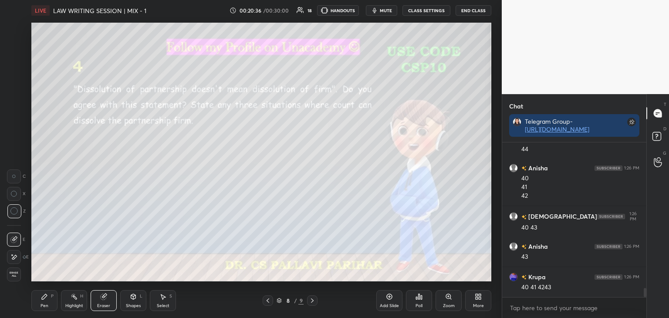
scroll to position [2453, 0]
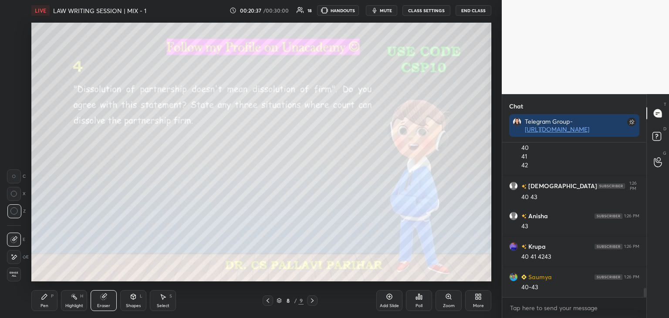
drag, startPoint x: 43, startPoint y: 302, endPoint x: 68, endPoint y: 283, distance: 31.7
click at [45, 302] on div "Pen P" at bounding box center [44, 300] width 26 height 21
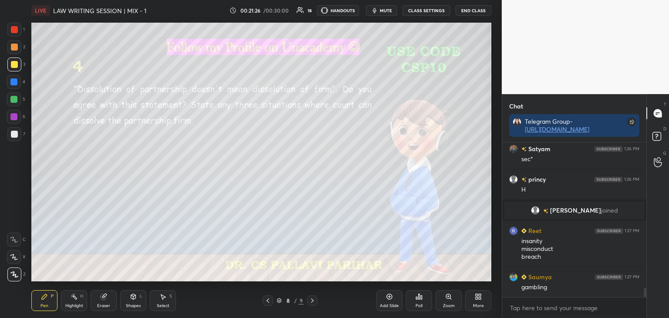
scroll to position [2442, 0]
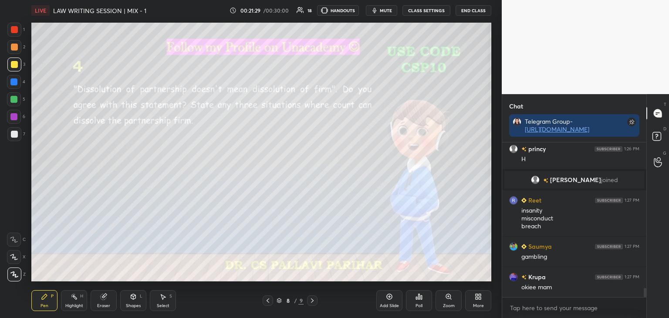
click at [12, 29] on div at bounding box center [14, 29] width 7 height 7
click at [14, 66] on div at bounding box center [14, 64] width 7 height 7
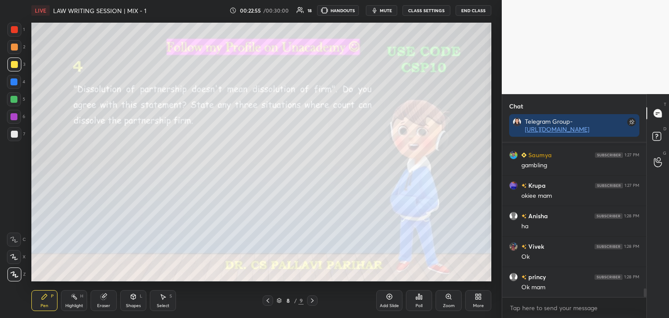
scroll to position [2554, 0]
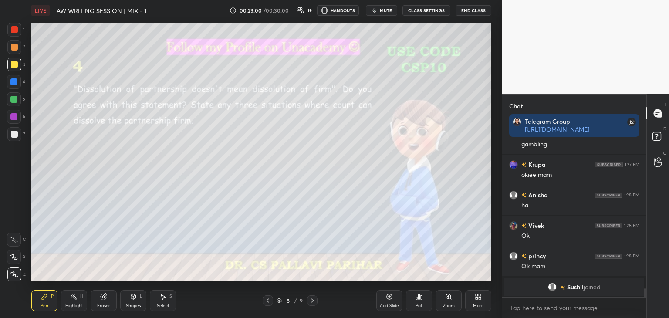
click at [268, 301] on icon at bounding box center [267, 300] width 7 height 7
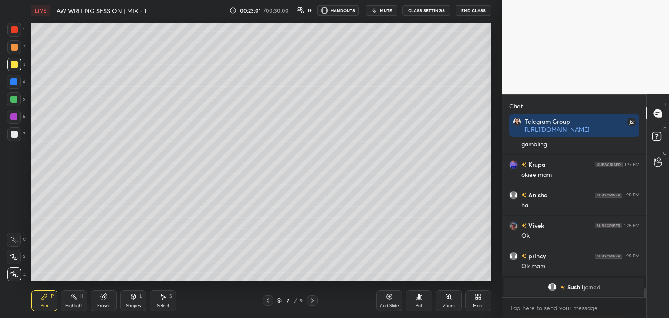
click at [268, 301] on icon at bounding box center [267, 300] width 7 height 7
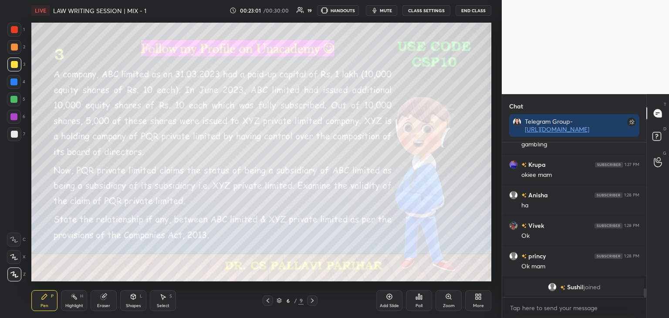
click at [268, 300] on icon at bounding box center [267, 300] width 7 height 7
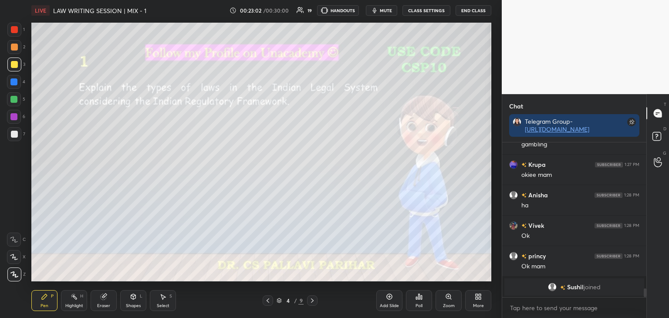
click at [268, 300] on icon at bounding box center [267, 300] width 7 height 7
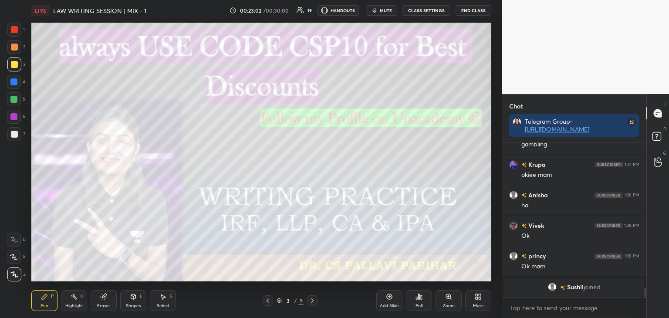
click at [268, 300] on icon at bounding box center [267, 300] width 7 height 7
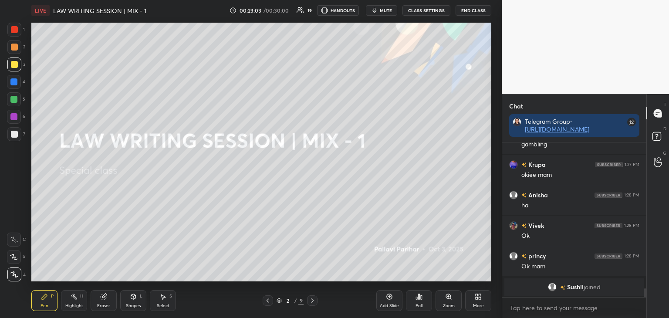
click at [314, 301] on icon at bounding box center [312, 300] width 7 height 7
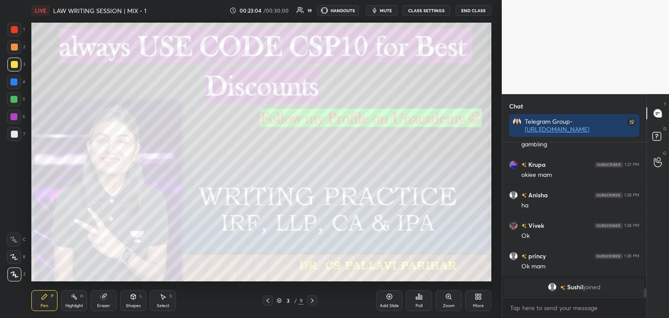
click at [315, 301] on icon at bounding box center [312, 300] width 7 height 7
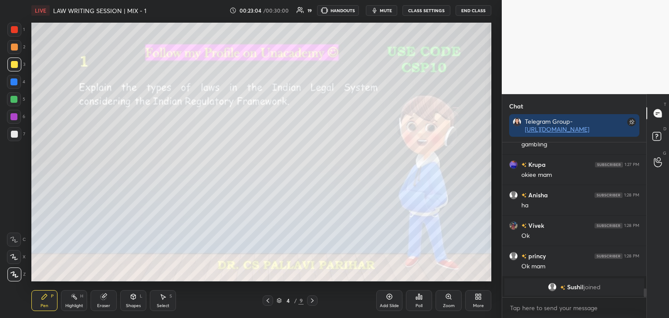
click at [316, 301] on div at bounding box center [312, 300] width 10 height 10
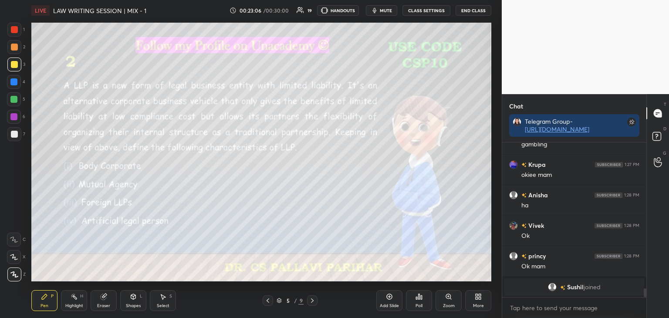
click at [315, 300] on icon at bounding box center [312, 300] width 7 height 7
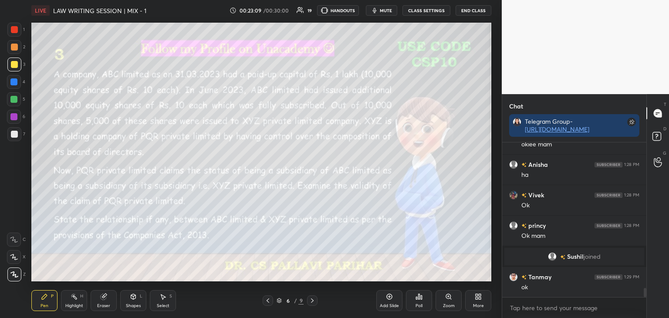
click at [315, 300] on icon at bounding box center [312, 300] width 7 height 7
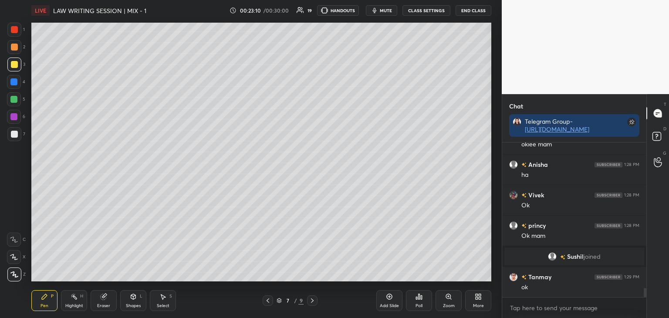
click at [315, 301] on icon at bounding box center [312, 300] width 7 height 7
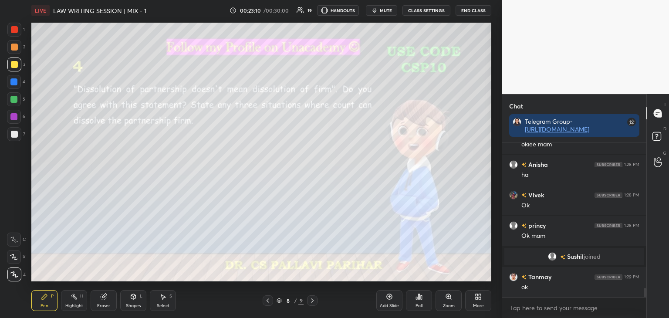
click at [315, 301] on icon at bounding box center [312, 300] width 7 height 7
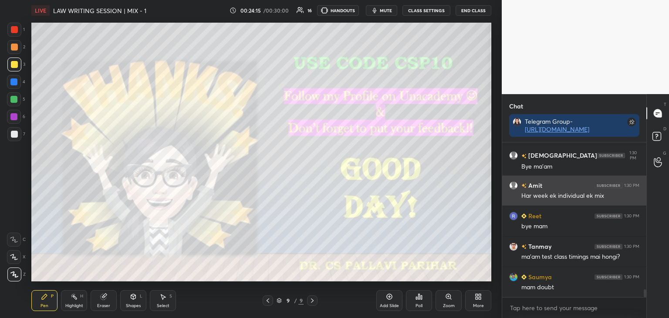
scroll to position [2925, 0]
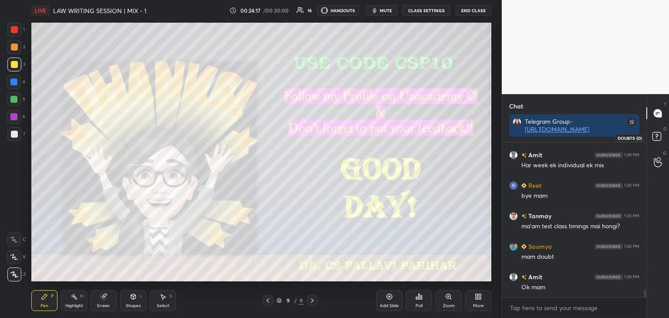
click at [659, 137] on rect at bounding box center [657, 136] width 8 height 8
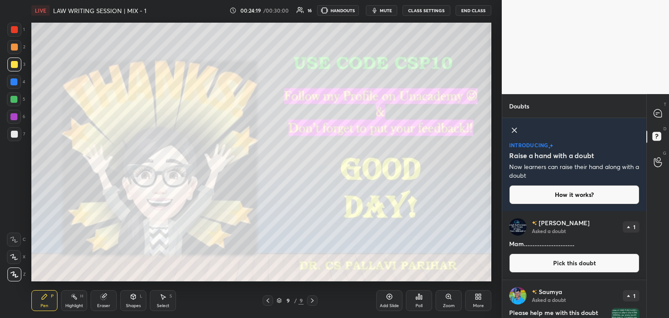
scroll to position [50, 0]
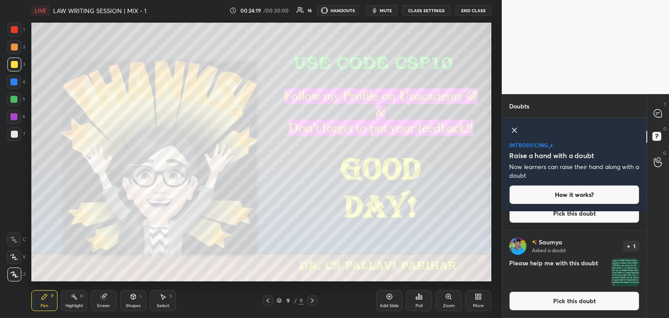
drag, startPoint x: 558, startPoint y: 302, endPoint x: 593, endPoint y: 276, distance: 44.2
click at [559, 303] on button "Pick this doubt" at bounding box center [574, 300] width 130 height 19
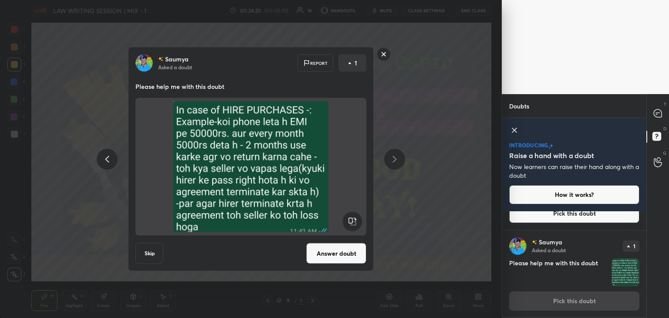
drag, startPoint x: 335, startPoint y: 255, endPoint x: 415, endPoint y: 220, distance: 86.6
click at [338, 254] on button "Answer doubt" at bounding box center [336, 253] width 60 height 21
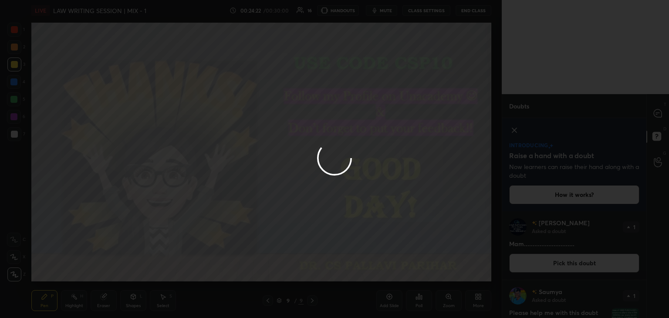
click at [657, 115] on div at bounding box center [334, 159] width 669 height 318
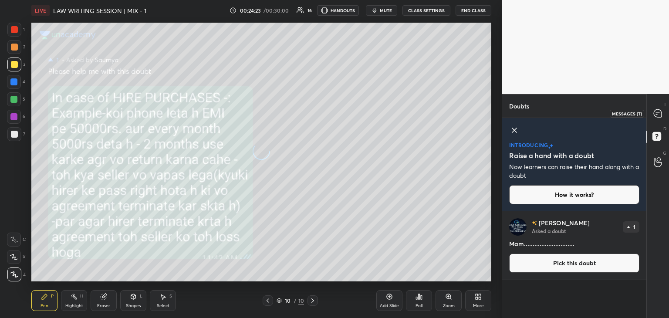
click at [657, 115] on icon at bounding box center [658, 113] width 9 height 9
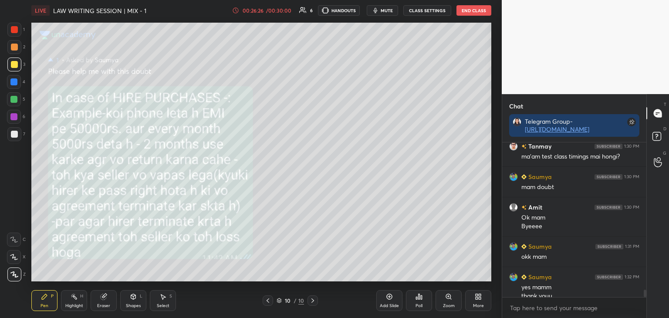
scroll to position [3153, 0]
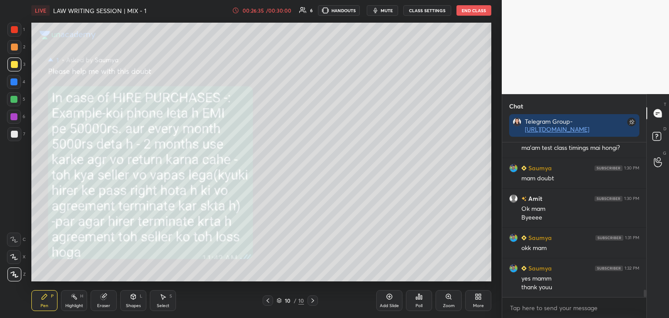
click at [269, 302] on icon at bounding box center [267, 300] width 7 height 7
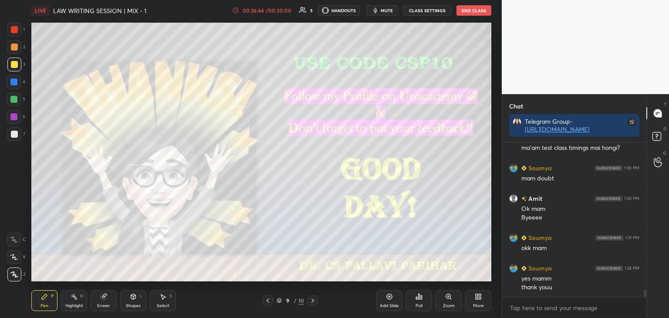
click at [472, 14] on button "End Class" at bounding box center [474, 10] width 35 height 10
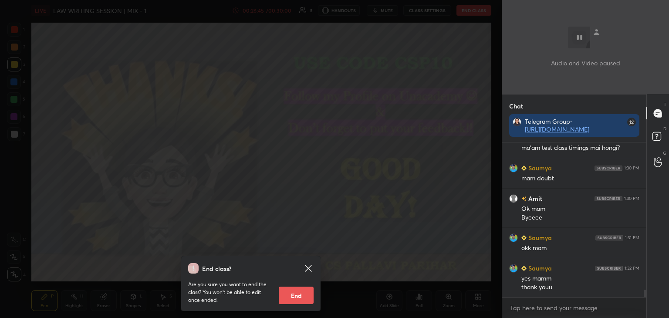
click at [303, 295] on button "End" at bounding box center [296, 295] width 35 height 17
type textarea "x"
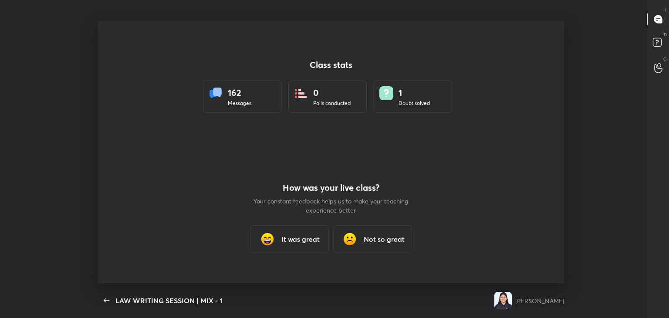
scroll to position [0, 0]
click at [289, 240] on h3 "It was great" at bounding box center [300, 239] width 38 height 10
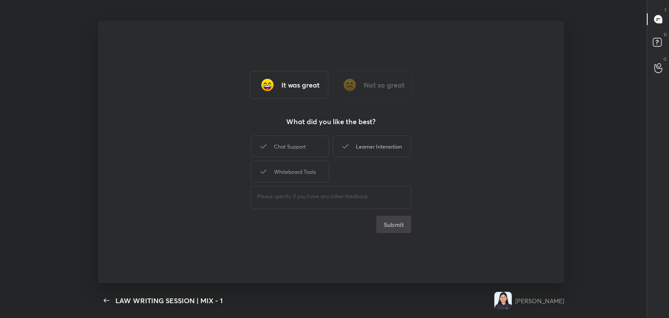
click at [361, 149] on div "Learner Interaction" at bounding box center [372, 146] width 78 height 22
click at [393, 220] on button "Submit" at bounding box center [393, 224] width 35 height 17
